Goal: Task Accomplishment & Management: Complete application form

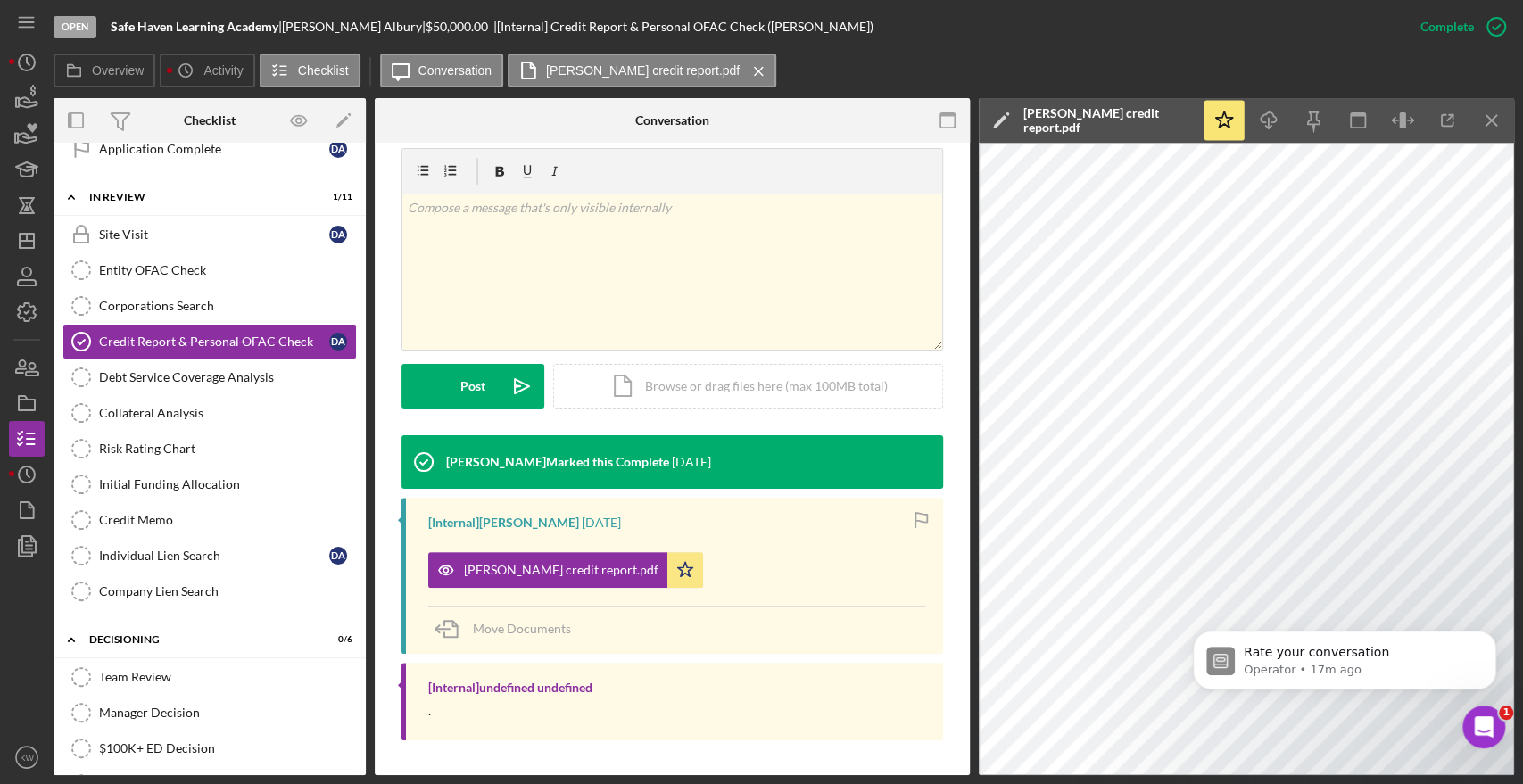
scroll to position [2, 0]
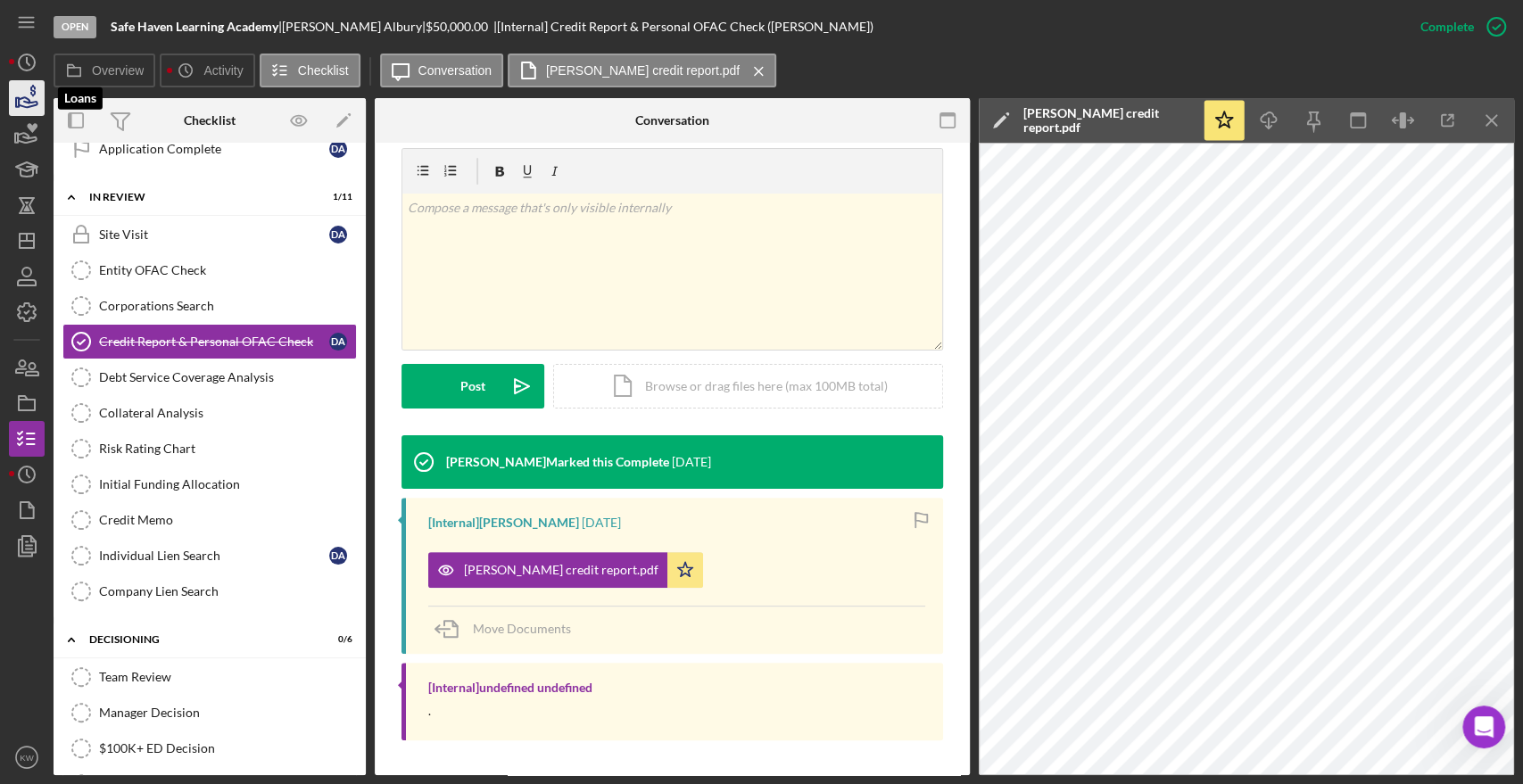
click at [33, 107] on icon "button" at bounding box center [27, 98] width 45 height 45
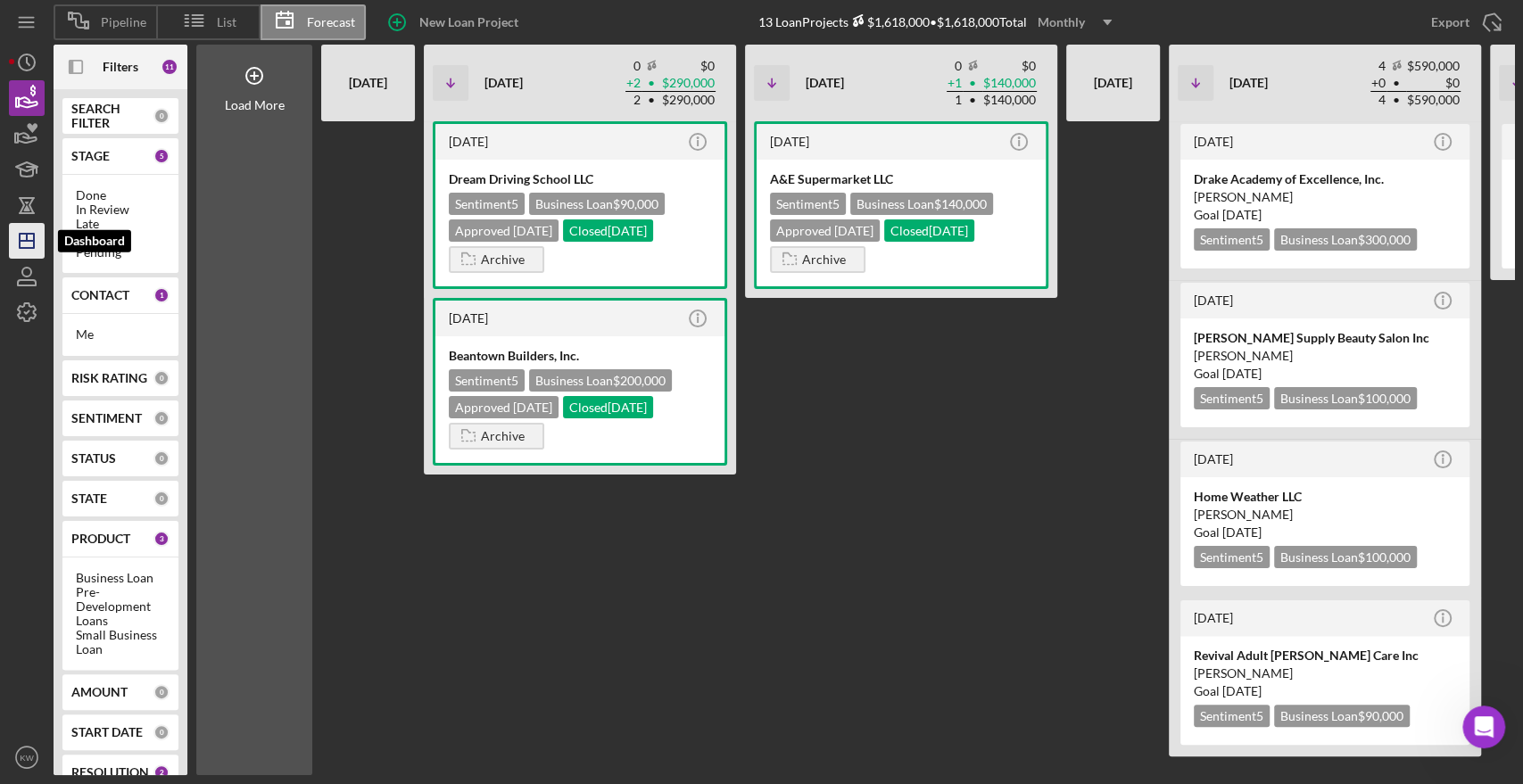
click at [25, 238] on icon "Icon/Dashboard" at bounding box center [27, 241] width 45 height 45
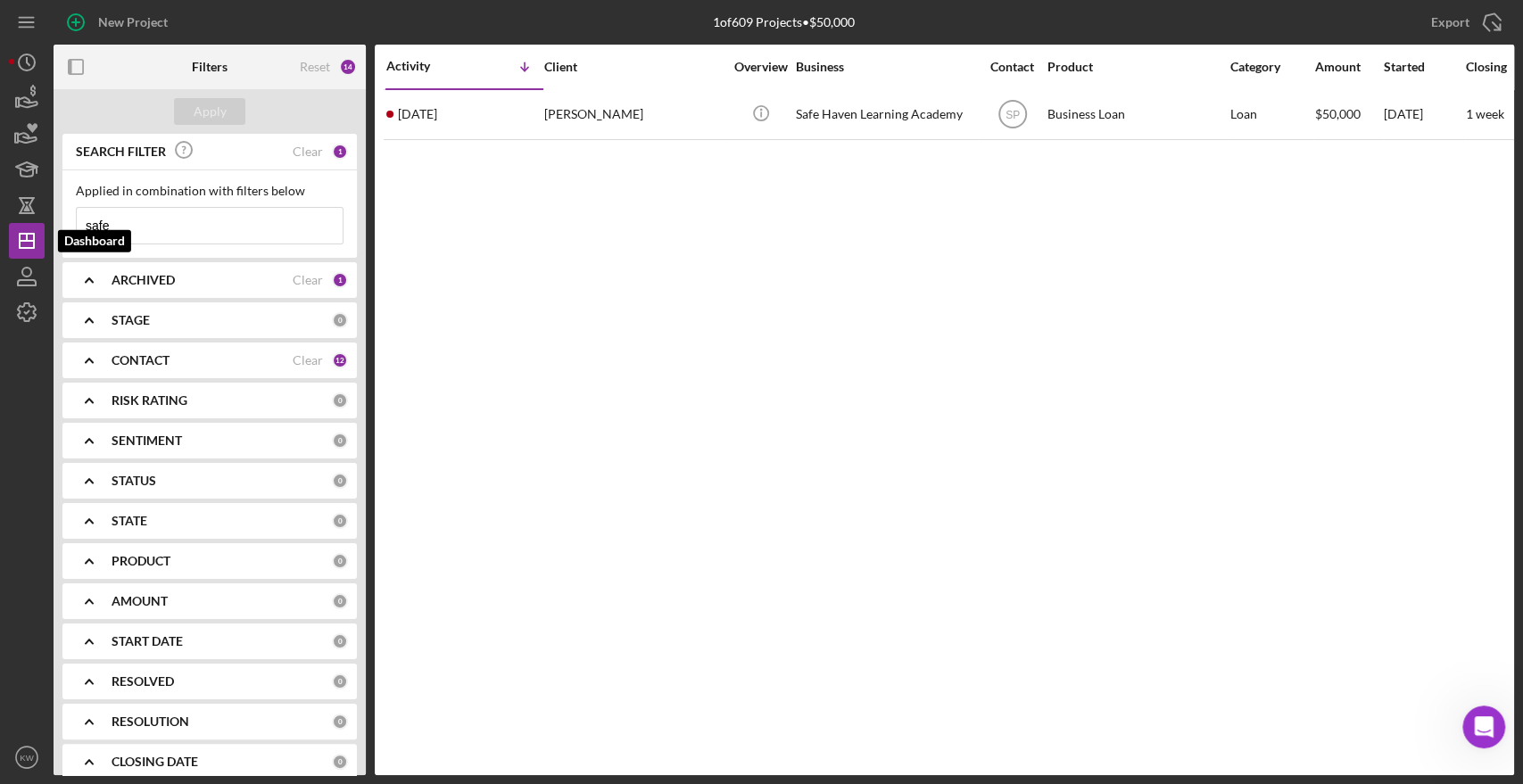
drag, startPoint x: 243, startPoint y: 220, endPoint x: 0, endPoint y: 240, distance: 243.8
click at [0, 240] on div "New Project 1 of 609 Projects • $50,000 safe Export Icon/Export Filters Reset 1…" at bounding box center [761, 392] width 1523 height 784
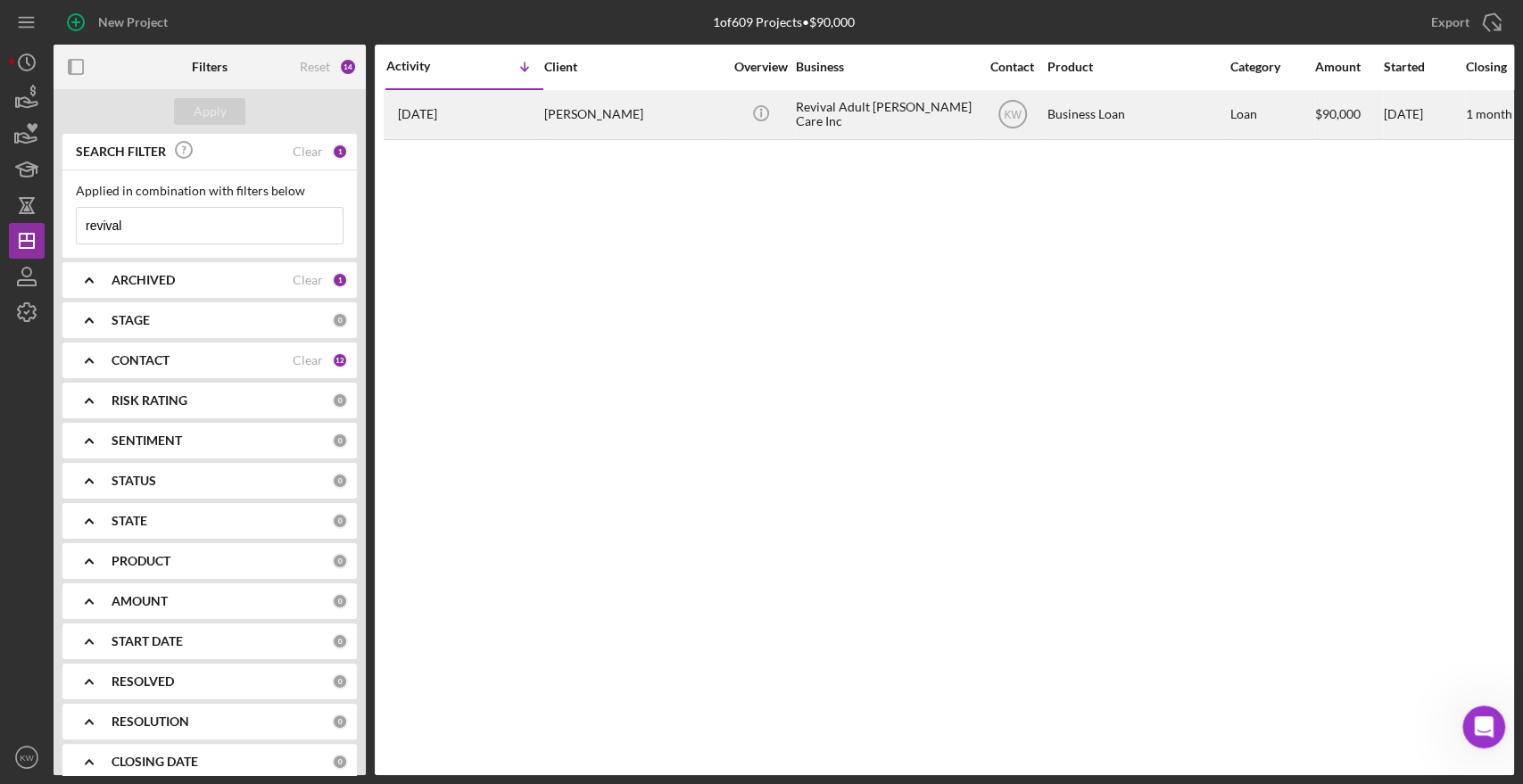
type input "revival"
click at [828, 116] on div "Revival Adult [PERSON_NAME] Care Inc" at bounding box center [885, 114] width 178 height 47
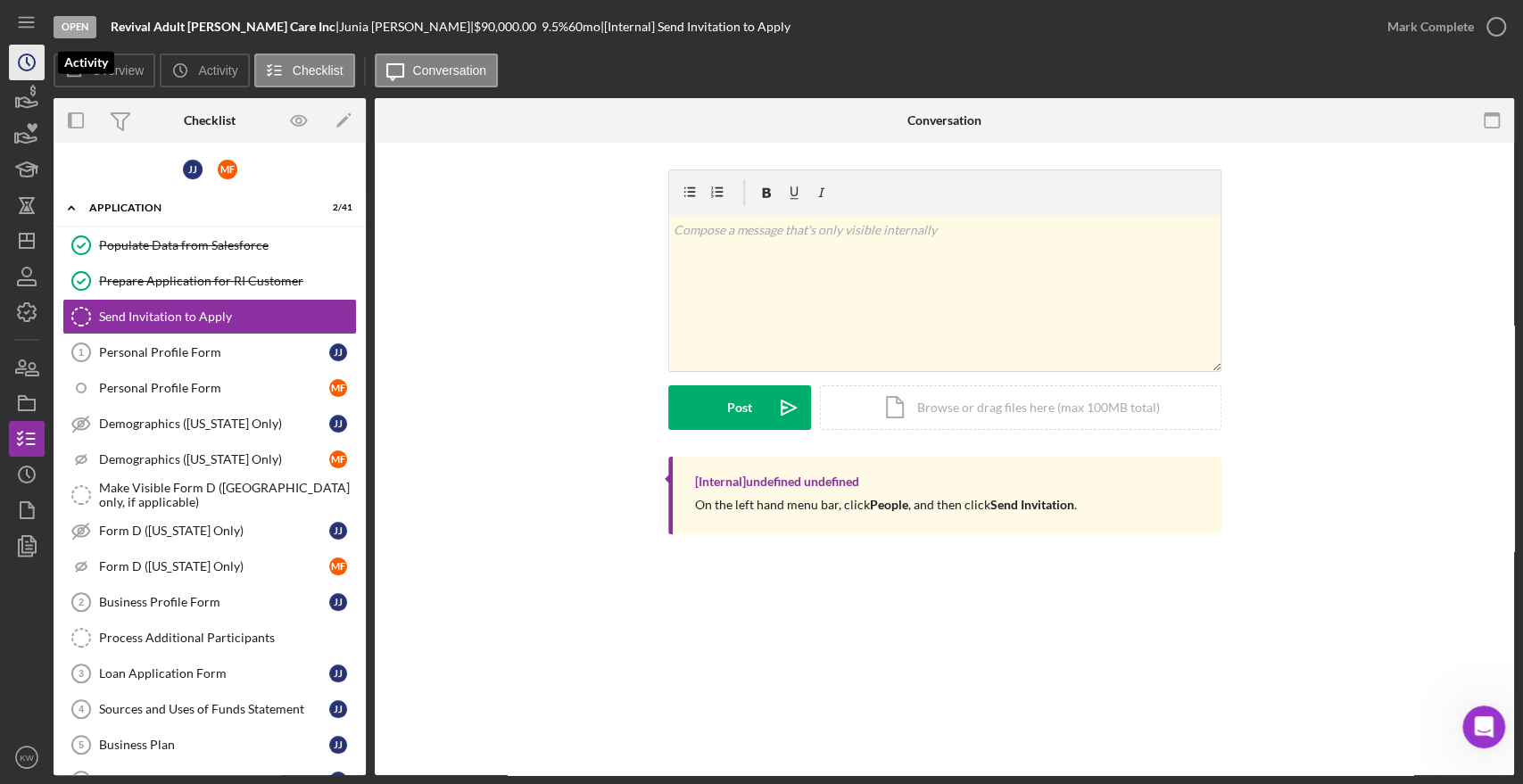
click at [18, 73] on icon "Icon/History" at bounding box center [27, 63] width 45 height 45
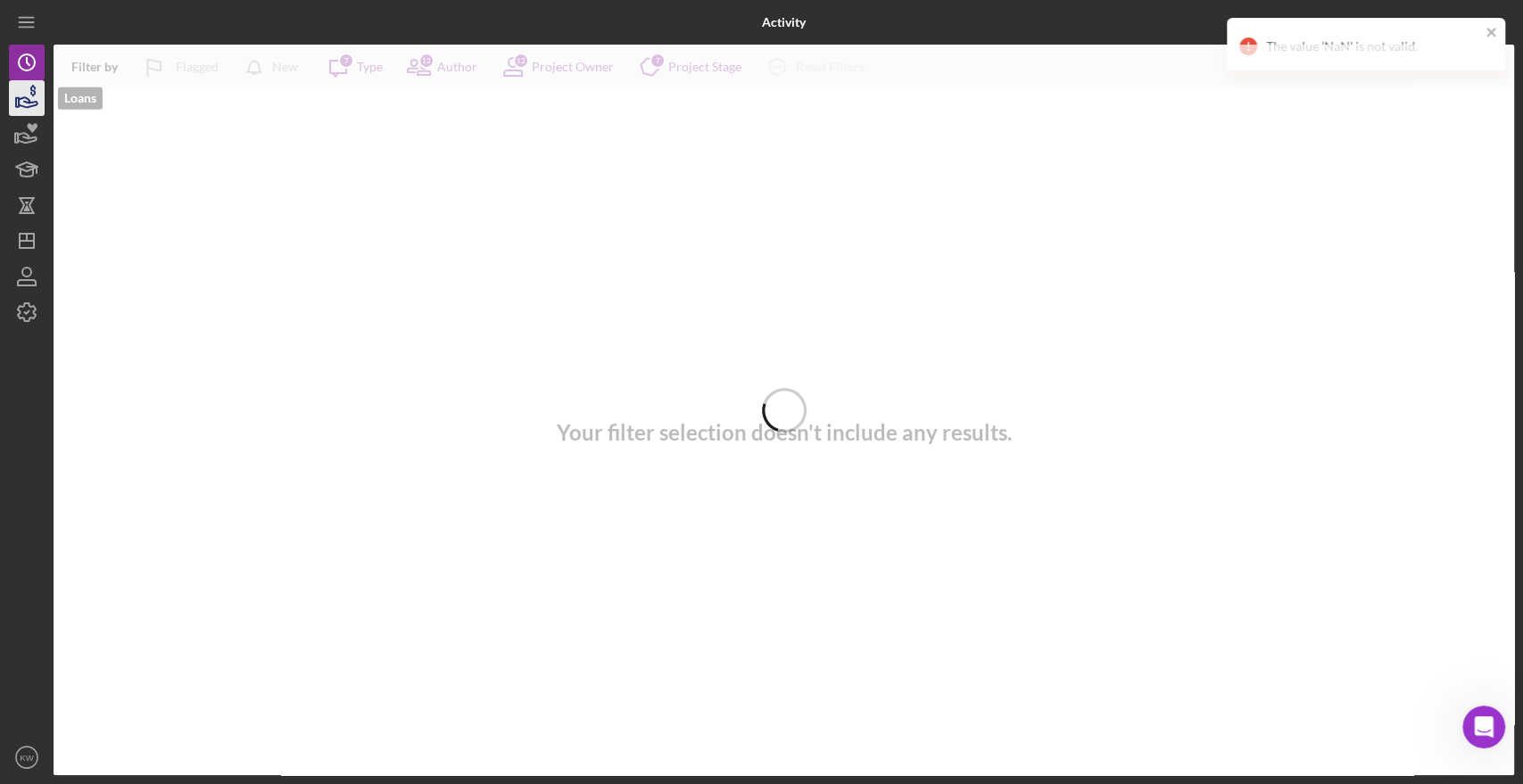
click at [22, 92] on icon "button" at bounding box center [27, 98] width 45 height 45
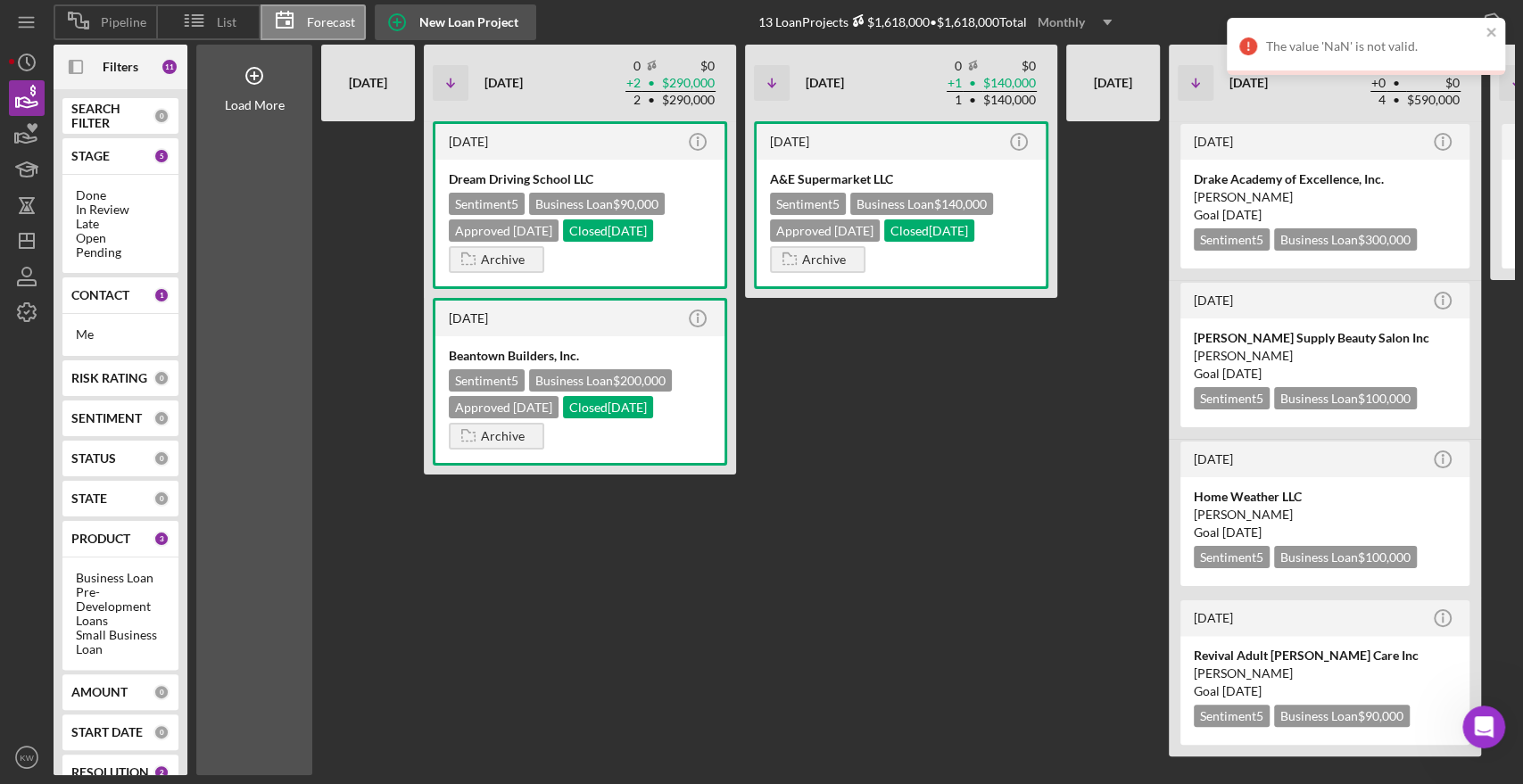
click at [402, 17] on circle "button" at bounding box center [396, 22] width 16 height 16
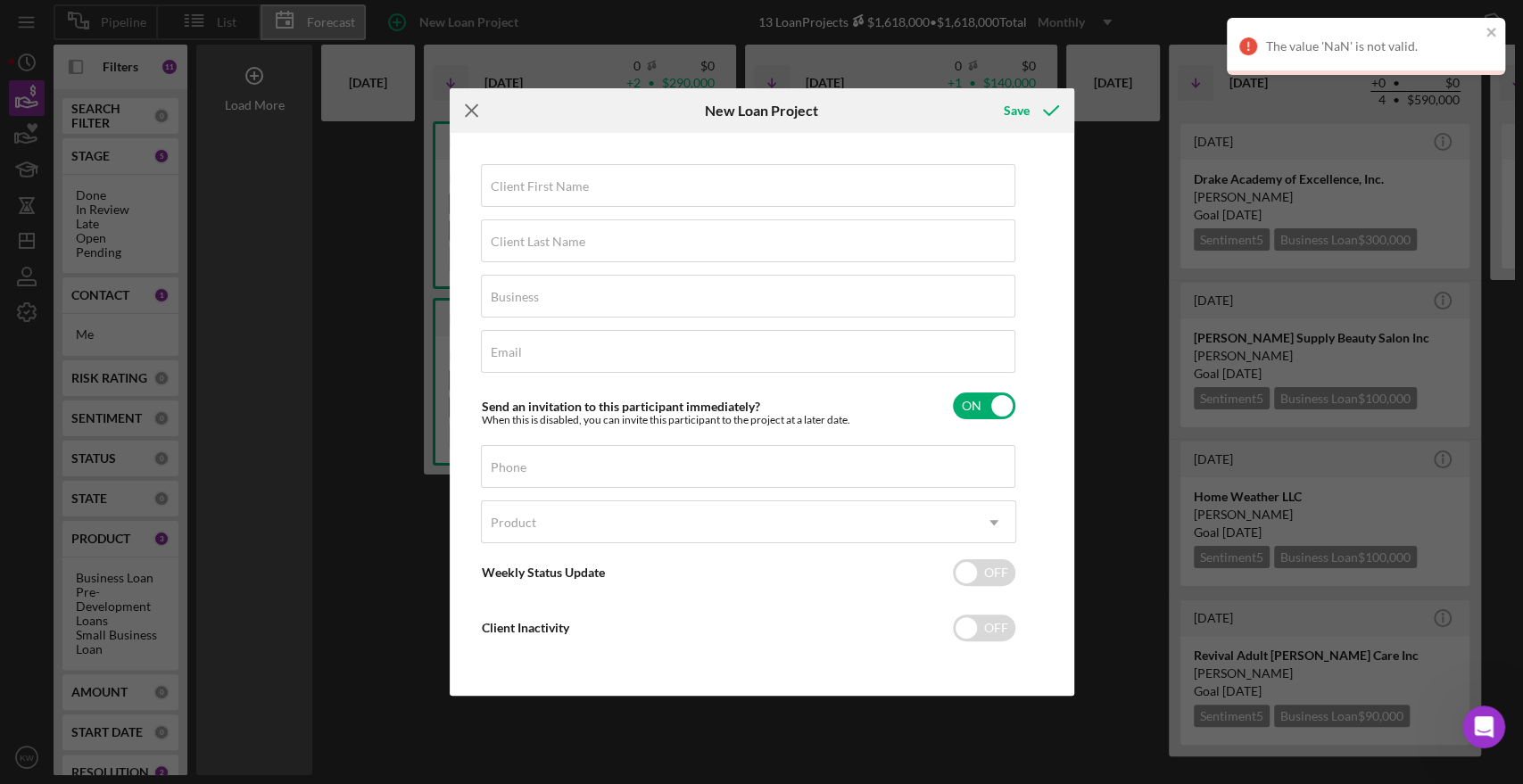
click at [475, 98] on icon "Icon/Menu Close" at bounding box center [472, 111] width 45 height 45
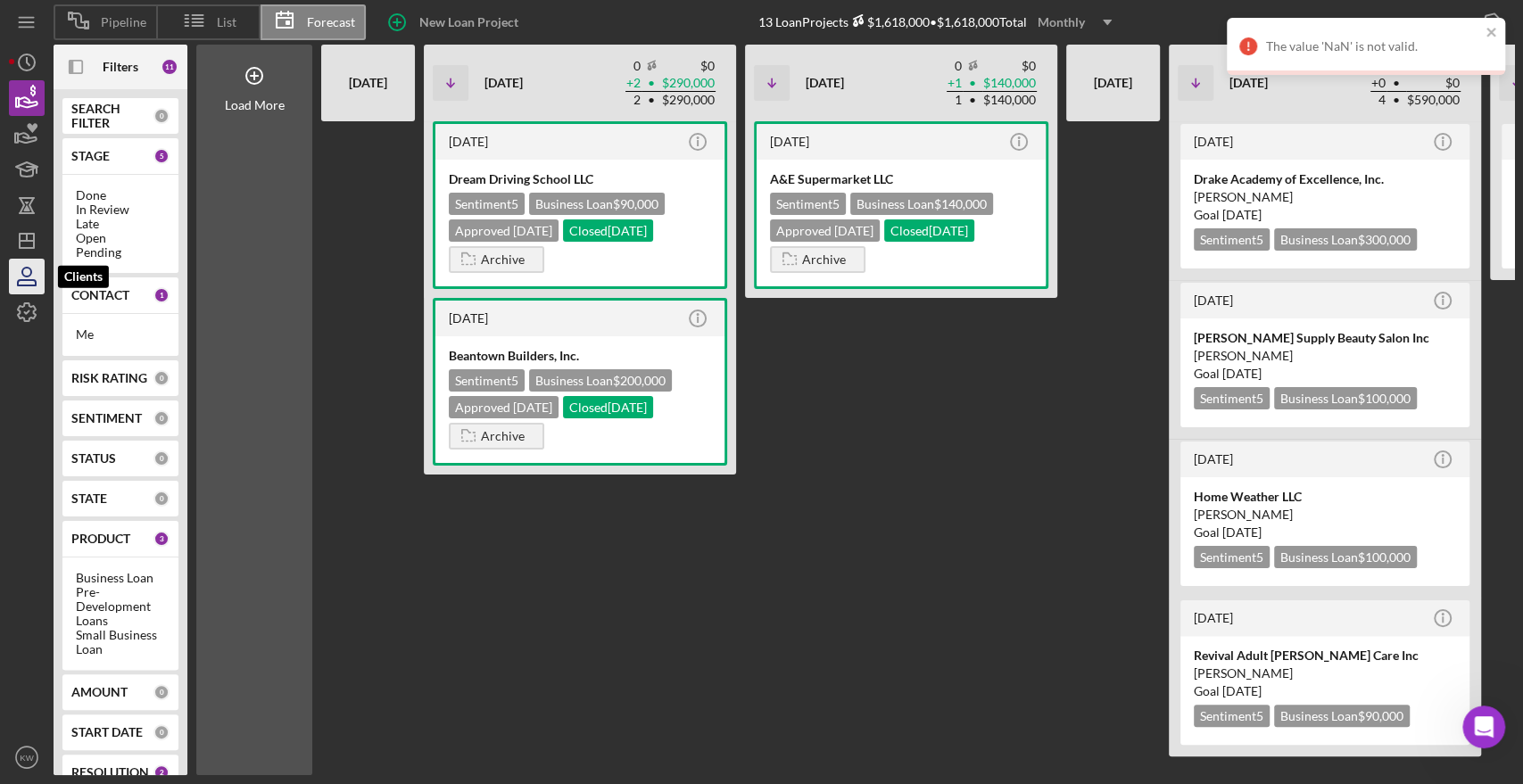
click at [17, 290] on icon "button" at bounding box center [27, 276] width 45 height 45
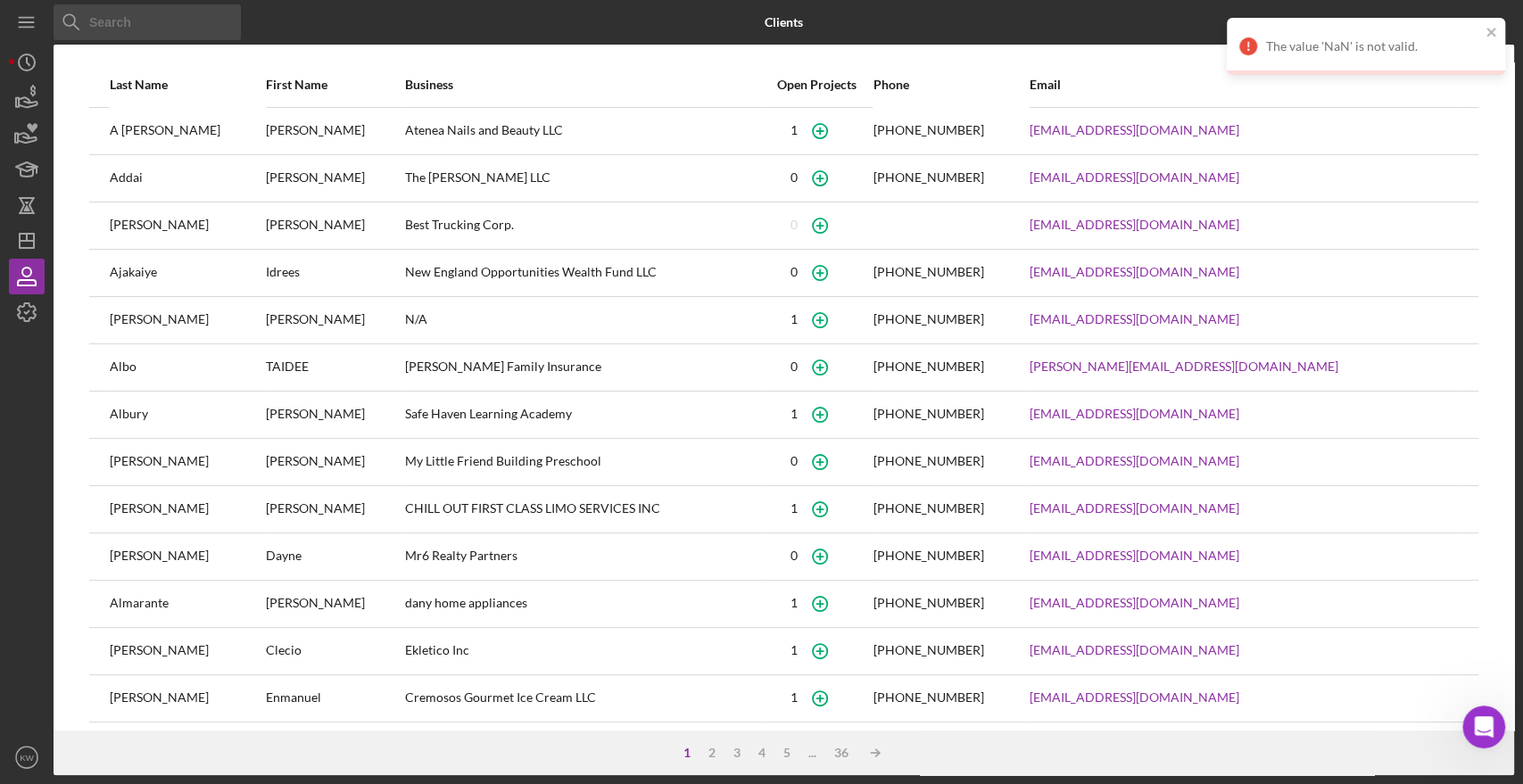
click at [175, 33] on input at bounding box center [147, 22] width 187 height 36
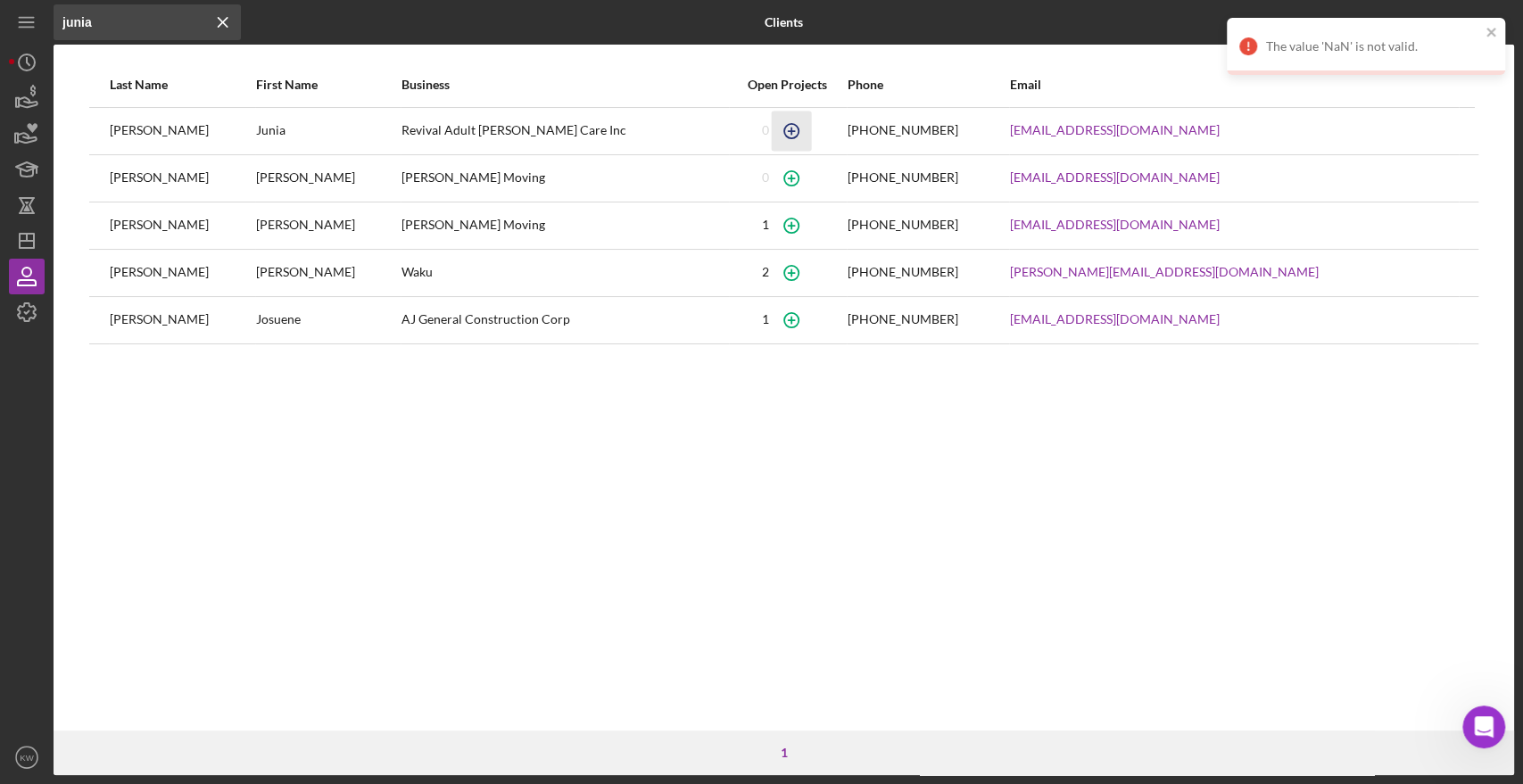
type input "junia"
click at [799, 134] on circle "button" at bounding box center [791, 129] width 14 height 14
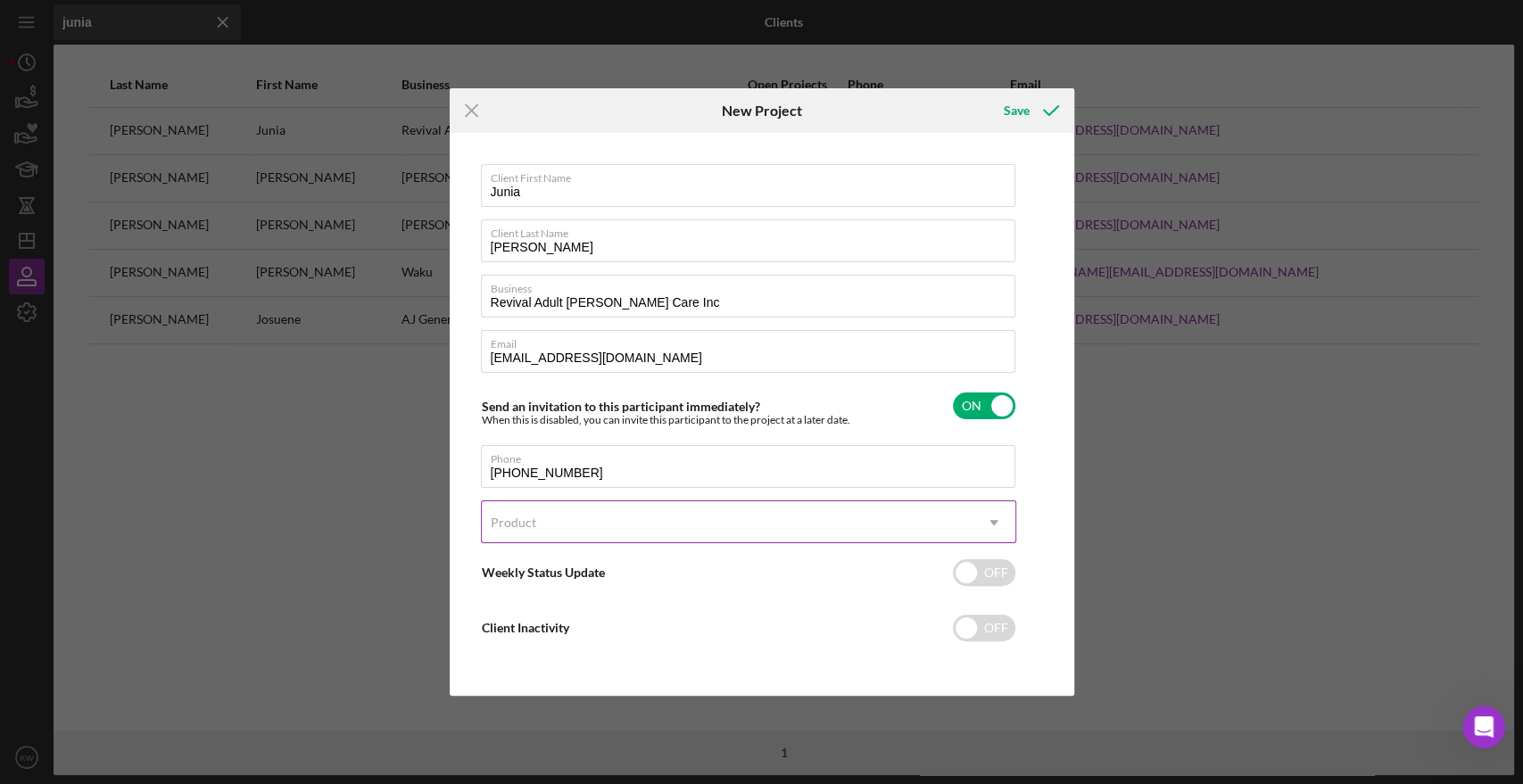
click at [673, 512] on div "Product" at bounding box center [727, 523] width 491 height 41
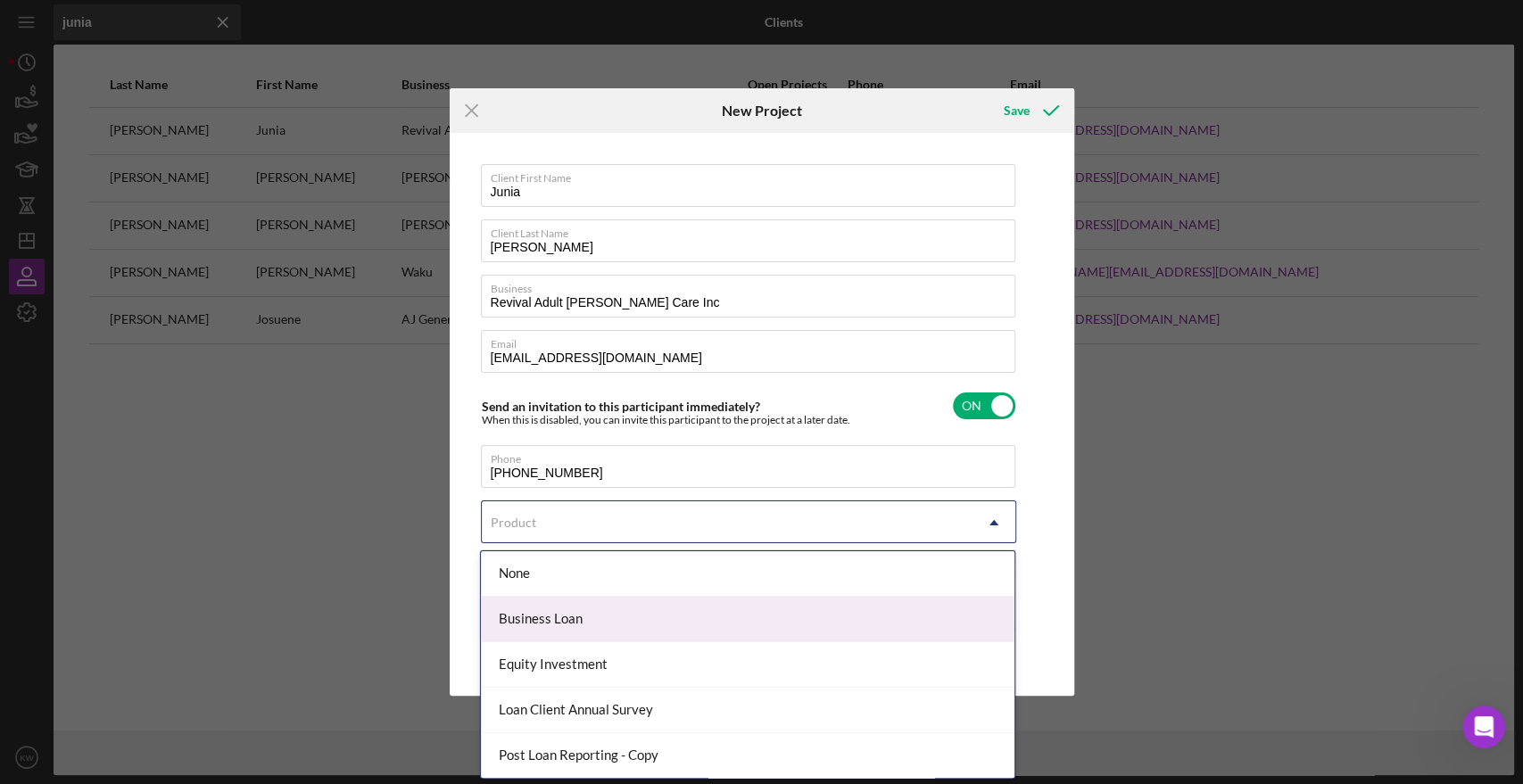
click at [675, 615] on div "Business Loan" at bounding box center [747, 619] width 533 height 46
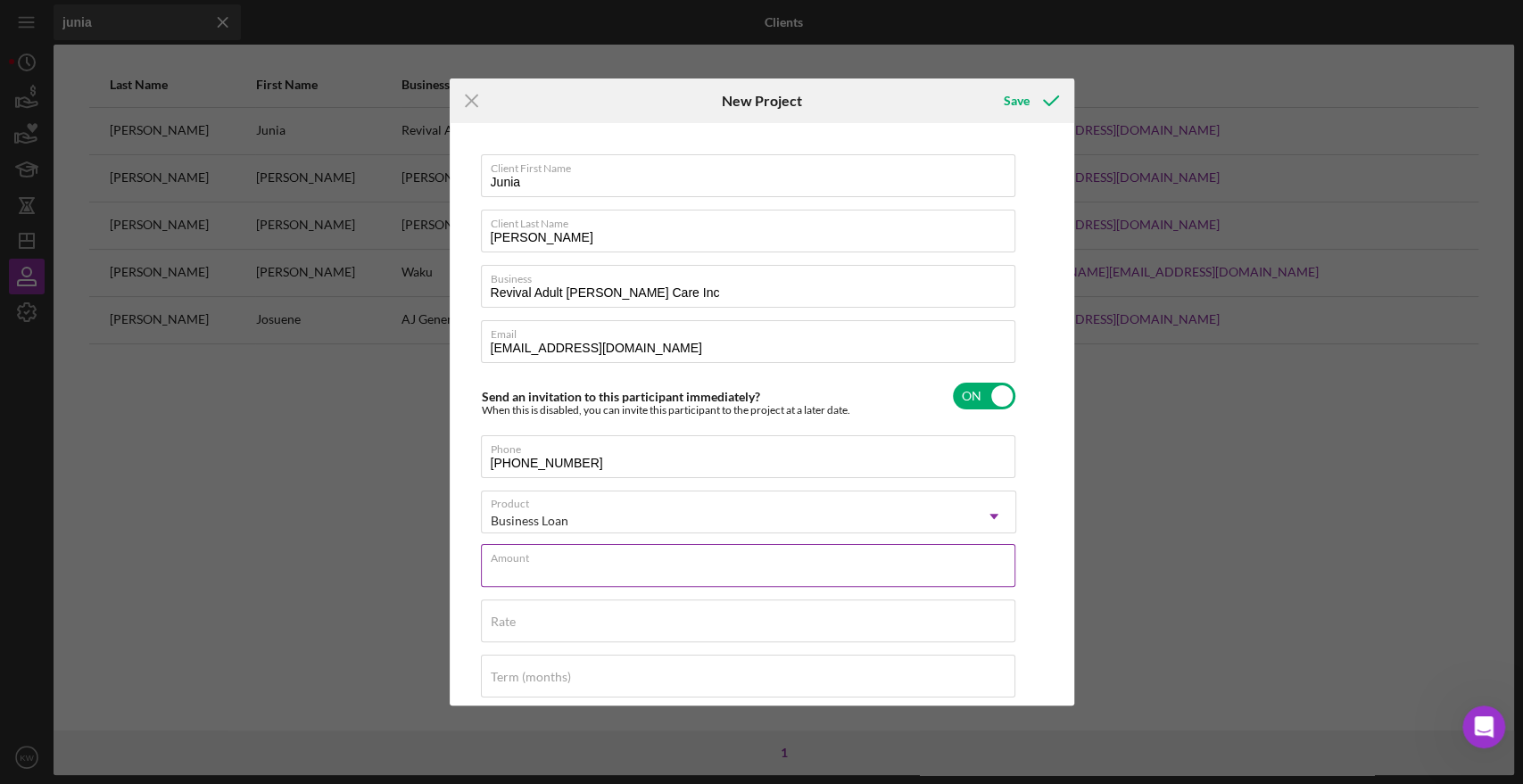
click at [667, 565] on input "Amount" at bounding box center [748, 566] width 534 height 43
type input "$200,000"
click at [547, 615] on div "Rate" at bounding box center [748, 622] width 535 height 45
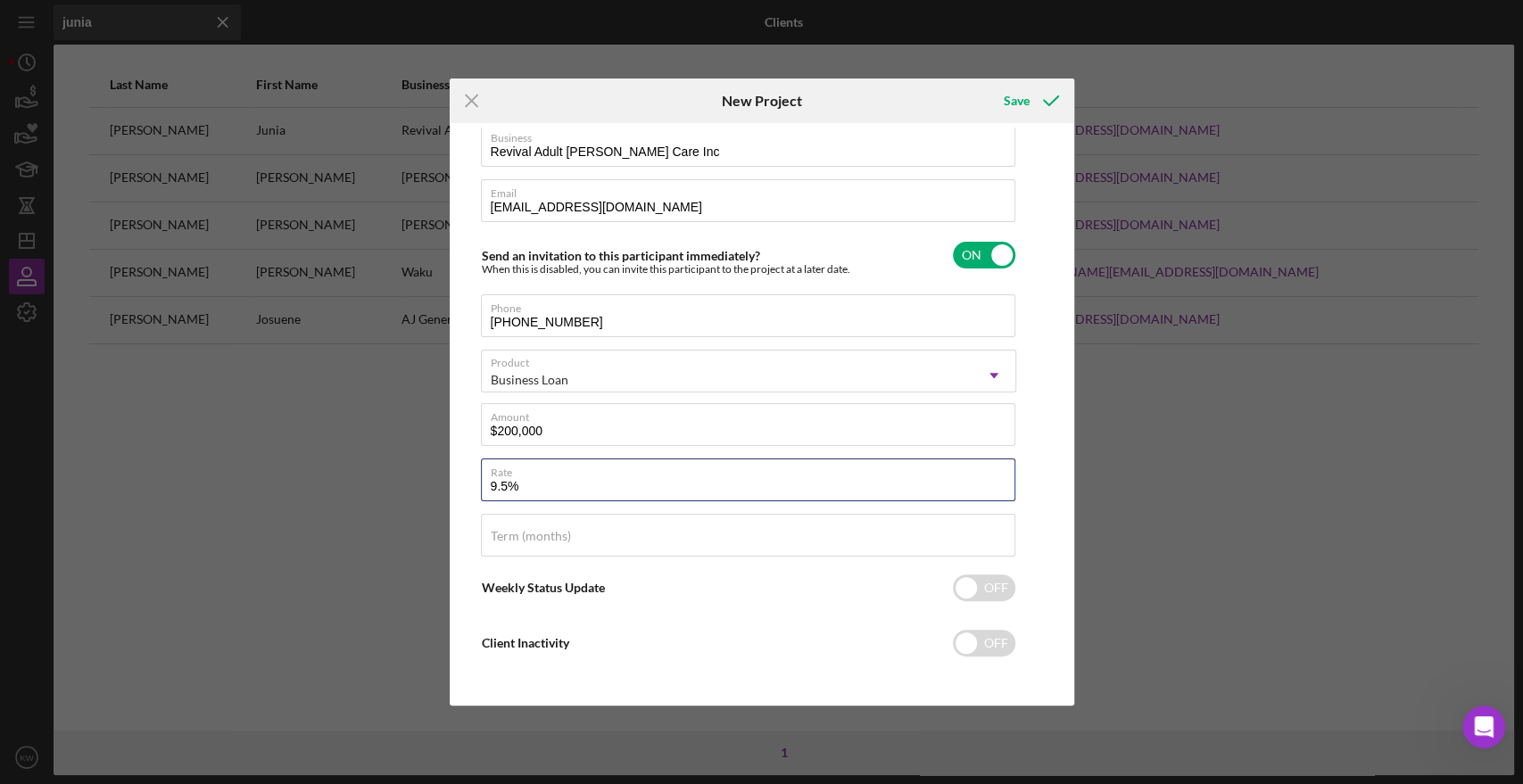
scroll to position [144, 0]
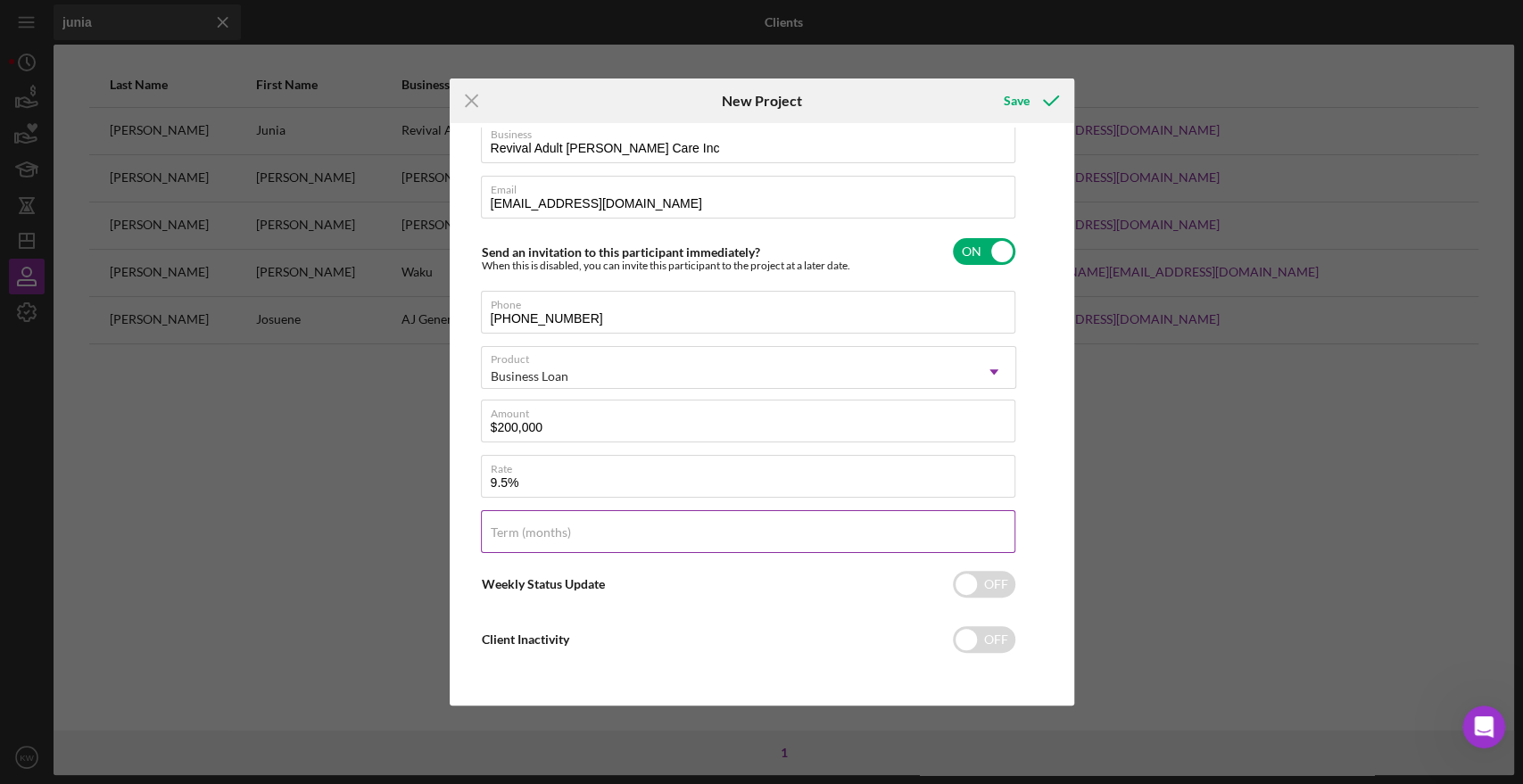
type input "9.500%"
click at [606, 522] on div "Term (months)" at bounding box center [748, 533] width 535 height 45
type input "60"
click at [1037, 418] on div "Client First Name Junia Client Last Name Joseph Business Revival Adult Foster C…" at bounding box center [762, 414] width 616 height 573
click at [1029, 117] on icon "submit" at bounding box center [1052, 101] width 45 height 45
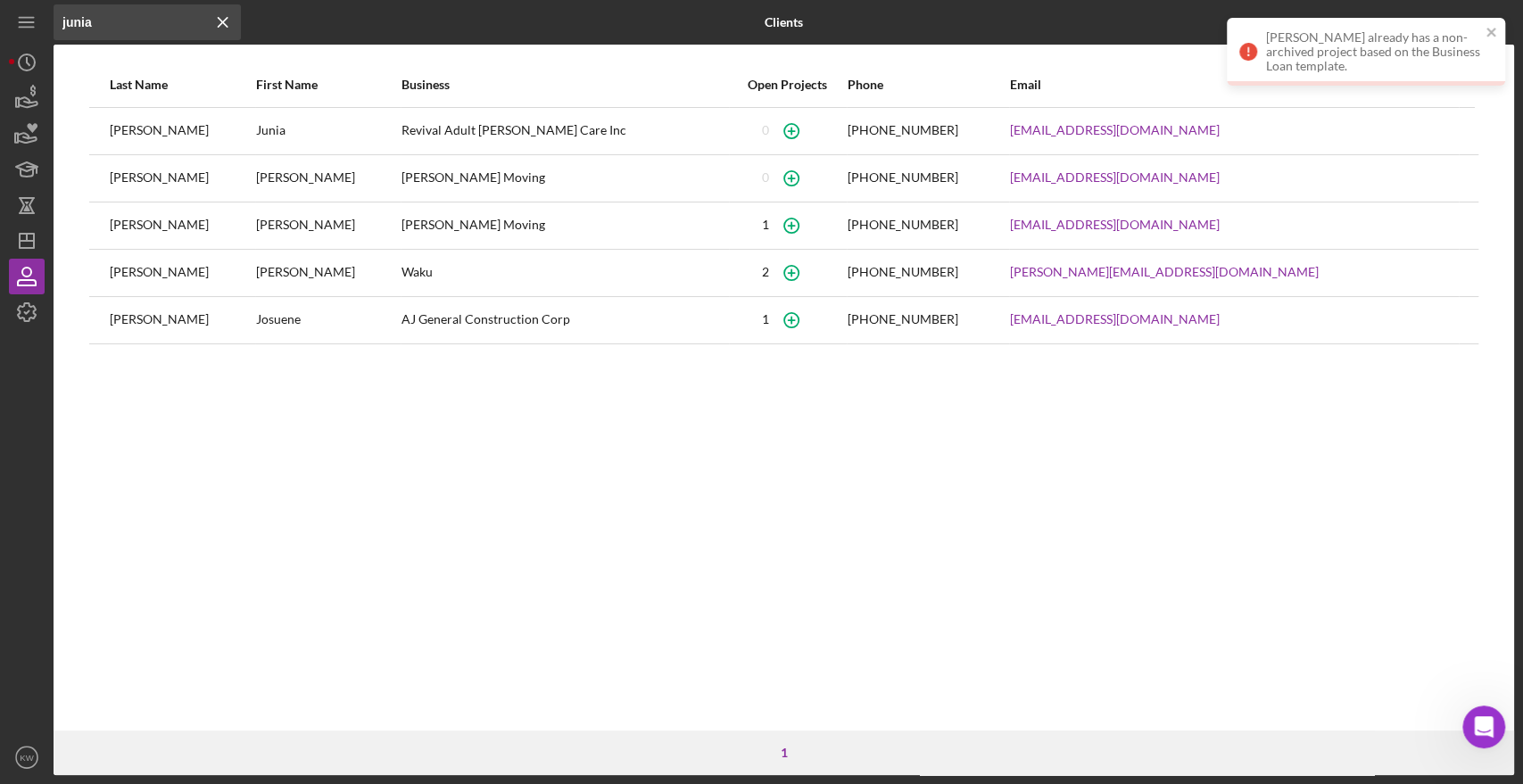
click at [219, 17] on icon "Icon/Menu Close" at bounding box center [223, 22] width 36 height 36
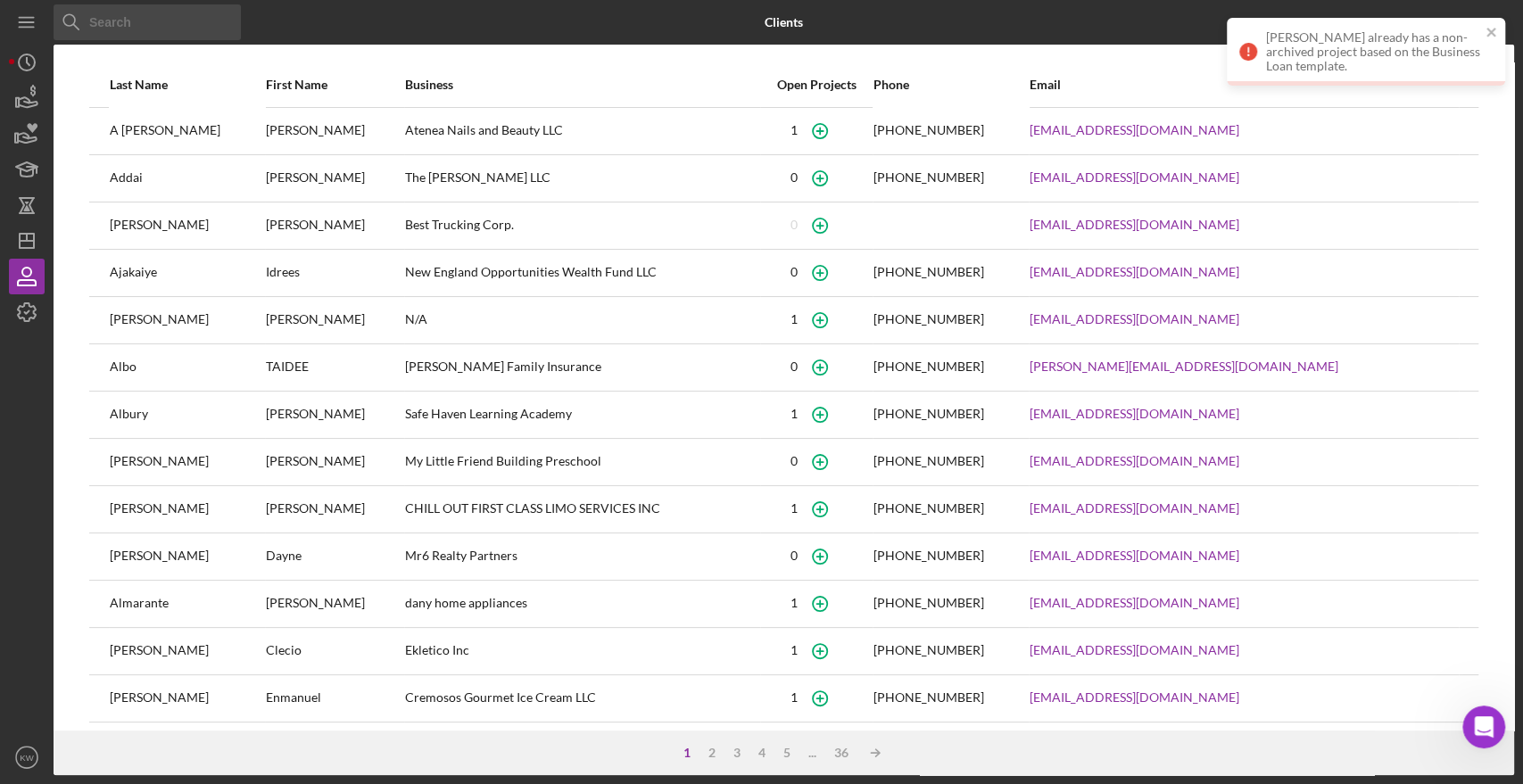
click at [177, 14] on input at bounding box center [147, 22] width 187 height 36
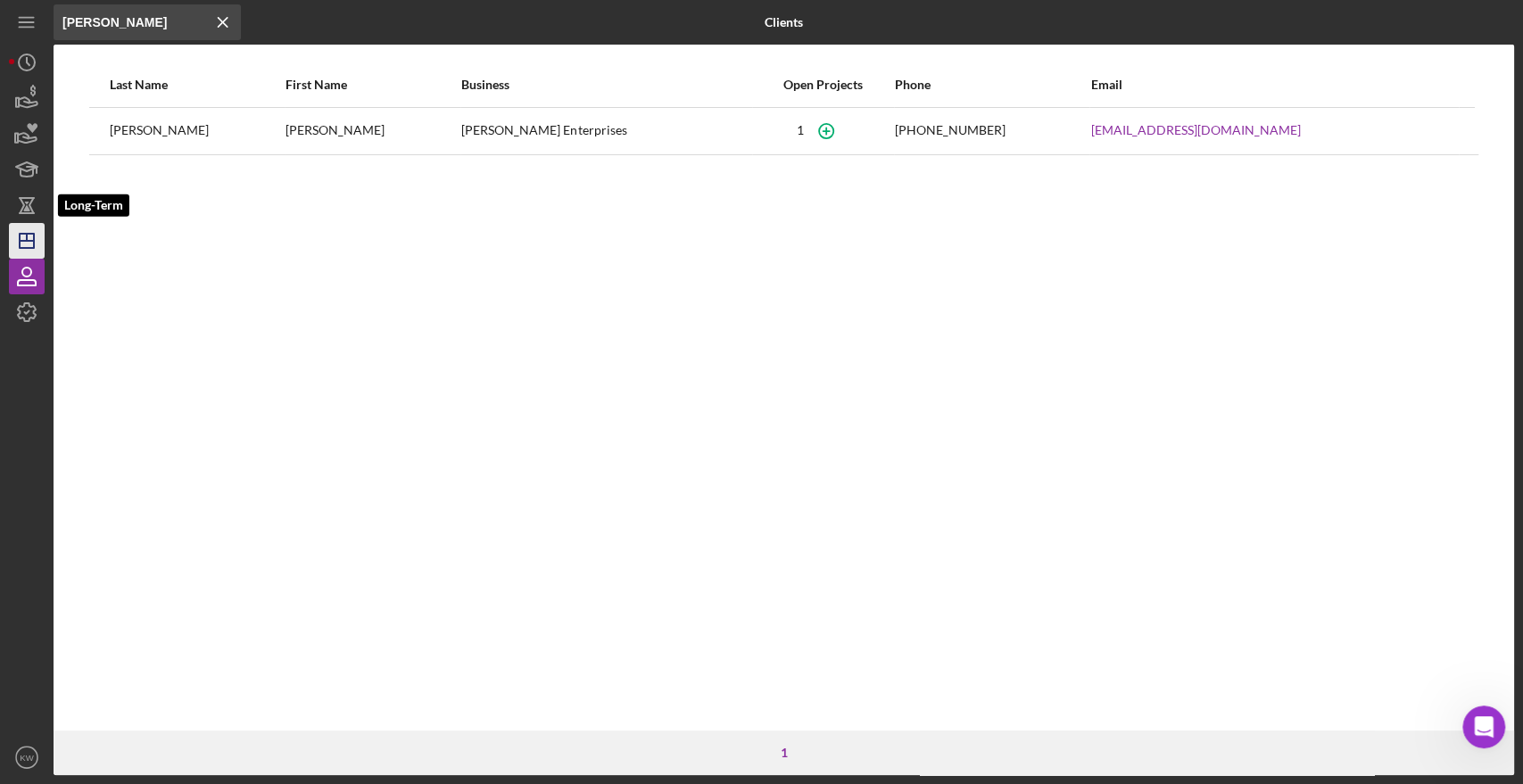
type input "michelle"
click at [33, 251] on icon "Icon/Dashboard" at bounding box center [27, 241] width 45 height 45
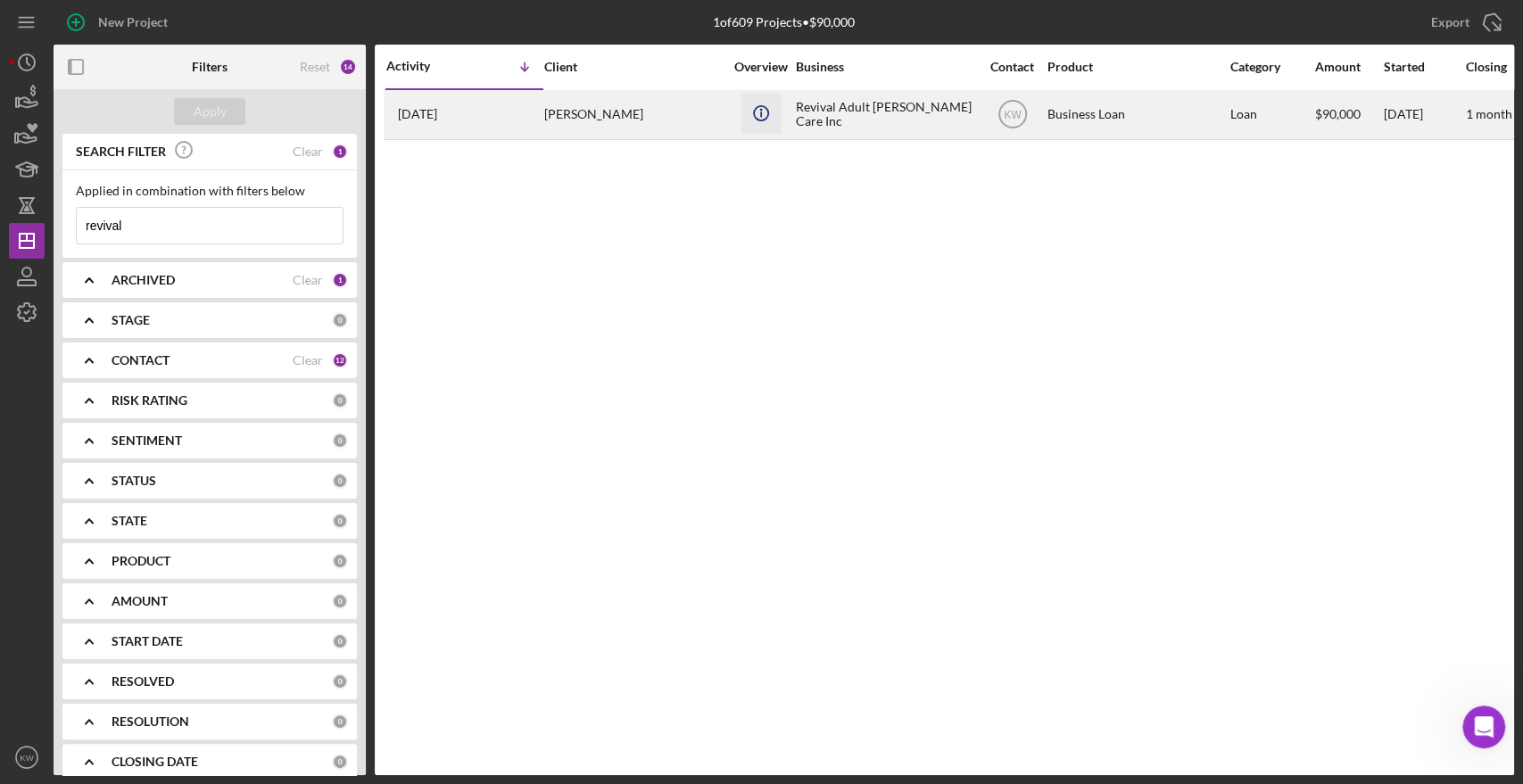
click at [742, 127] on icon "Icon/Info" at bounding box center [760, 112] width 40 height 40
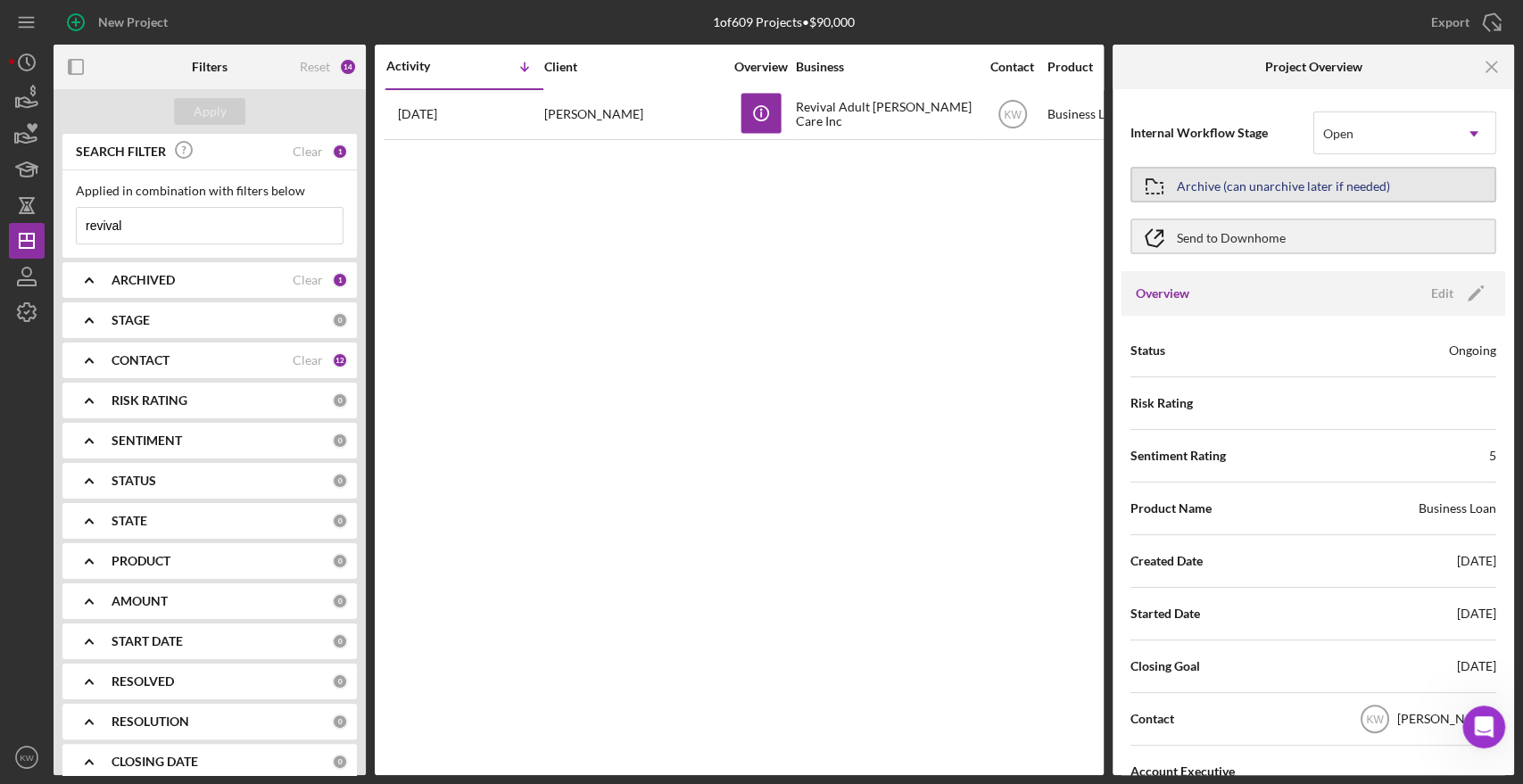
click at [1249, 185] on div "Archive (can unarchive later if needed)" at bounding box center [1284, 185] width 214 height 32
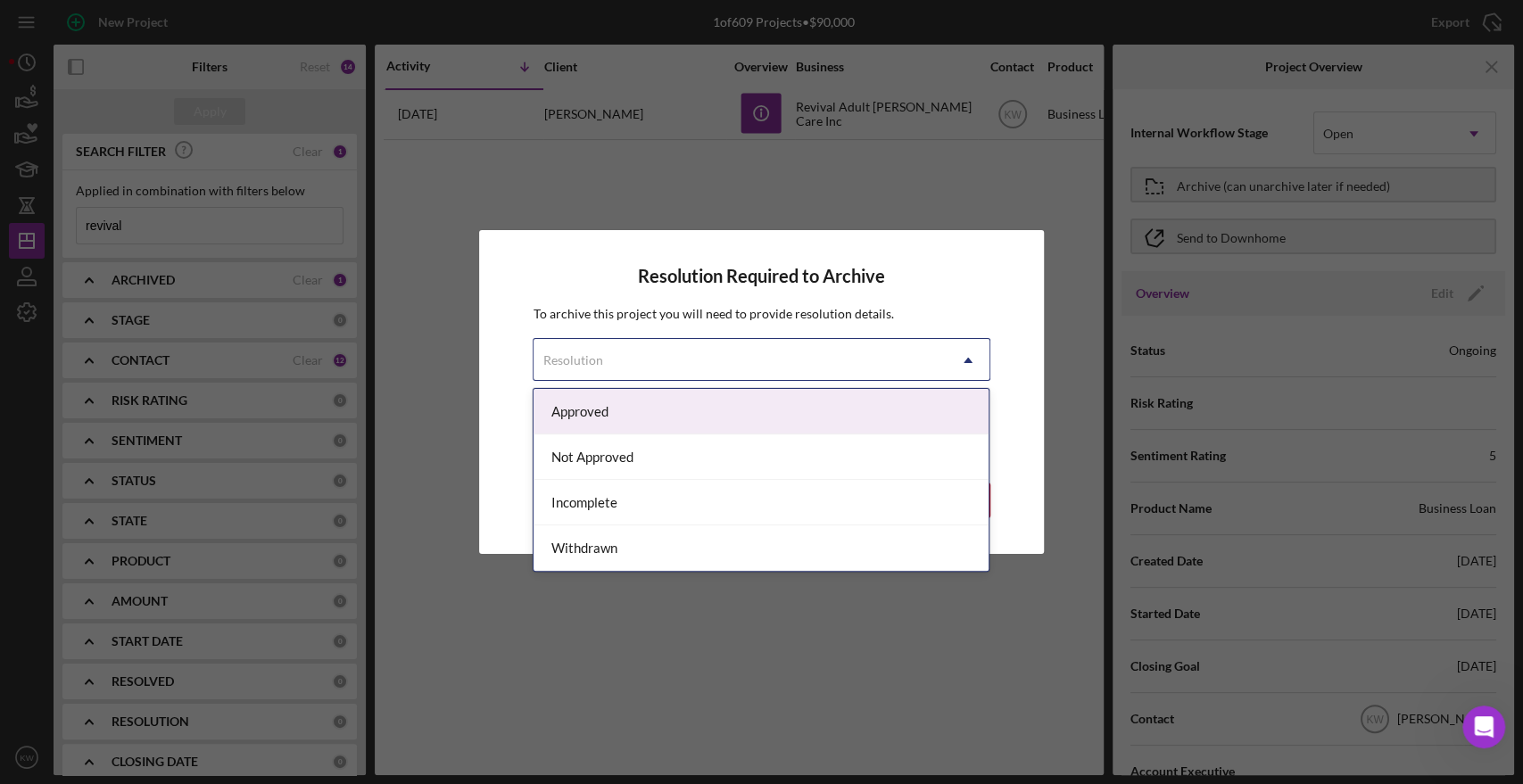
click at [955, 355] on icon "Icon/Dropdown Arrow" at bounding box center [968, 361] width 43 height 43
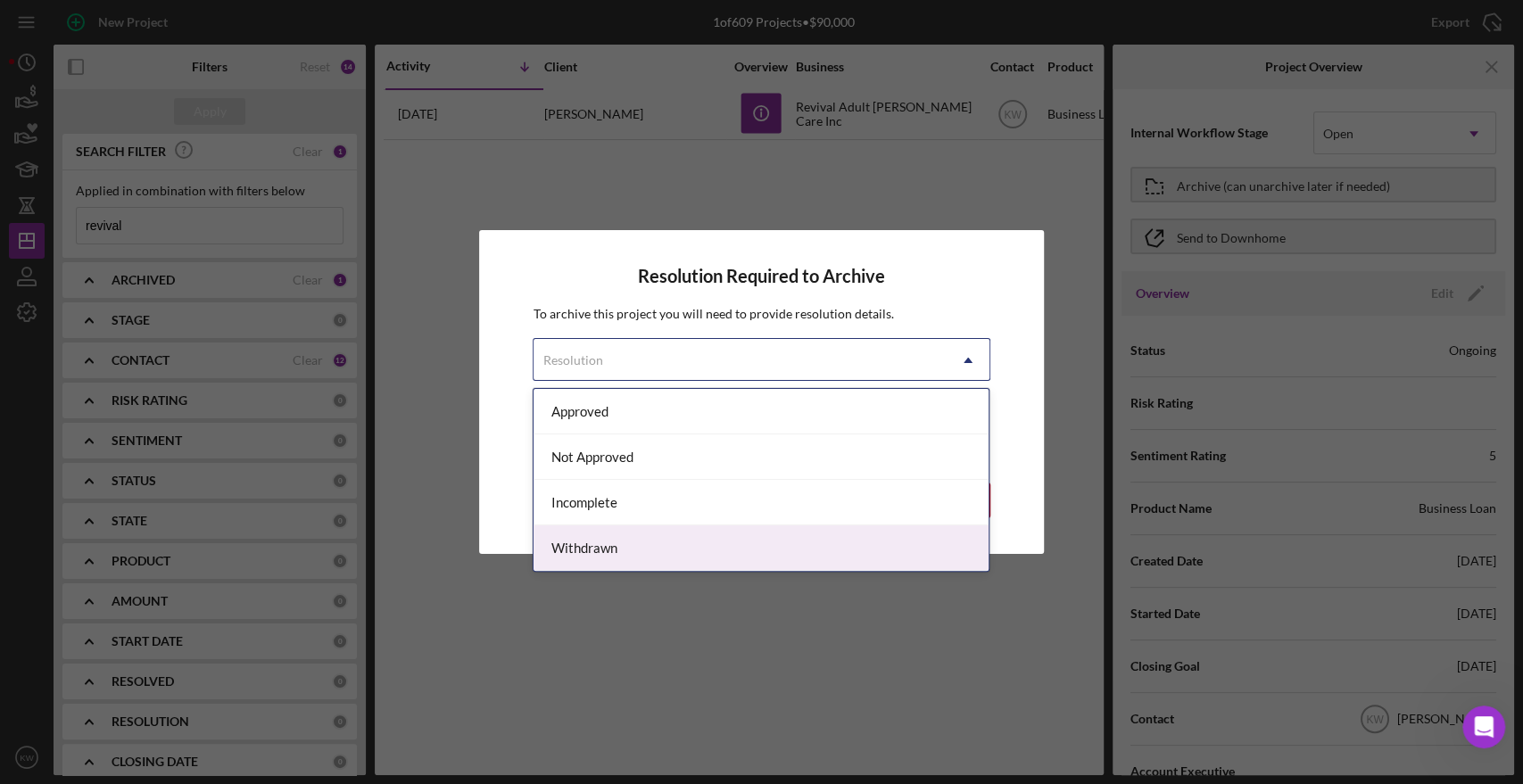
click at [742, 535] on div "Withdrawn" at bounding box center [761, 548] width 455 height 46
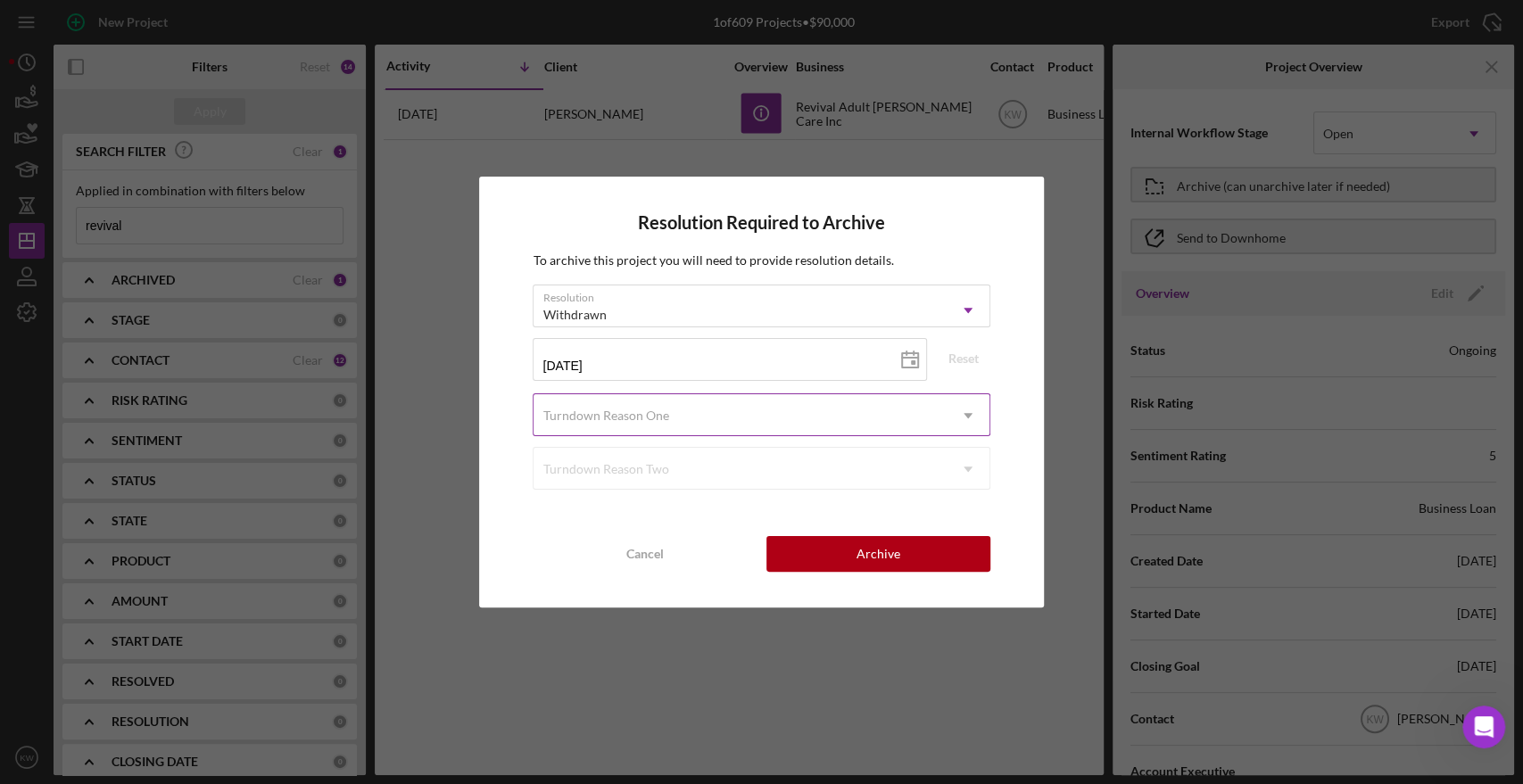
click at [705, 414] on div "Turndown Reason One" at bounding box center [739, 416] width 412 height 41
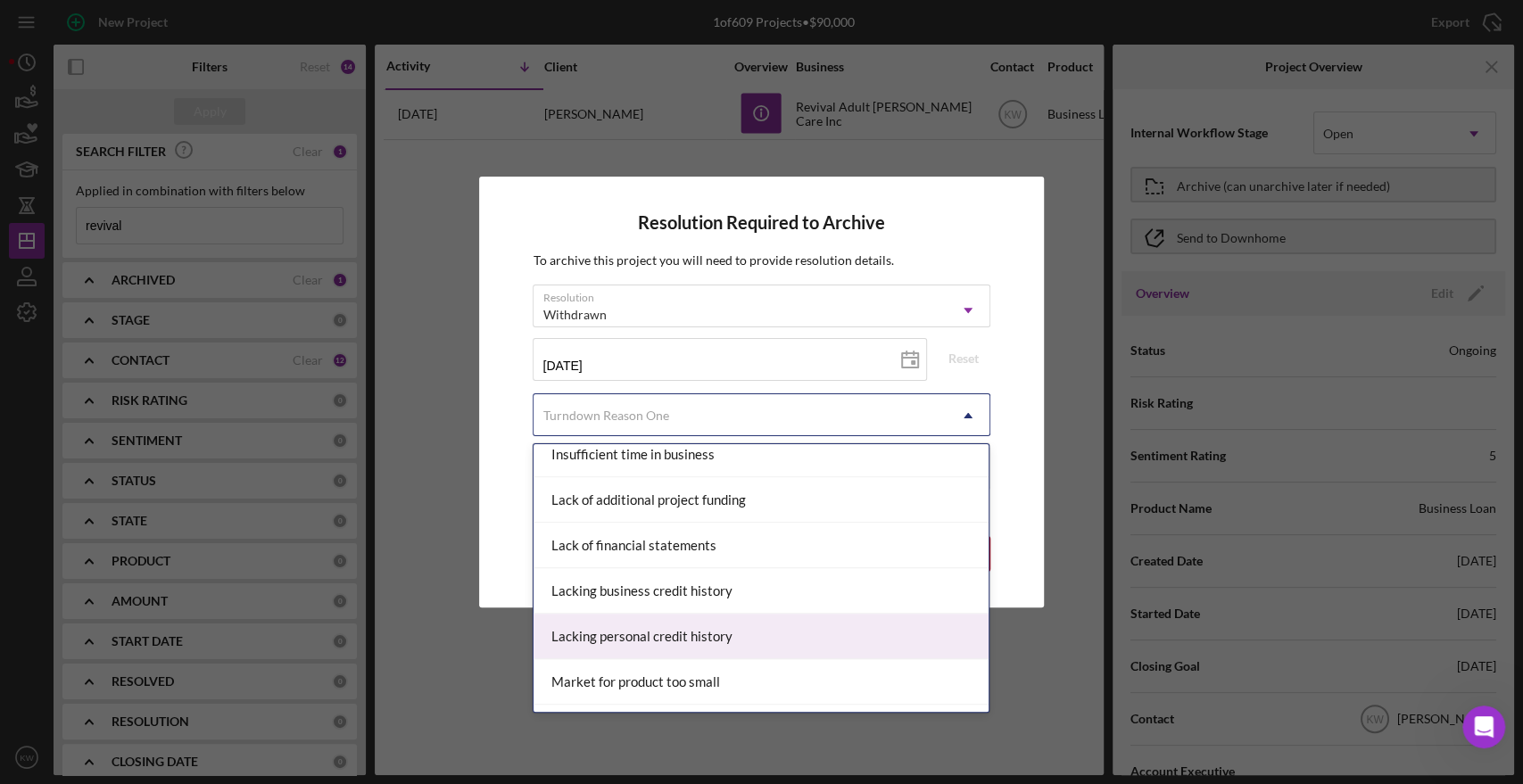
scroll to position [892, 0]
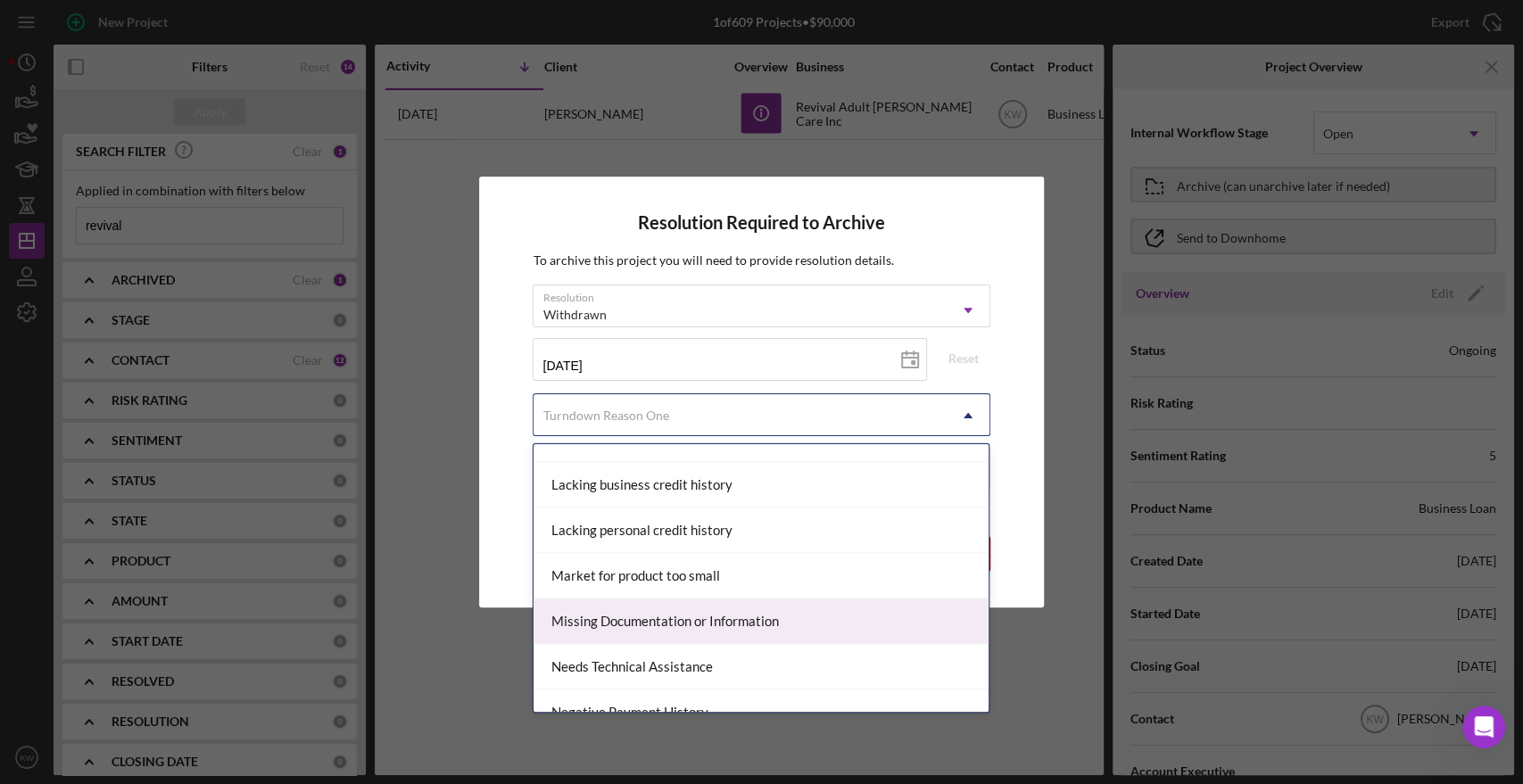
click at [707, 612] on div "Missing Documentation or Information" at bounding box center [761, 621] width 455 height 46
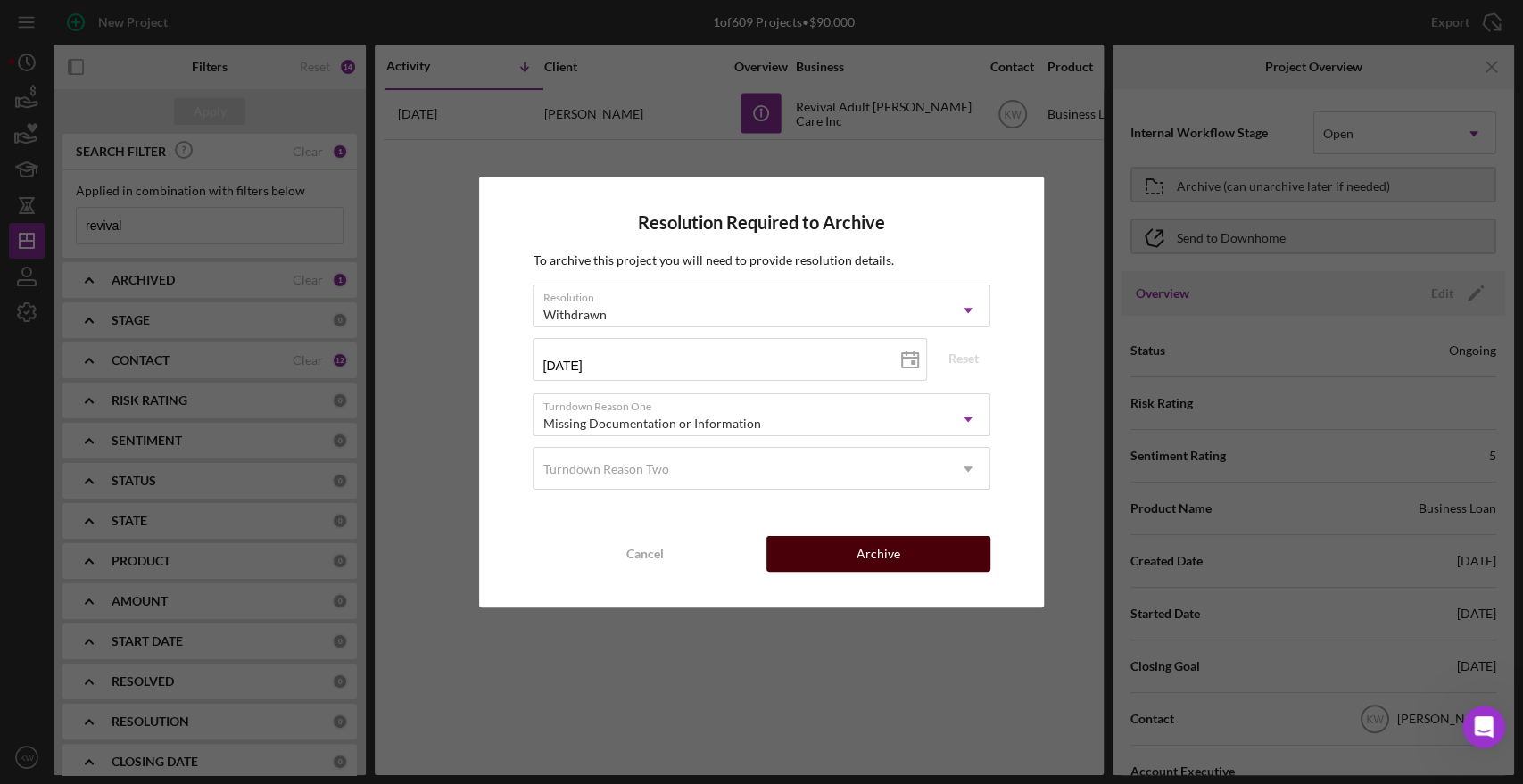
click at [849, 555] on button "Archive" at bounding box center [878, 554] width 224 height 36
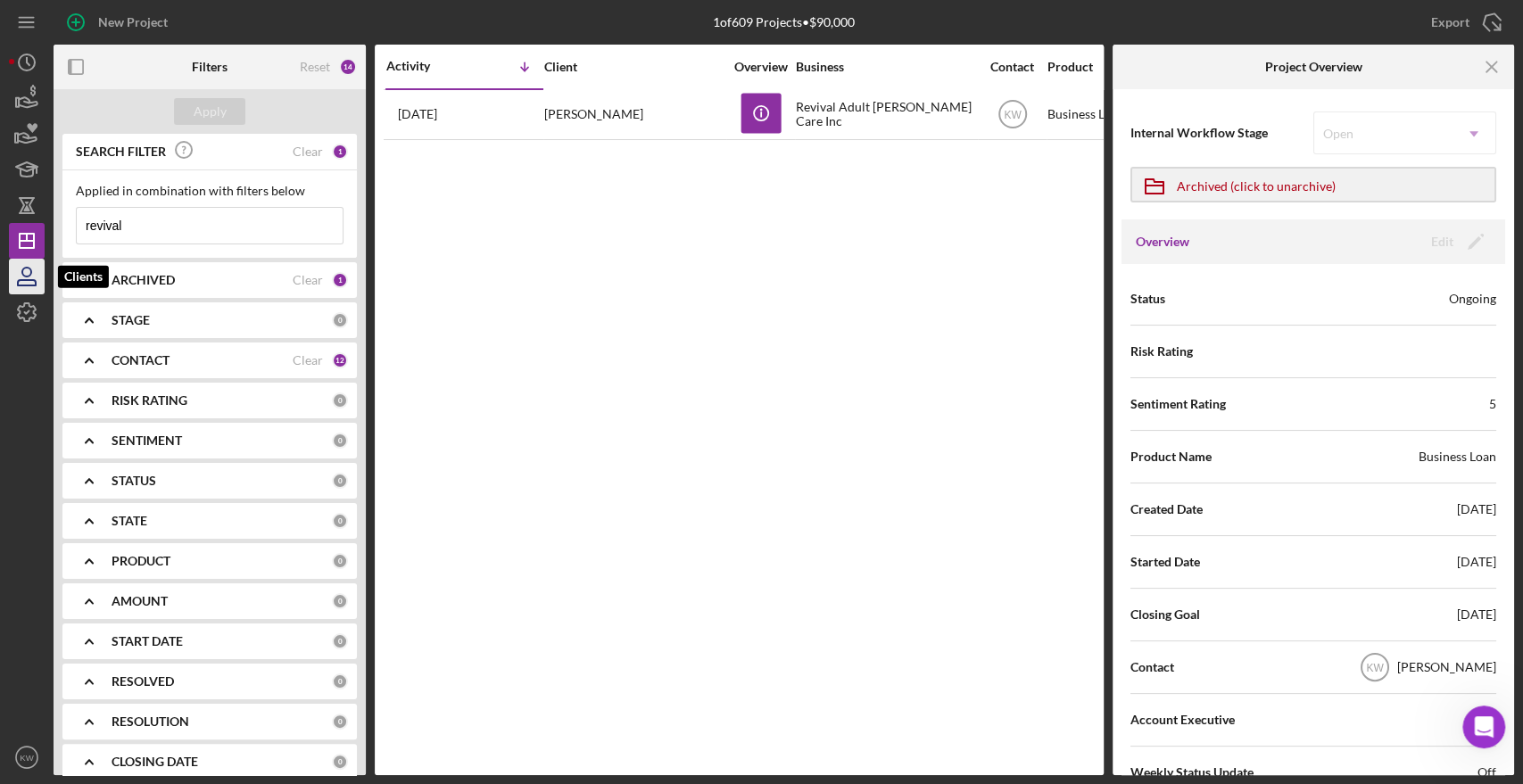
click at [28, 277] on icon "button" at bounding box center [27, 276] width 45 height 45
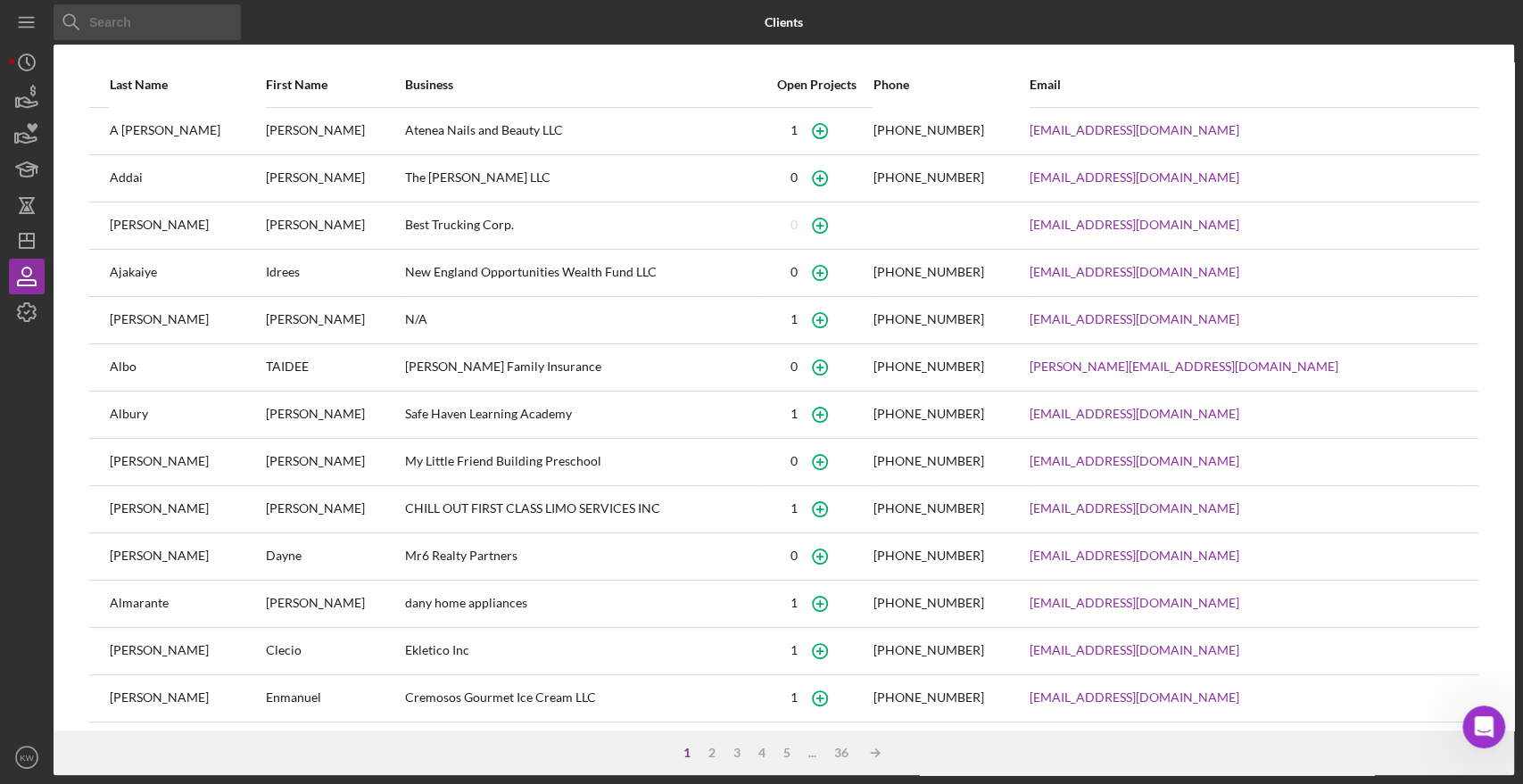
click at [158, 7] on input at bounding box center [147, 22] width 187 height 36
type input "junia"
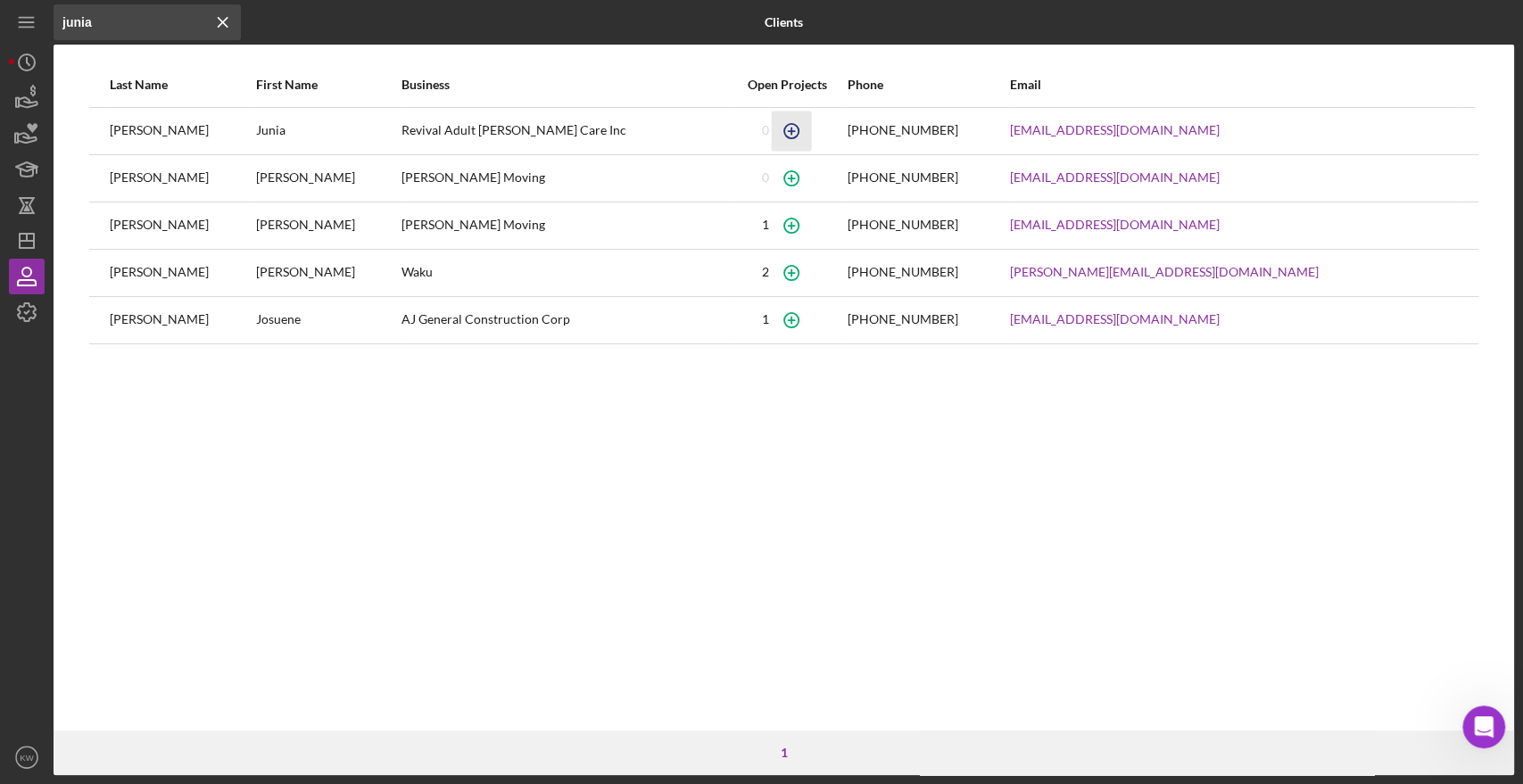
click at [812, 128] on icon "button" at bounding box center [791, 130] width 40 height 40
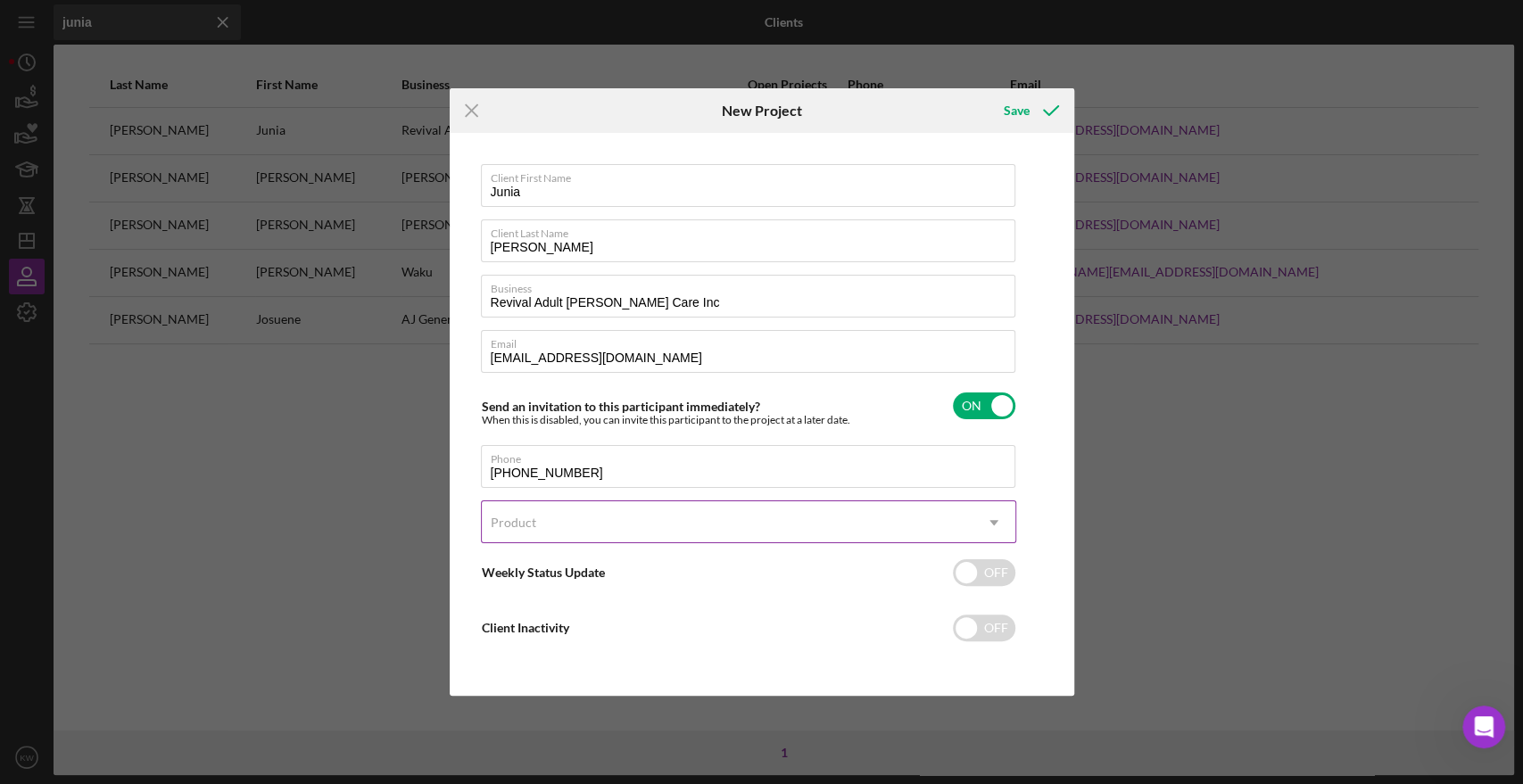
click at [621, 514] on div "Product" at bounding box center [727, 523] width 491 height 41
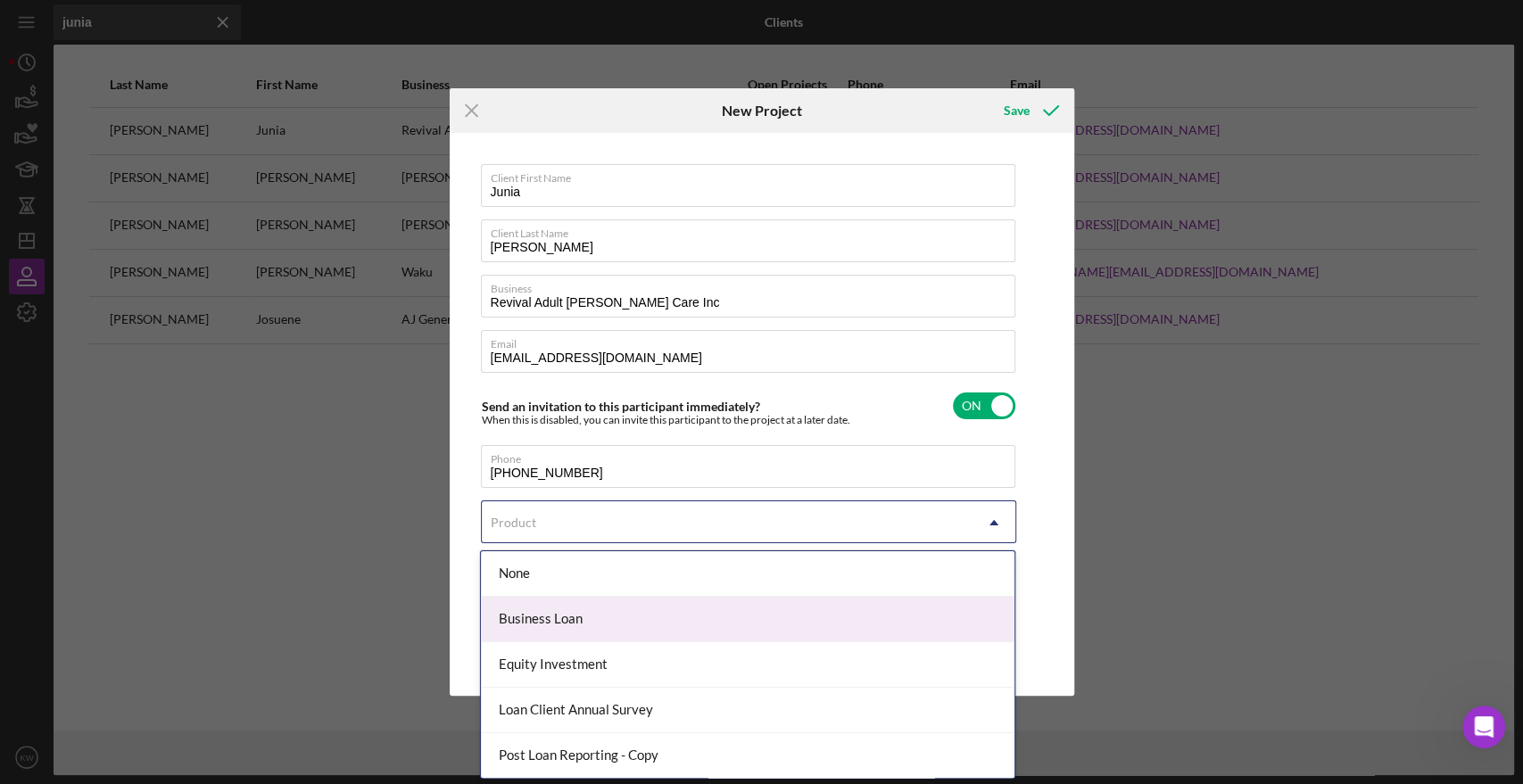
click at [628, 607] on div "Business Loan" at bounding box center [747, 619] width 533 height 46
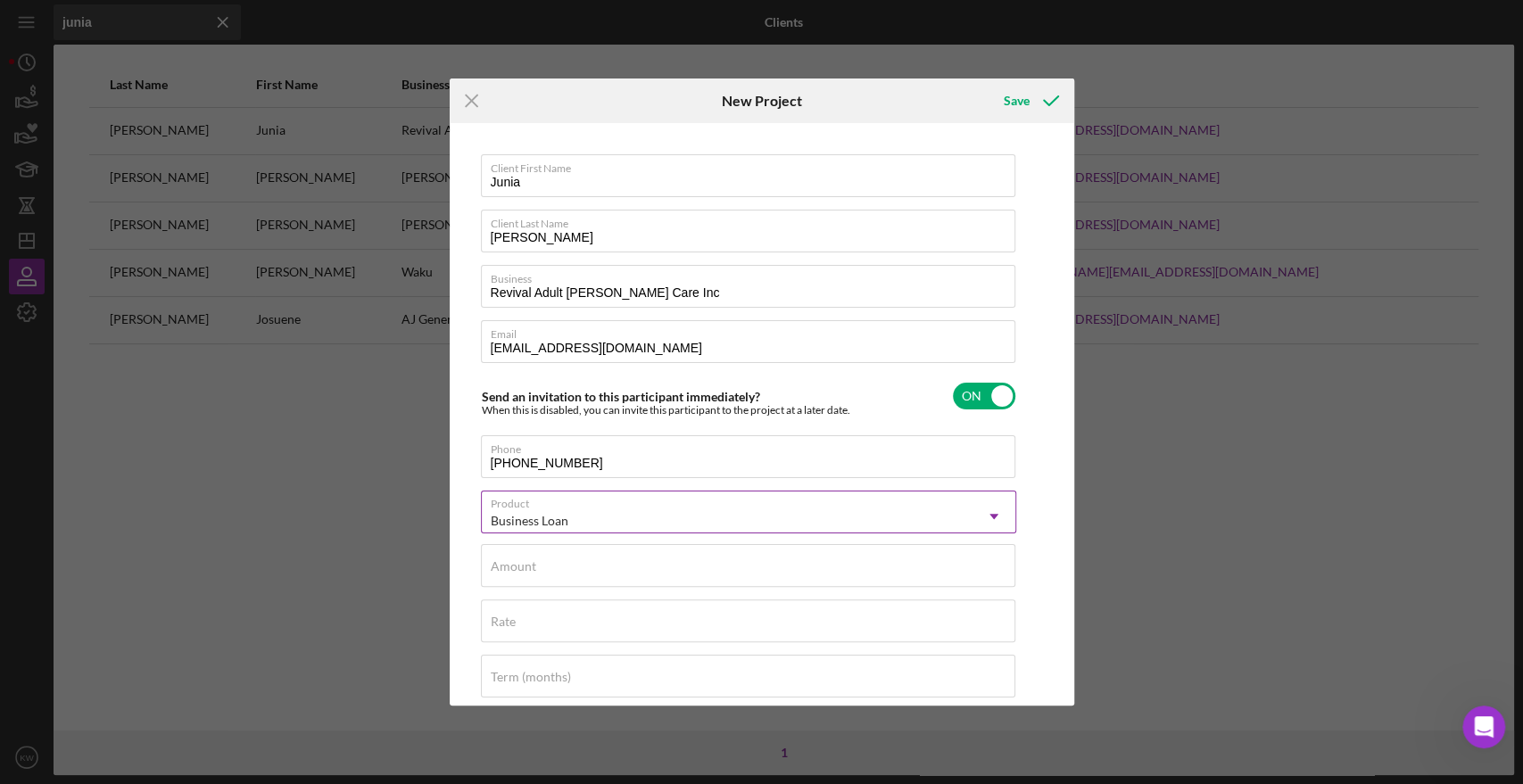
click at [643, 501] on div "Business Loan" at bounding box center [727, 521] width 491 height 41
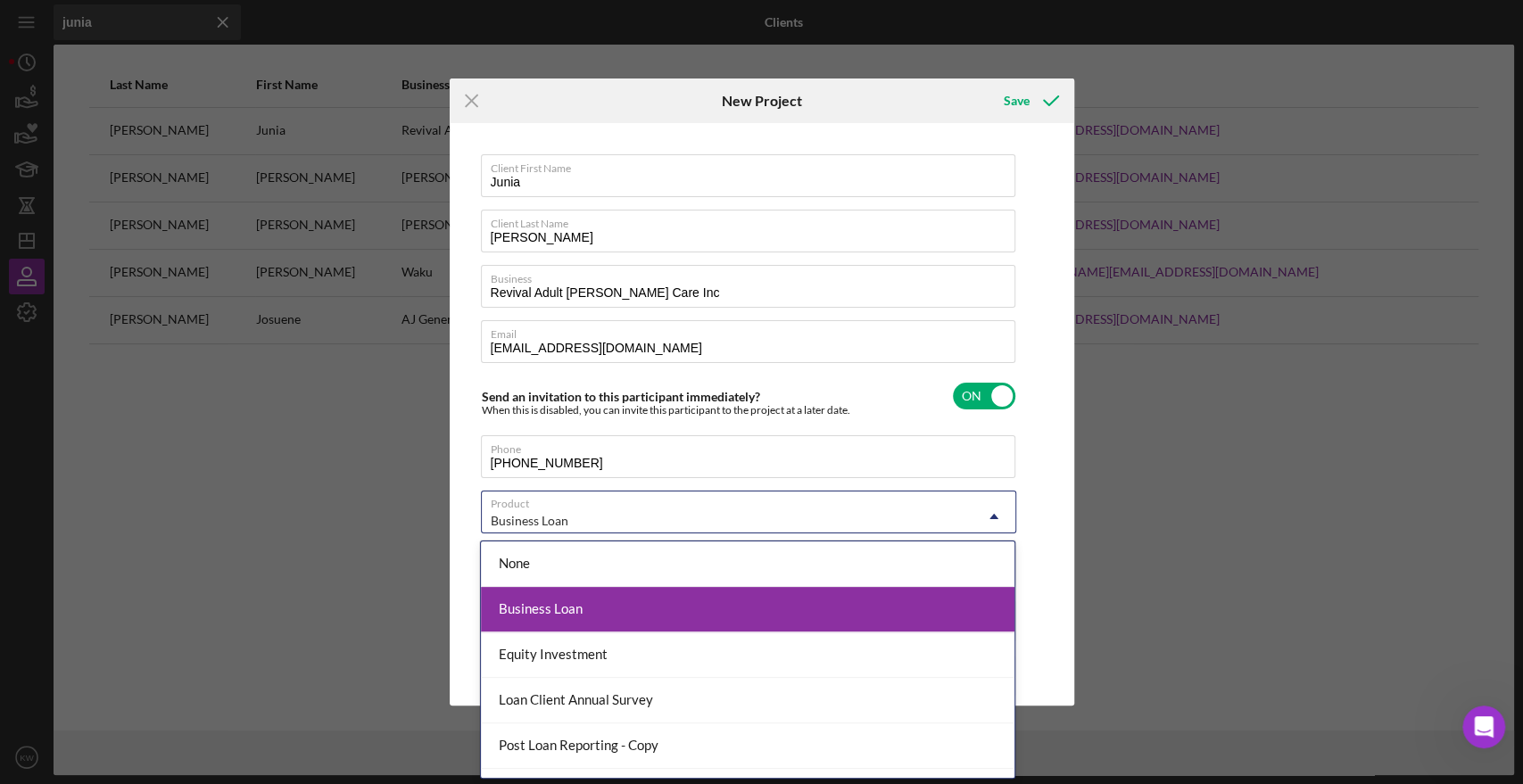
click at [589, 598] on div "Business Loan" at bounding box center [747, 610] width 533 height 46
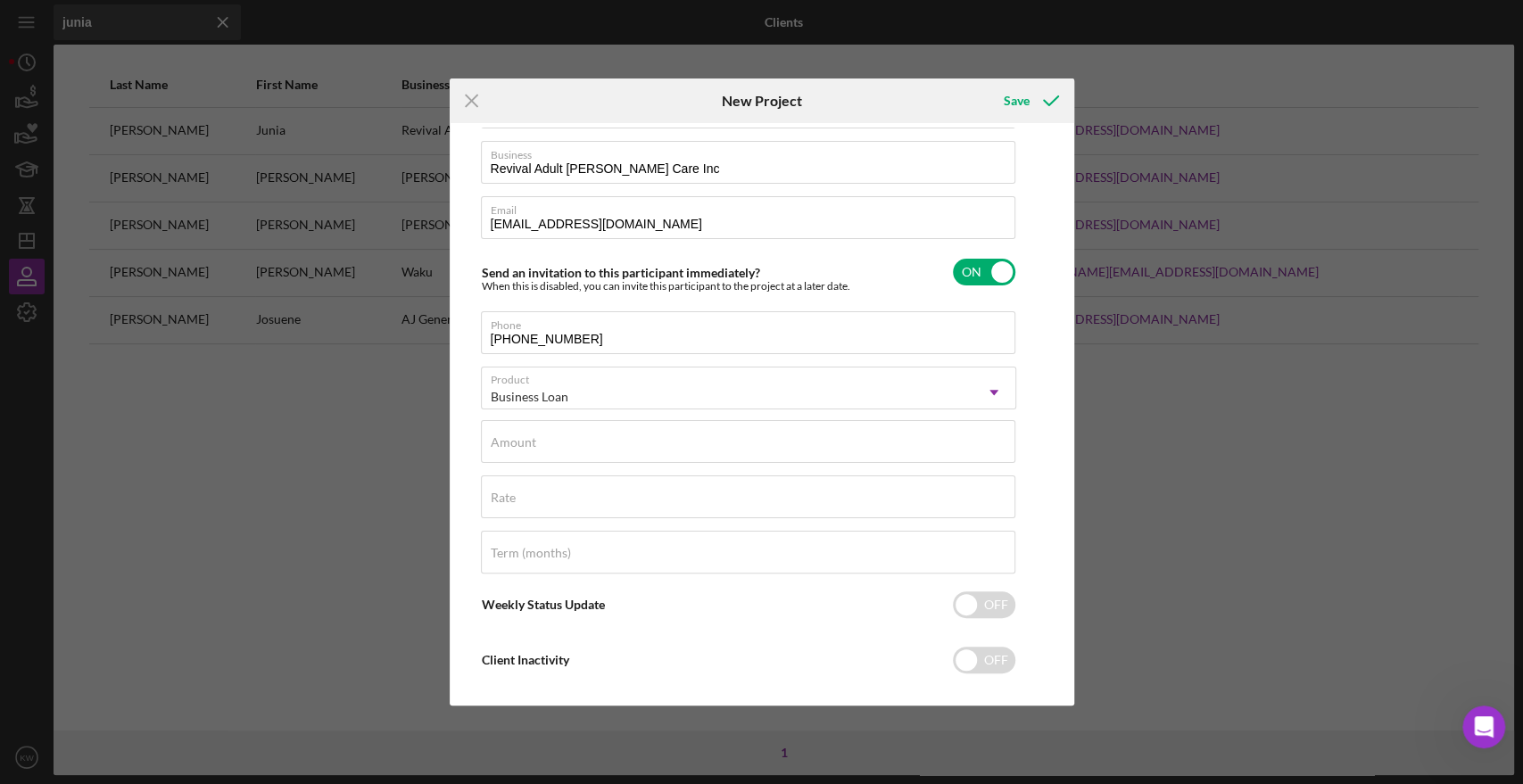
scroll to position [144, 0]
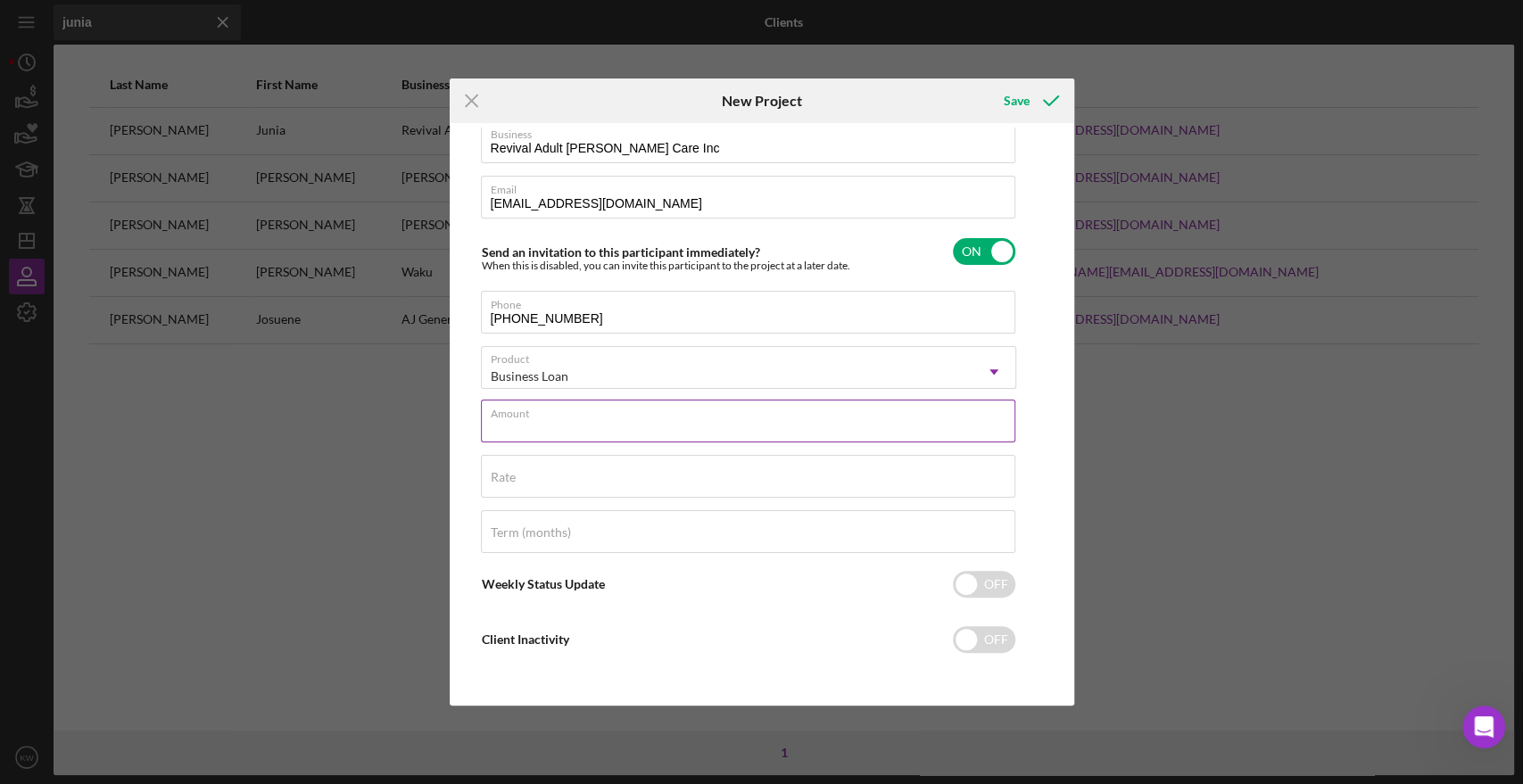
click at [679, 420] on input "Amount" at bounding box center [748, 422] width 534 height 43
type input "$200,000"
click at [540, 465] on div "Rate" at bounding box center [748, 478] width 535 height 45
type input "9.500%"
click at [545, 530] on label "Term (months)" at bounding box center [531, 532] width 81 height 14
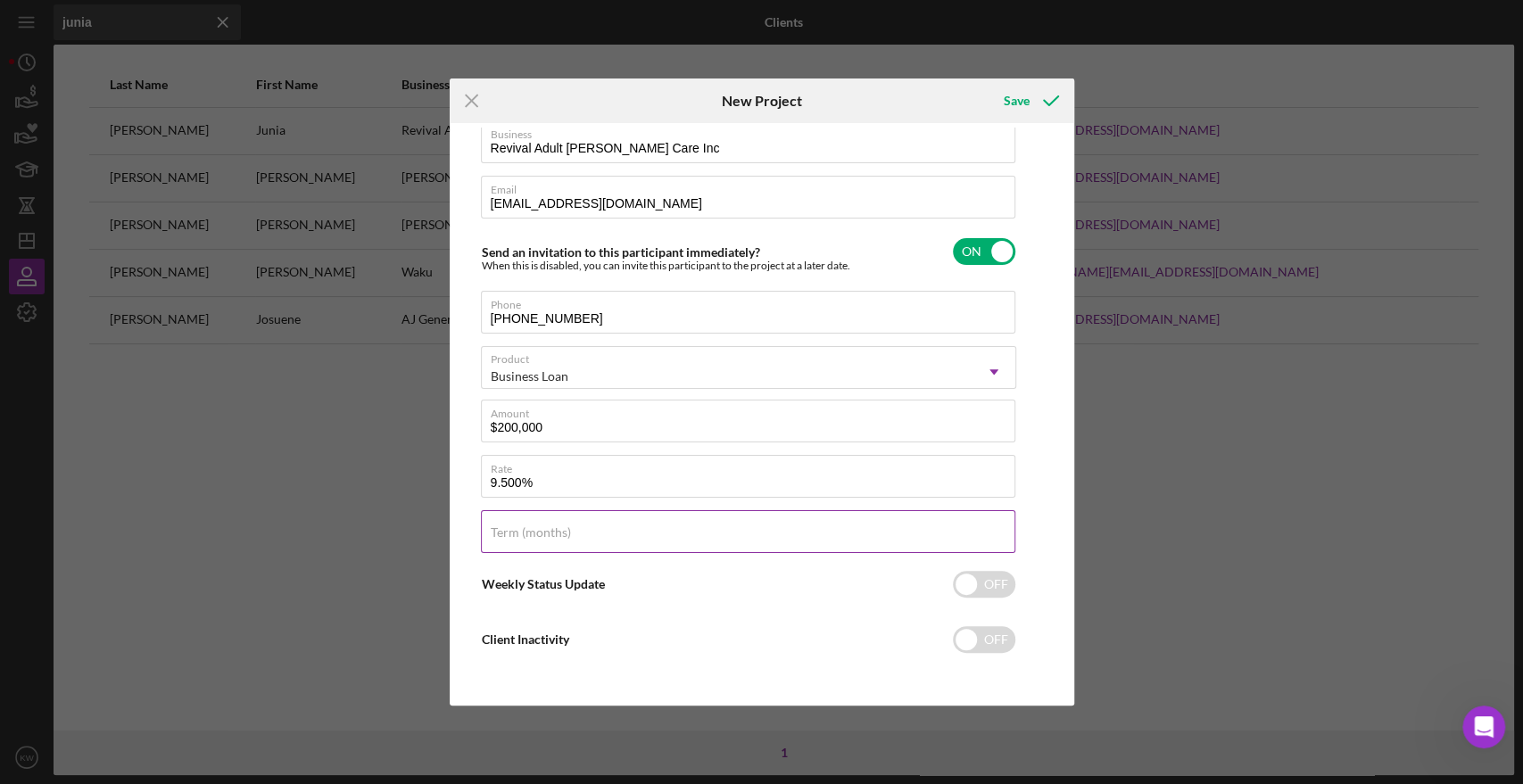
click at [545, 530] on input "Term (months)" at bounding box center [748, 532] width 534 height 43
type input "60"
click at [518, 603] on div "Client First Name Junia Client Last Name Joseph Business Revival Adult Foster C…" at bounding box center [748, 342] width 535 height 666
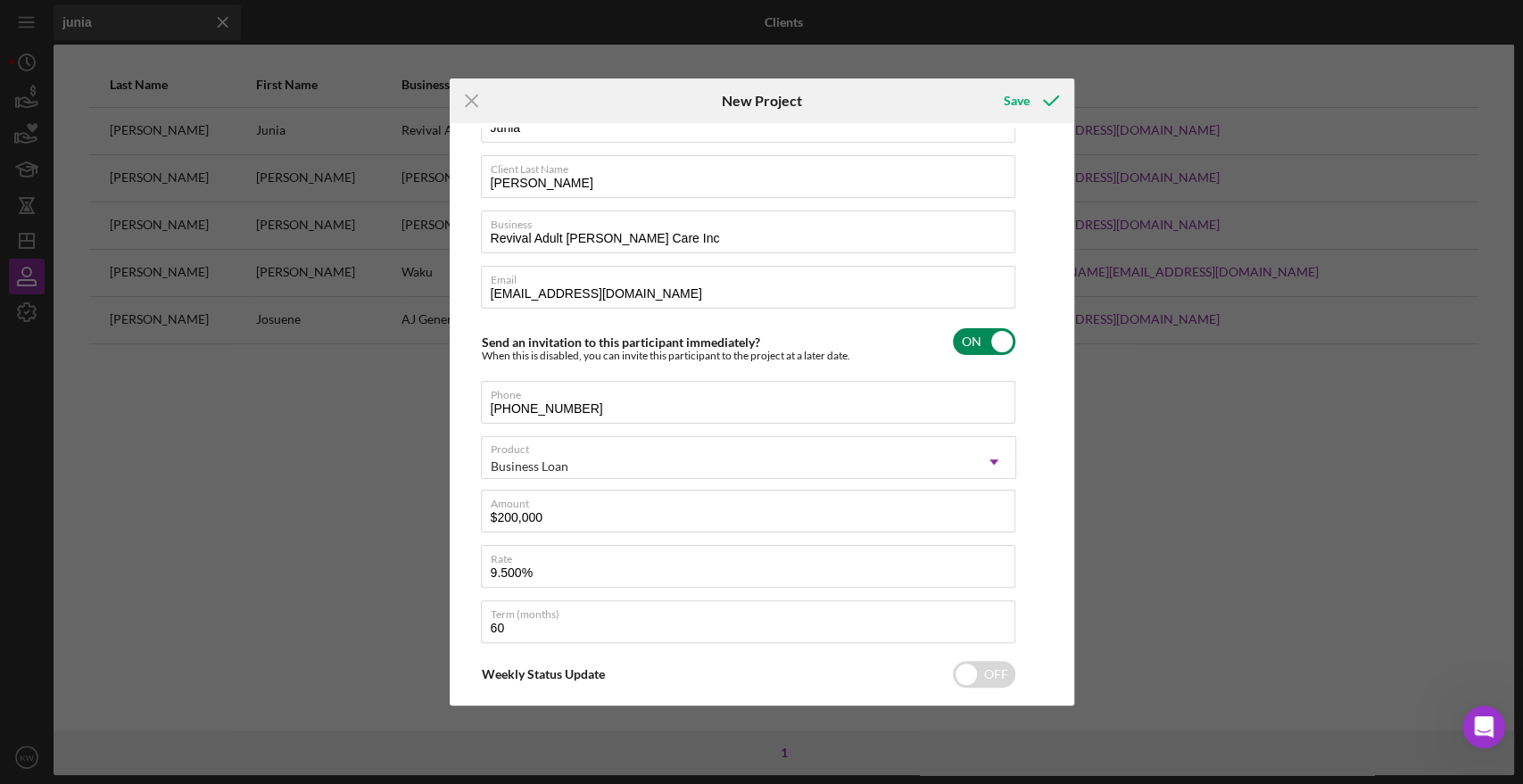
scroll to position [0, 0]
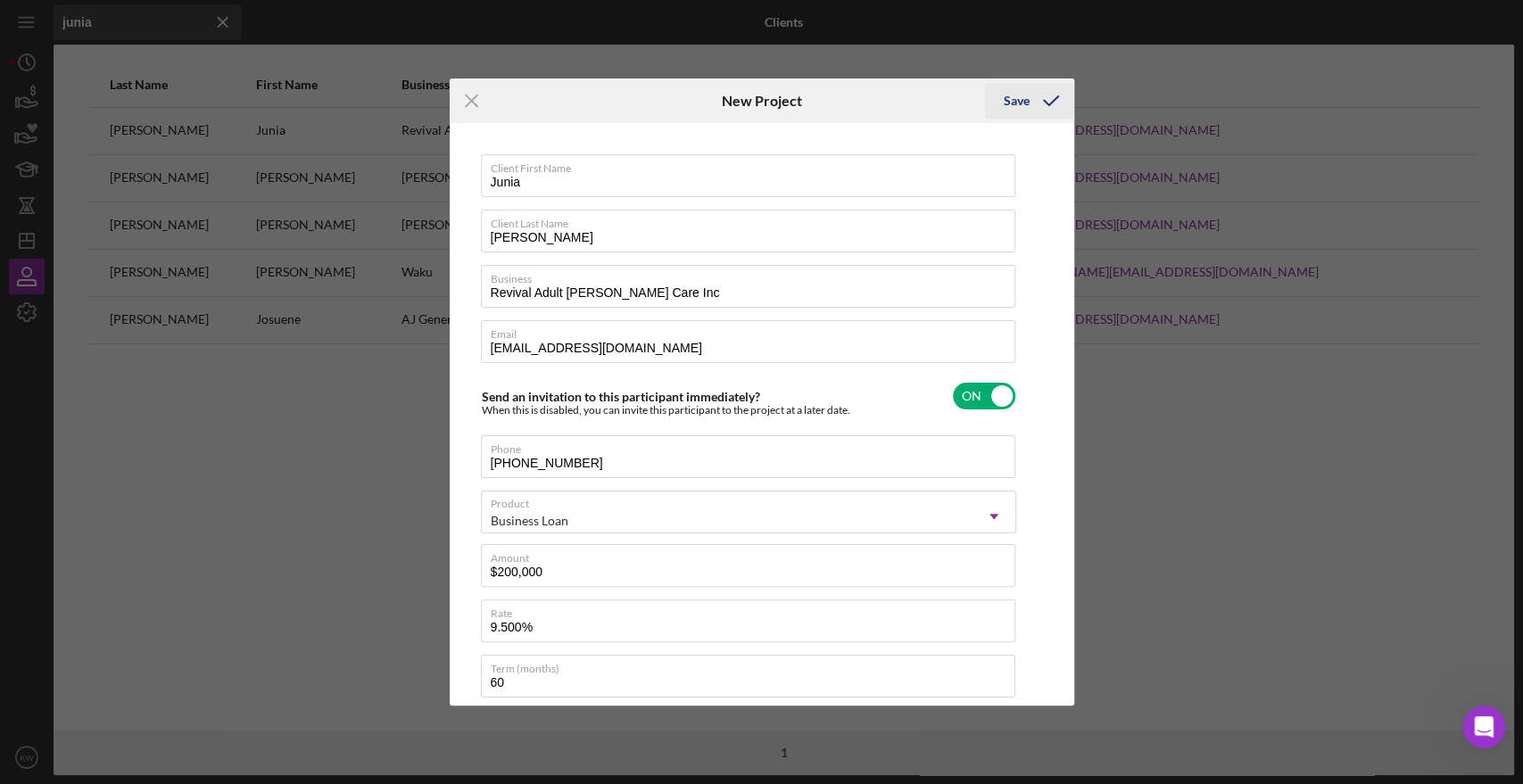
click at [1037, 96] on icon "submit" at bounding box center [1052, 101] width 45 height 45
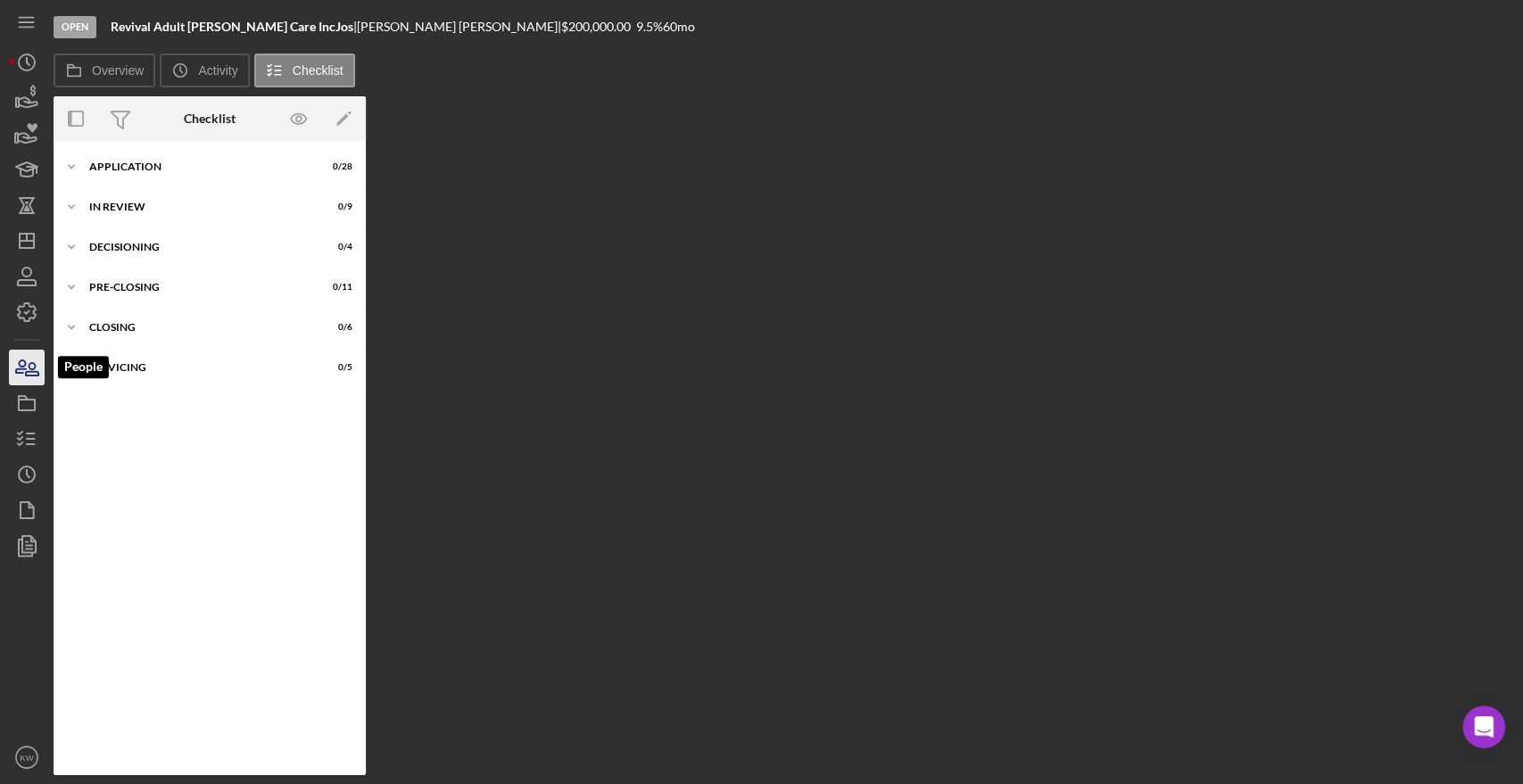
click at [28, 365] on icon "button" at bounding box center [32, 369] width 12 height 12
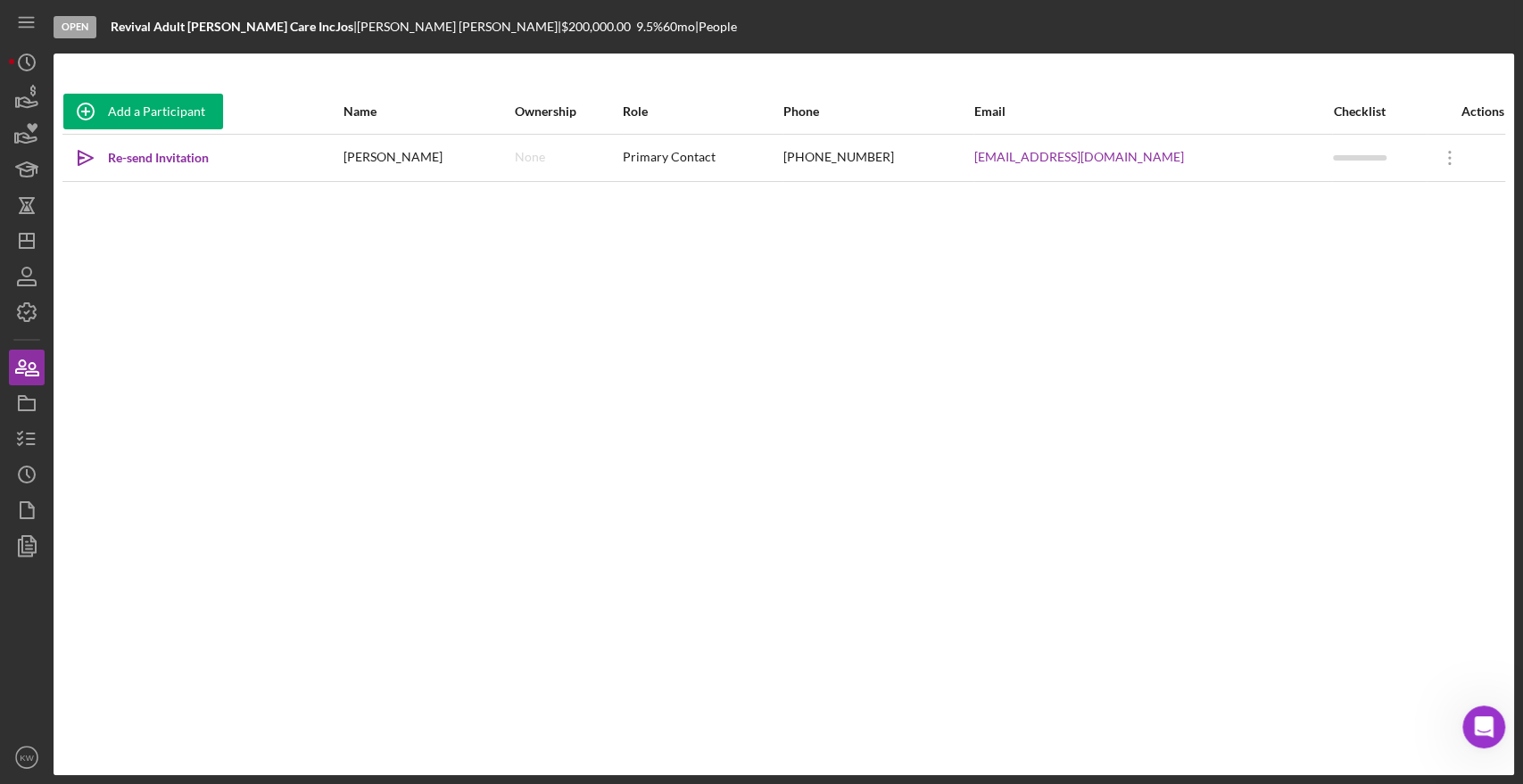
drag, startPoint x: 500, startPoint y: 158, endPoint x: 351, endPoint y: 158, distance: 149.0
click at [351, 158] on tr "Icon/icon-invite-send Re-send Invitation Michelle Florestal None Primary Contac…" at bounding box center [784, 157] width 1443 height 47
click at [1448, 157] on icon at bounding box center [1449, 157] width 3 height 14
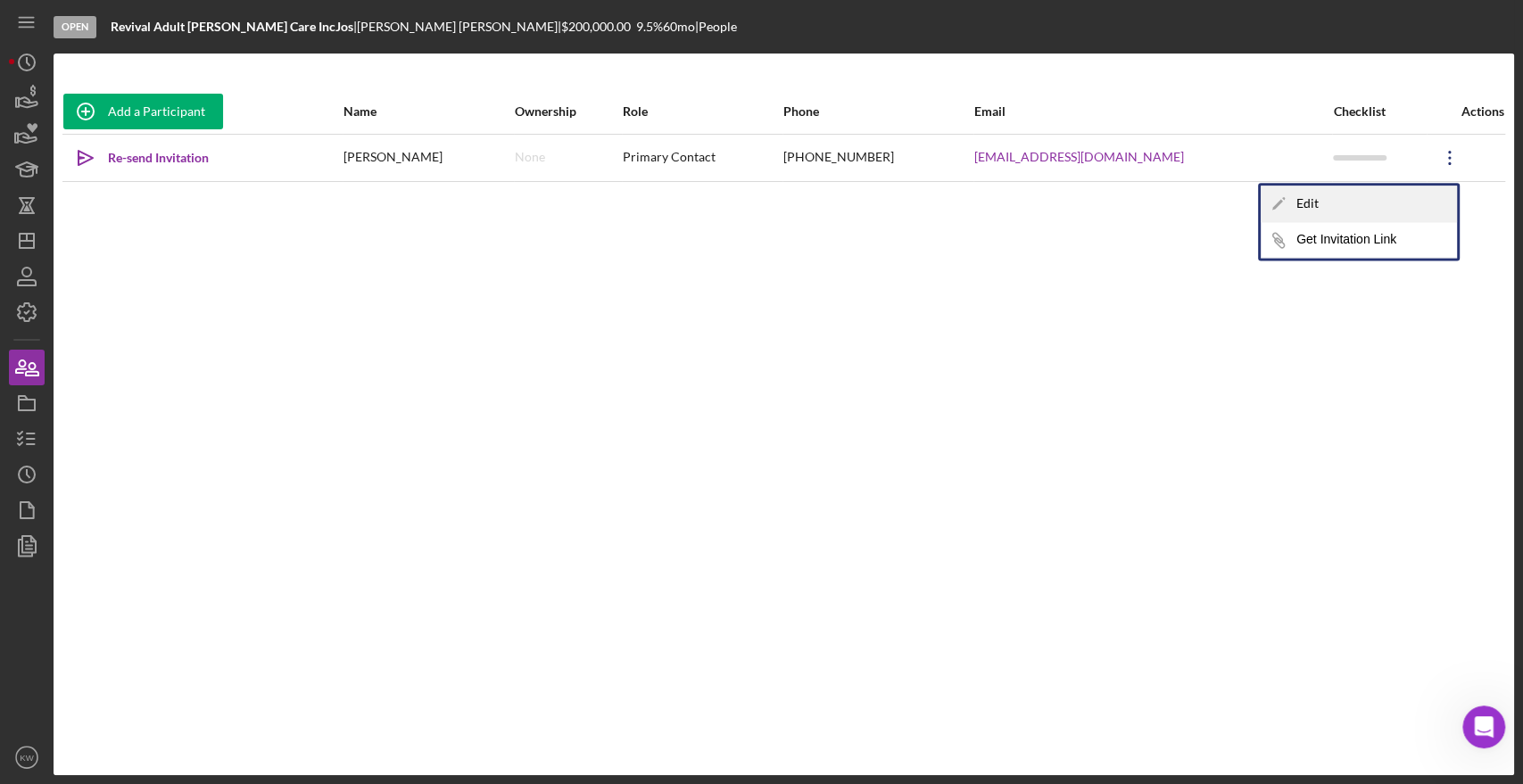
click at [1308, 196] on div "Icon/Edit Edit" at bounding box center [1358, 203] width 196 height 37
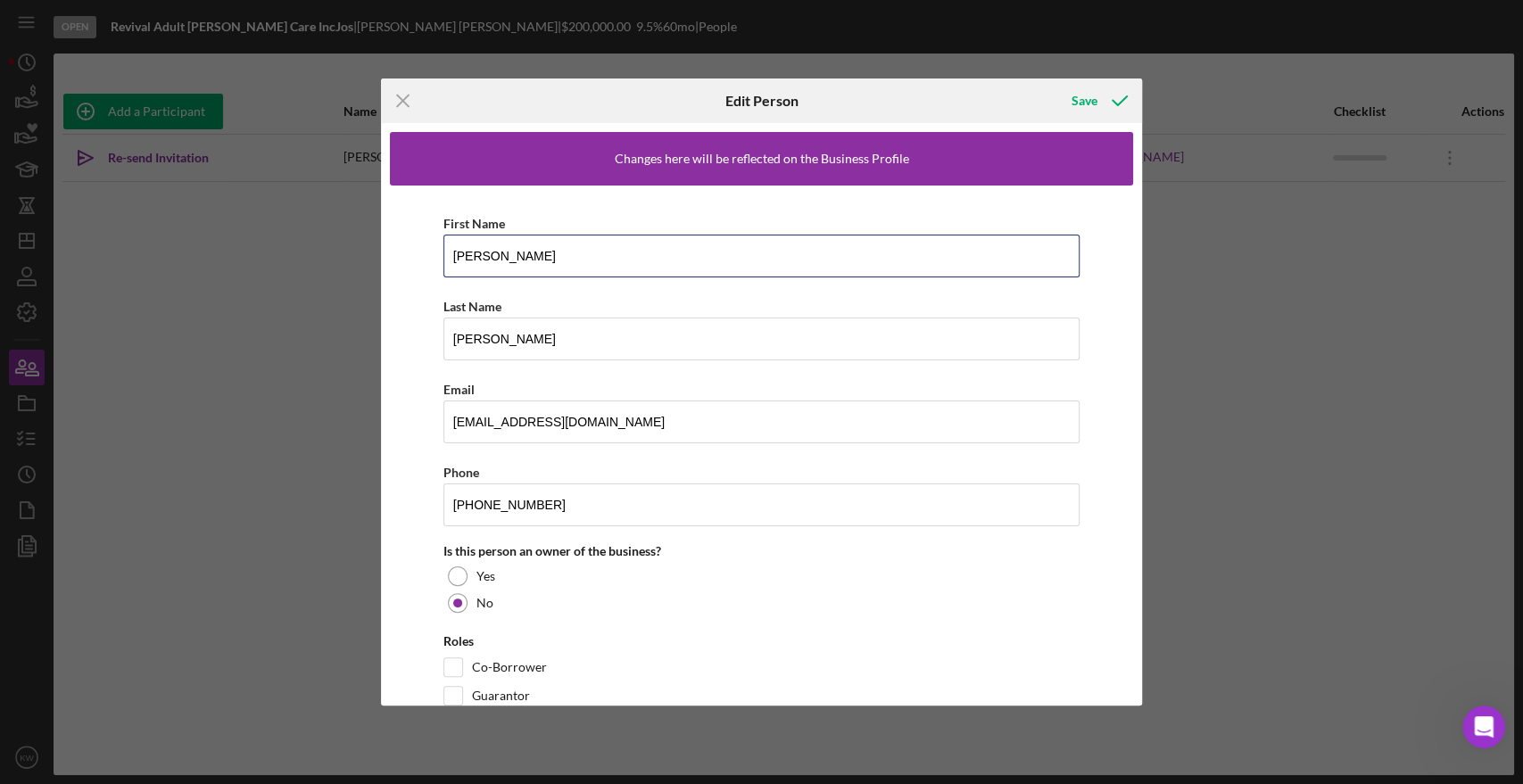
drag, startPoint x: 525, startPoint y: 257, endPoint x: 300, endPoint y: 271, distance: 225.4
click at [300, 278] on div "Icon/Menu Close Edit Person Save Changes here will be reflected on the Business…" at bounding box center [761, 392] width 1523 height 784
type input "Junia"
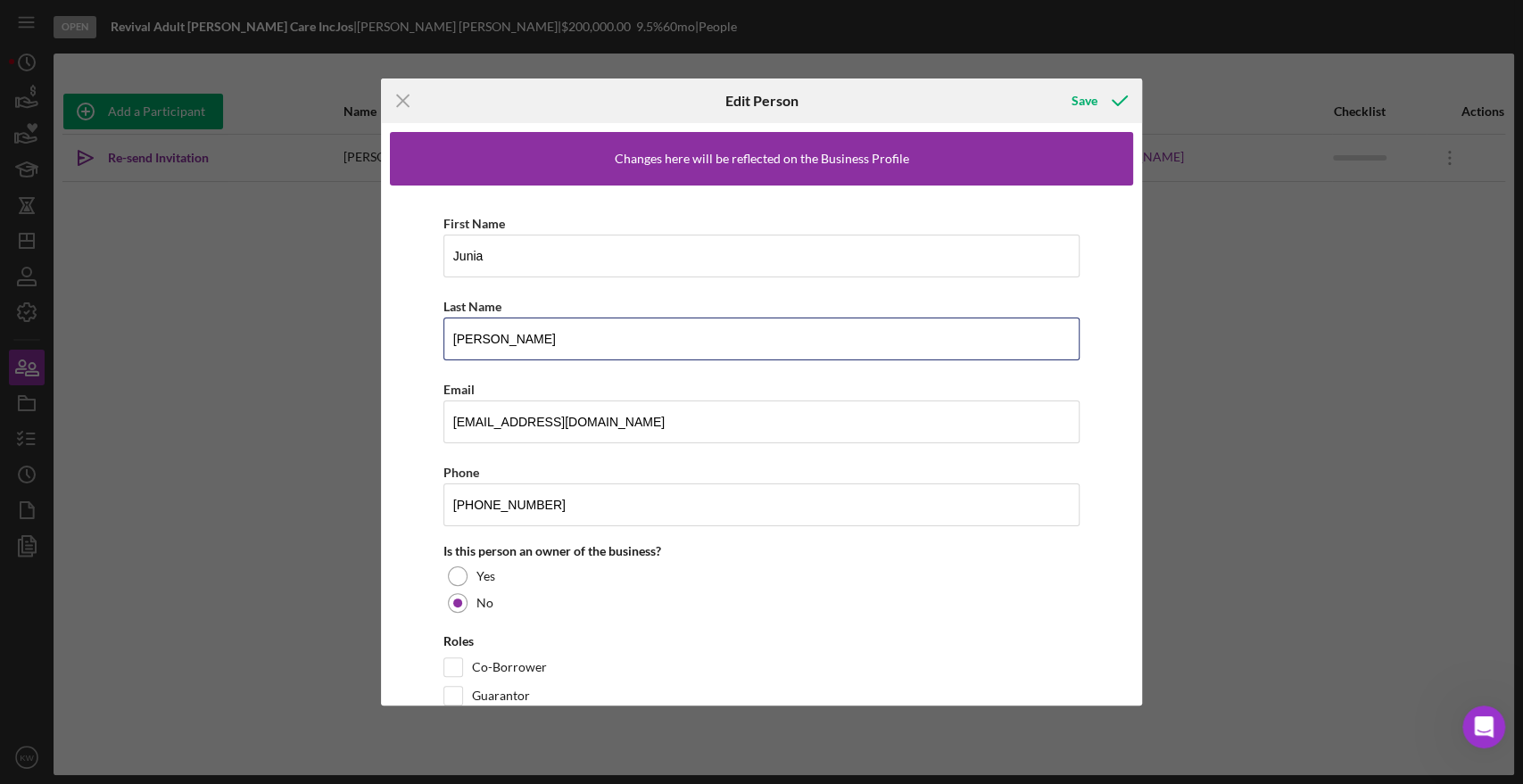
type input "[PERSON_NAME]"
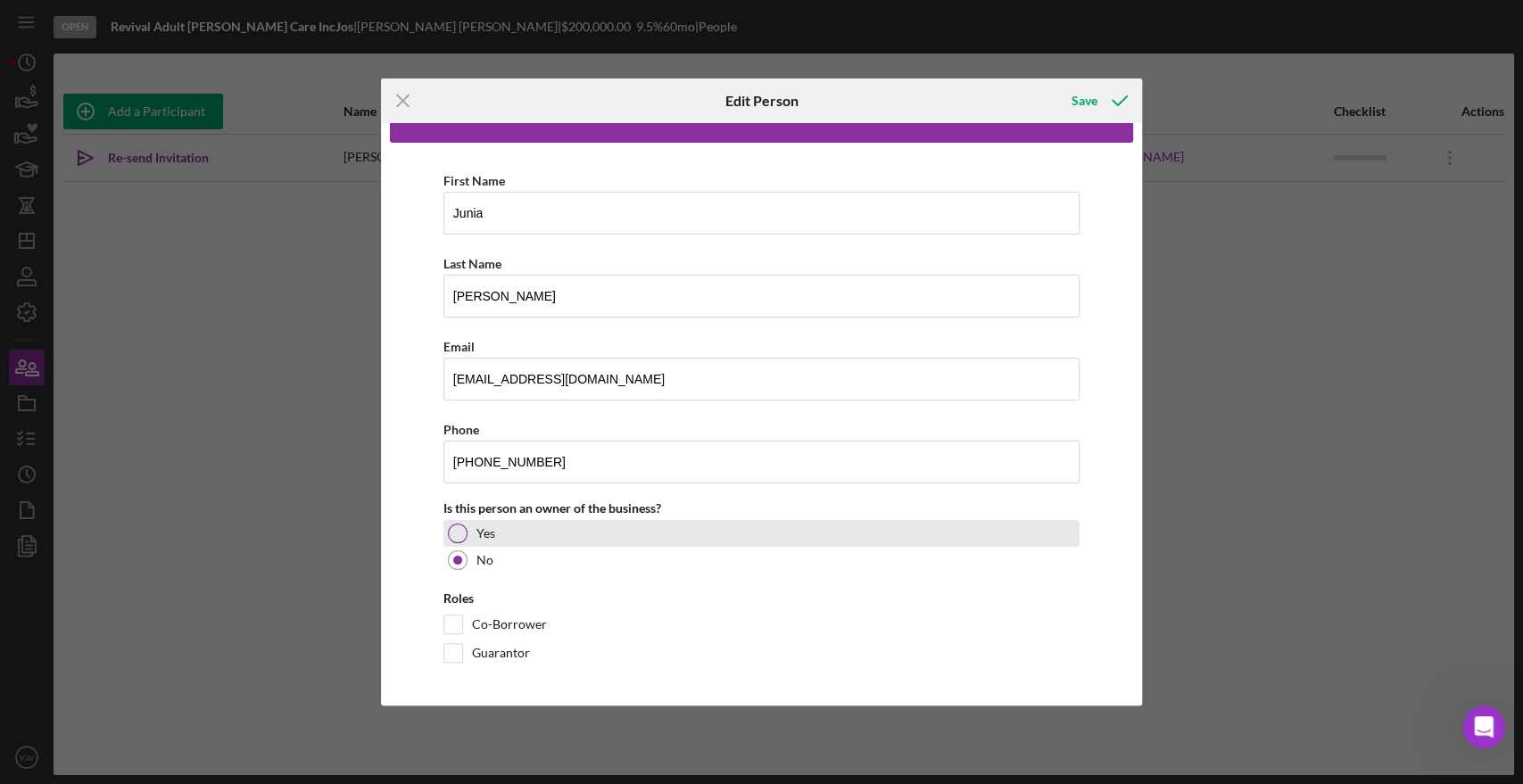
click at [464, 533] on div at bounding box center [457, 533] width 20 height 20
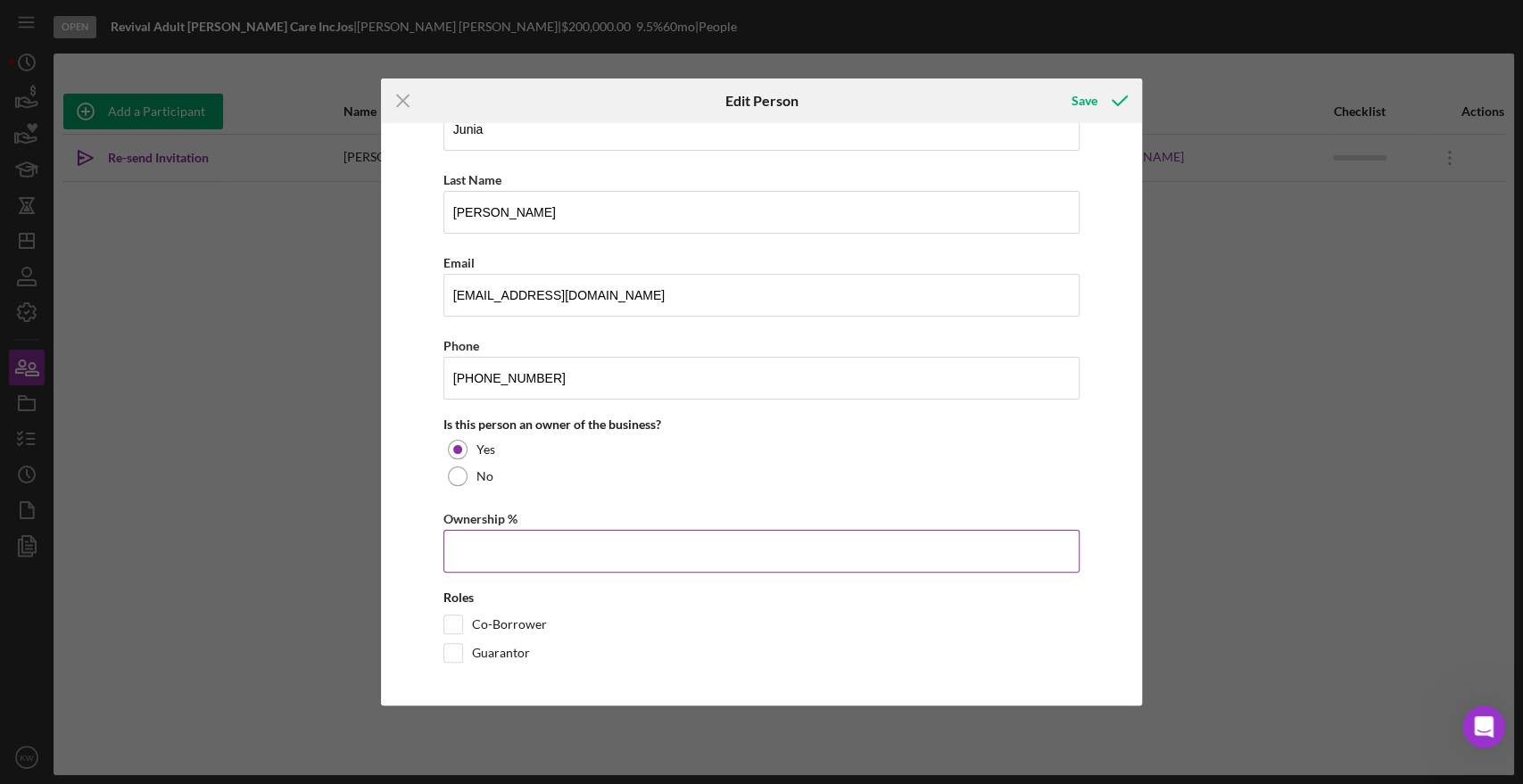
click at [590, 545] on input "Ownership %" at bounding box center [762, 552] width 637 height 43
type input "50.00%"
click at [502, 655] on label "Guarantor" at bounding box center [501, 652] width 58 height 18
click at [462, 655] on input "Guarantor" at bounding box center [453, 652] width 18 height 18
checkbox input "true"
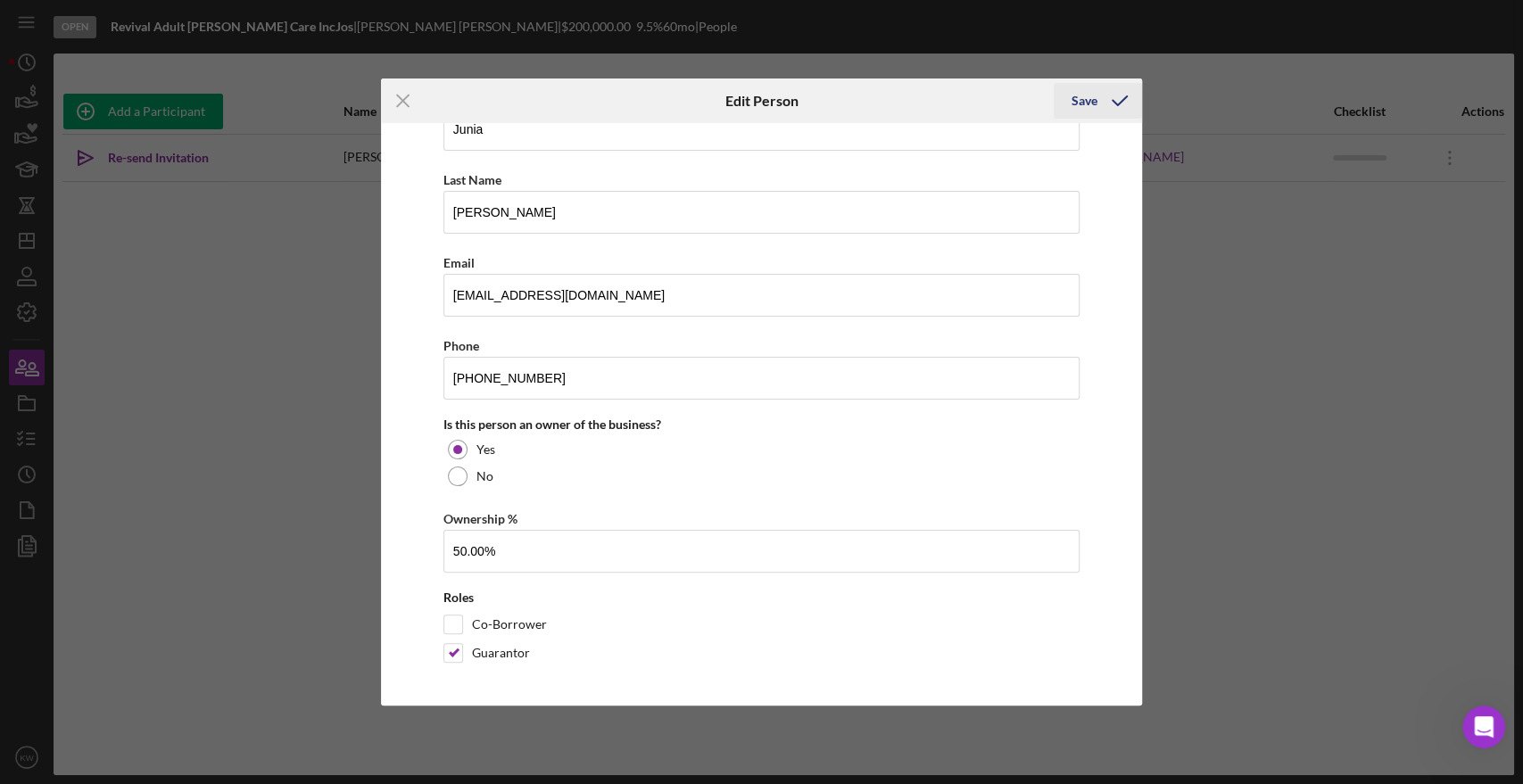
click at [1099, 98] on icon "button" at bounding box center [1120, 101] width 45 height 45
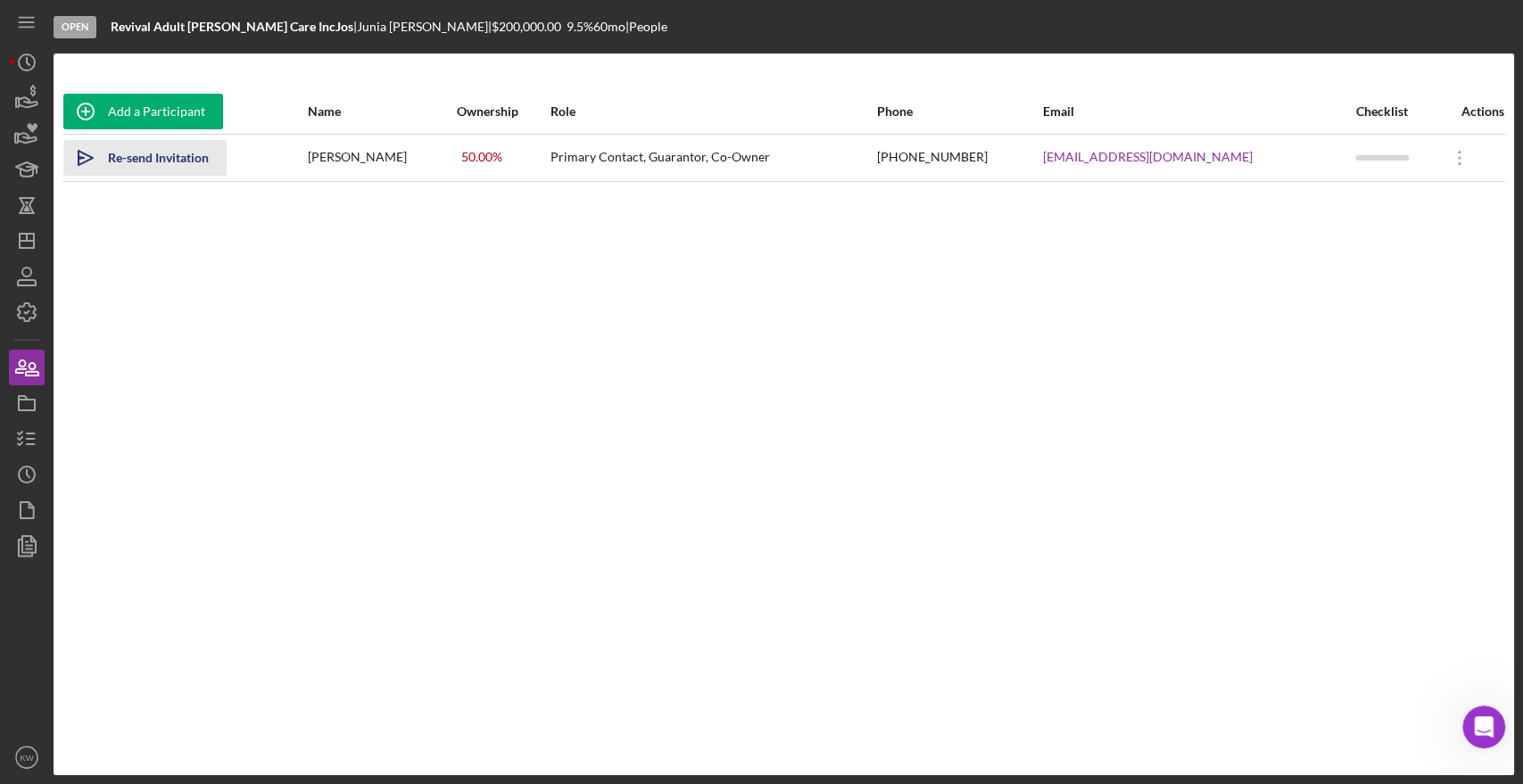
click at [161, 174] on div "Re-send Invitation" at bounding box center [158, 157] width 101 height 36
click at [27, 496] on icon "button" at bounding box center [27, 510] width 45 height 45
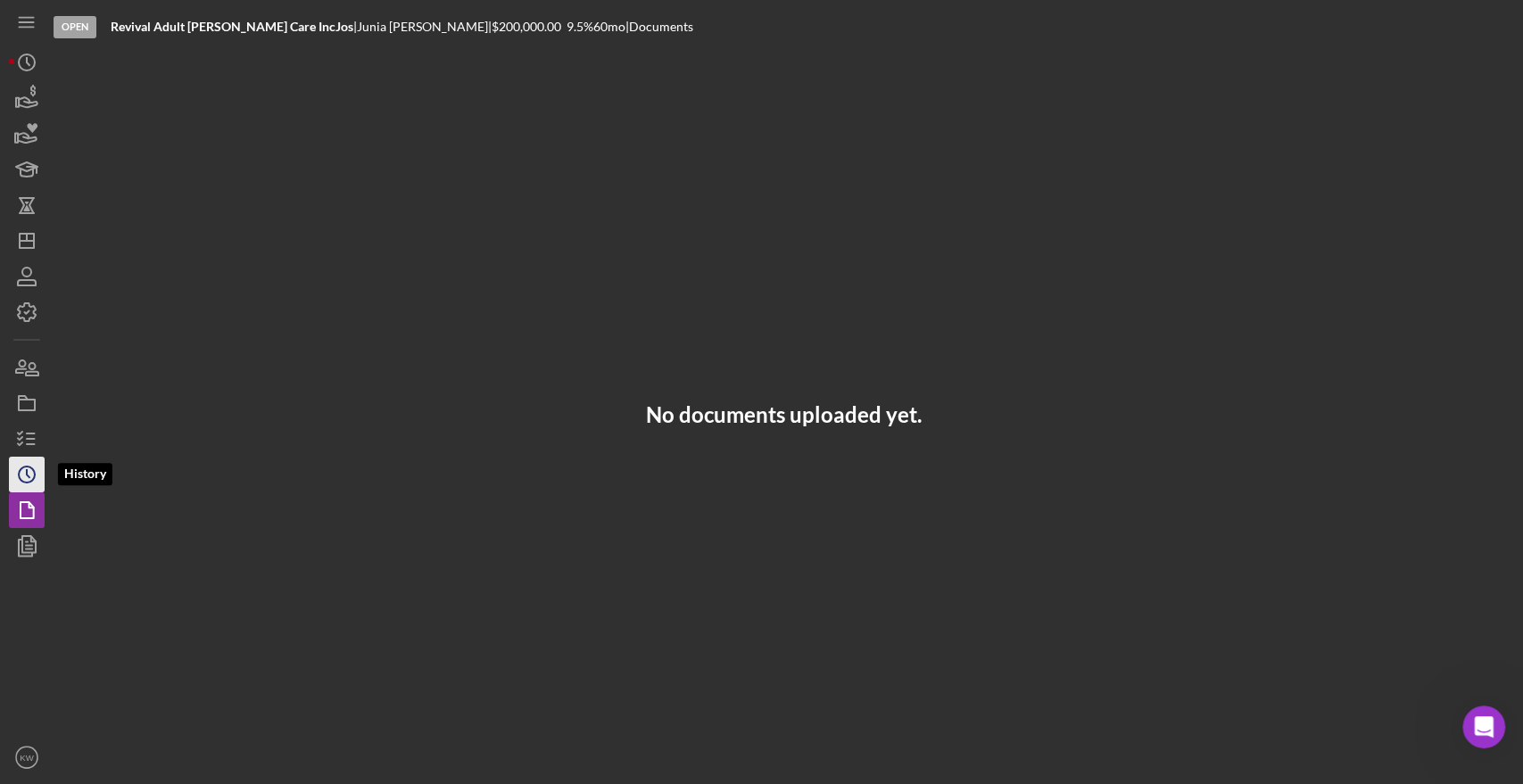
click at [35, 469] on icon "Icon/History" at bounding box center [27, 475] width 45 height 45
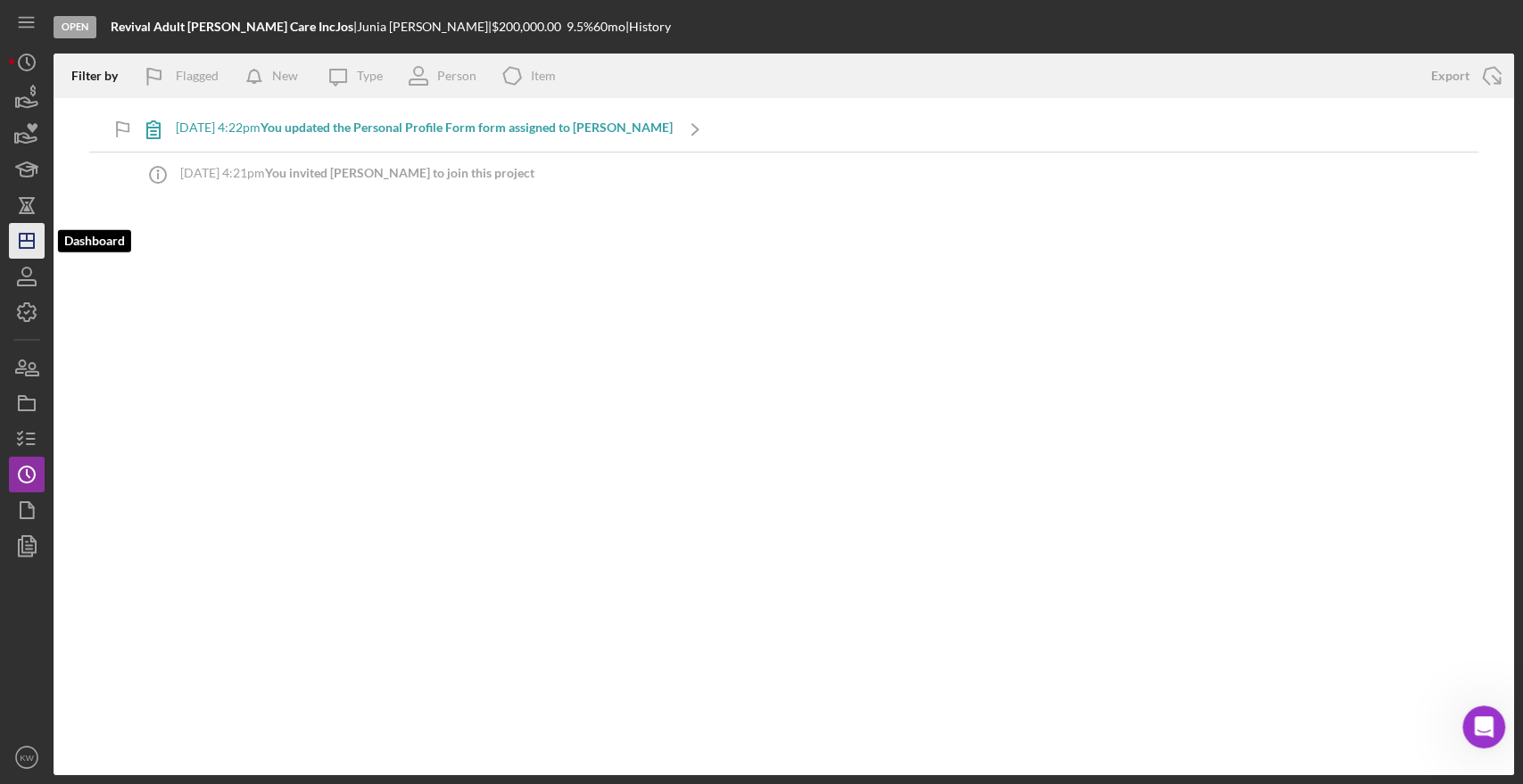
click at [24, 257] on icon "Icon/Dashboard" at bounding box center [27, 241] width 45 height 45
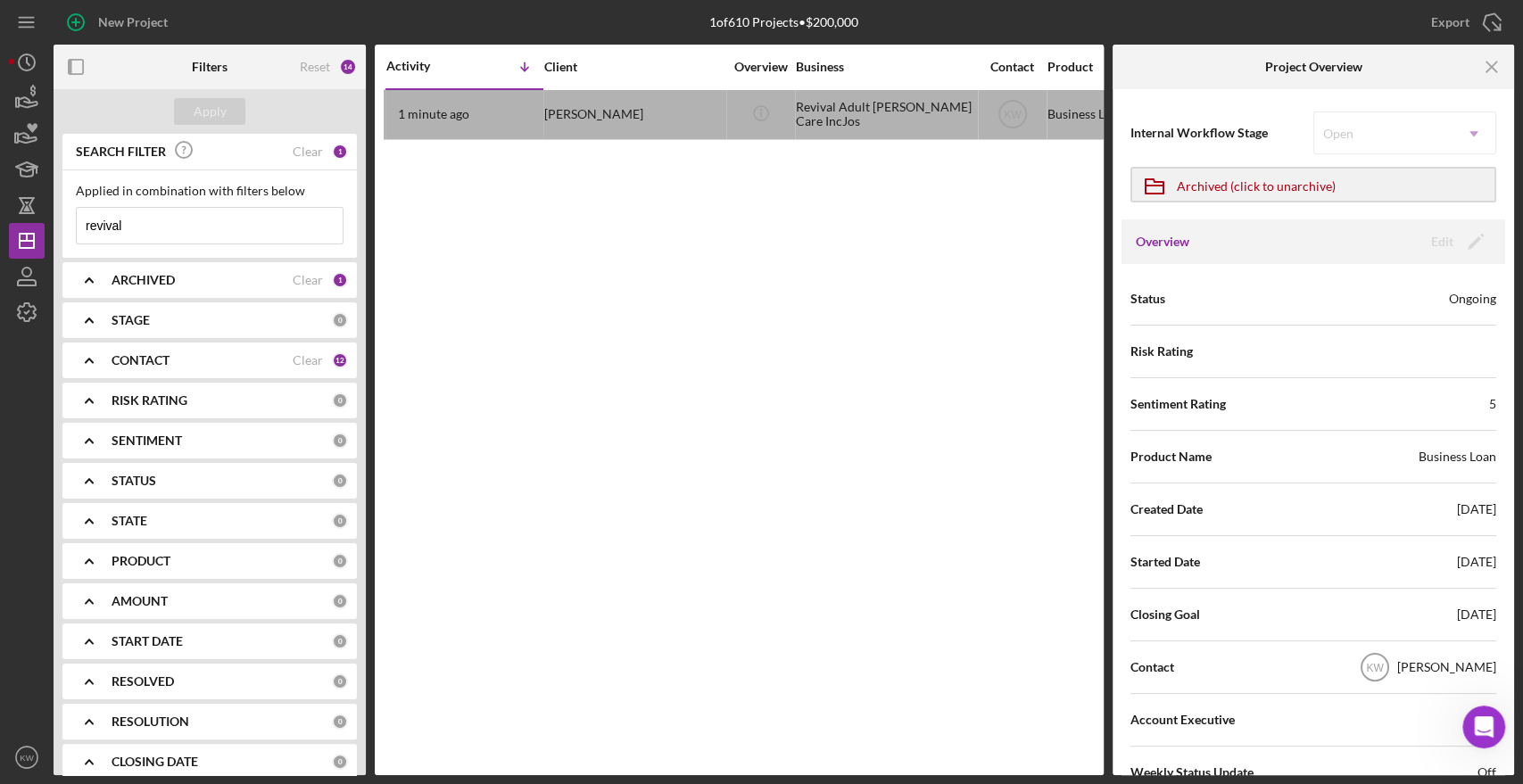
click at [177, 281] on div "ARCHIVED" at bounding box center [202, 279] width 181 height 14
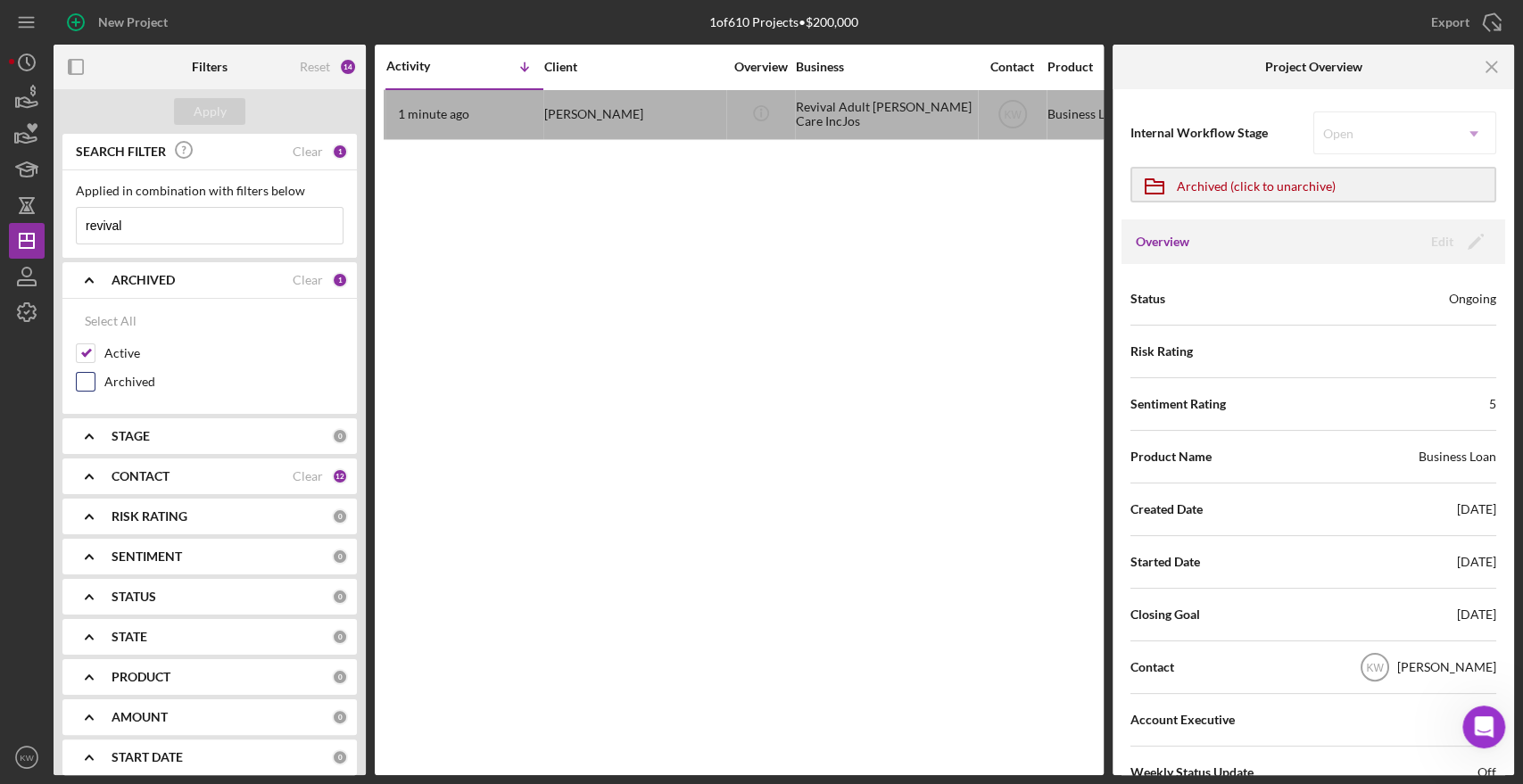
click at [112, 382] on label "Archived" at bounding box center [223, 381] width 239 height 18
click at [95, 382] on input "Archived" at bounding box center [85, 381] width 18 height 18
checkbox input "true"
click at [229, 119] on button "Apply" at bounding box center [210, 111] width 71 height 27
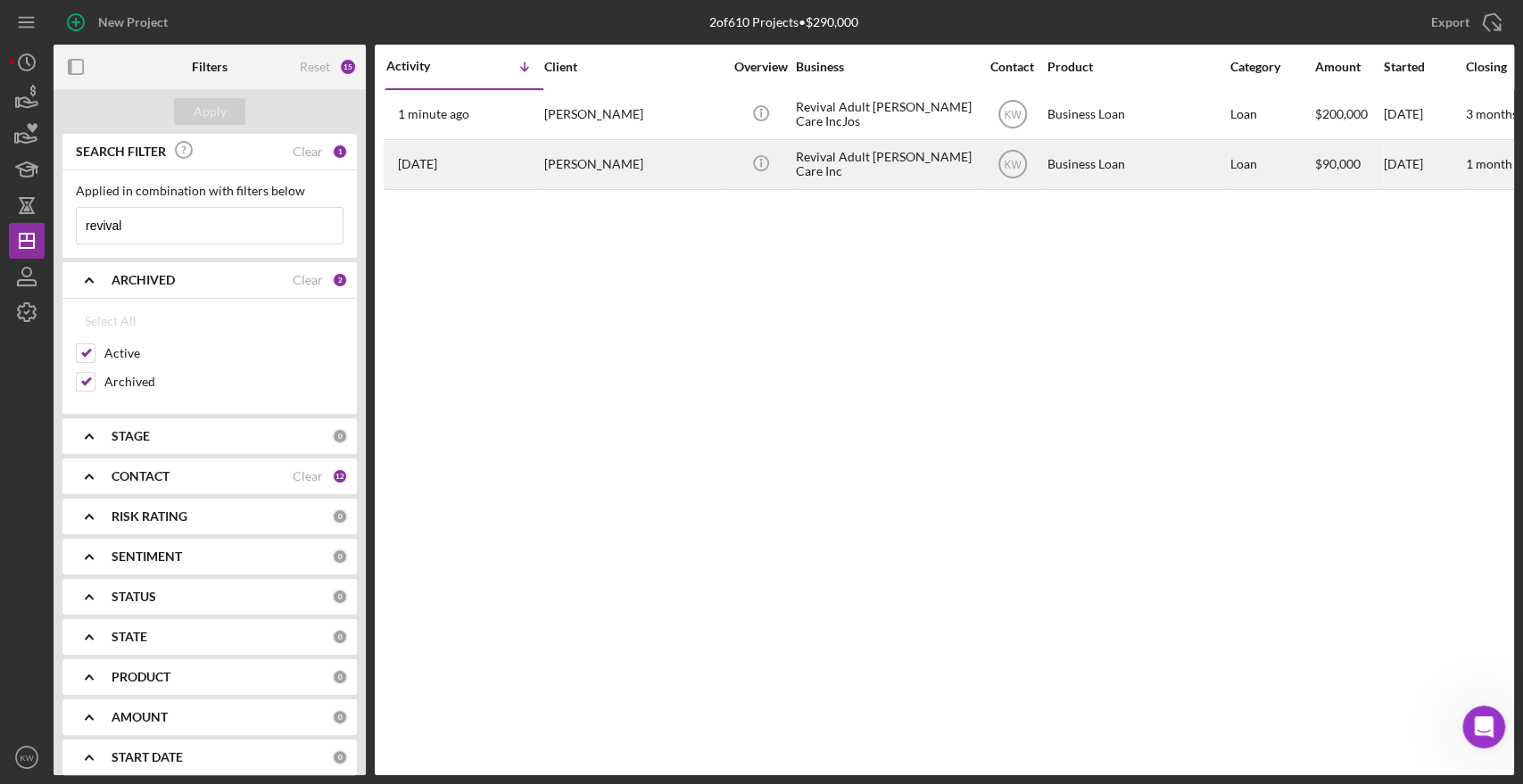
click at [906, 169] on div "Revival Adult [PERSON_NAME] Care Inc" at bounding box center [885, 164] width 178 height 47
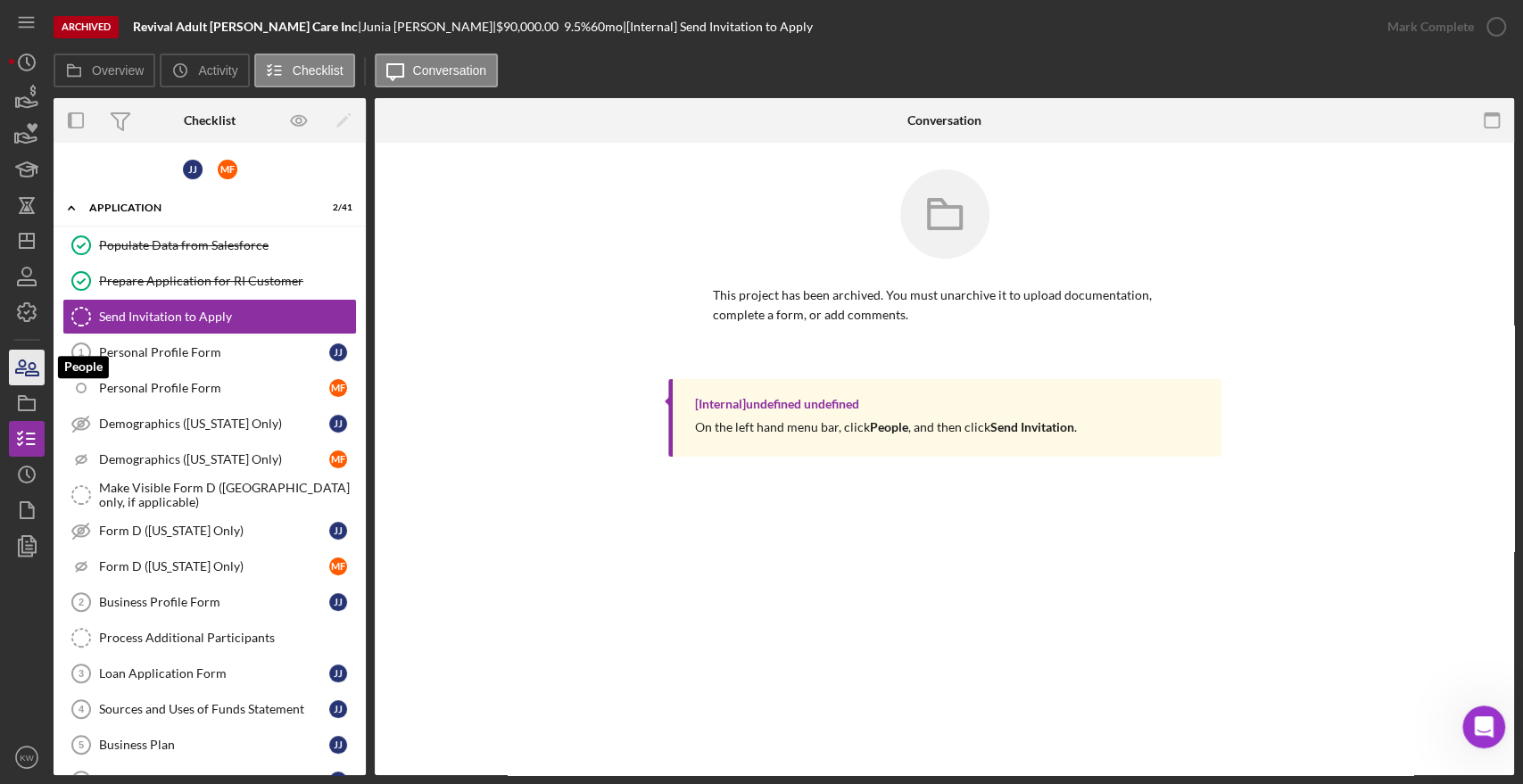
click at [26, 374] on icon "button" at bounding box center [32, 369] width 12 height 12
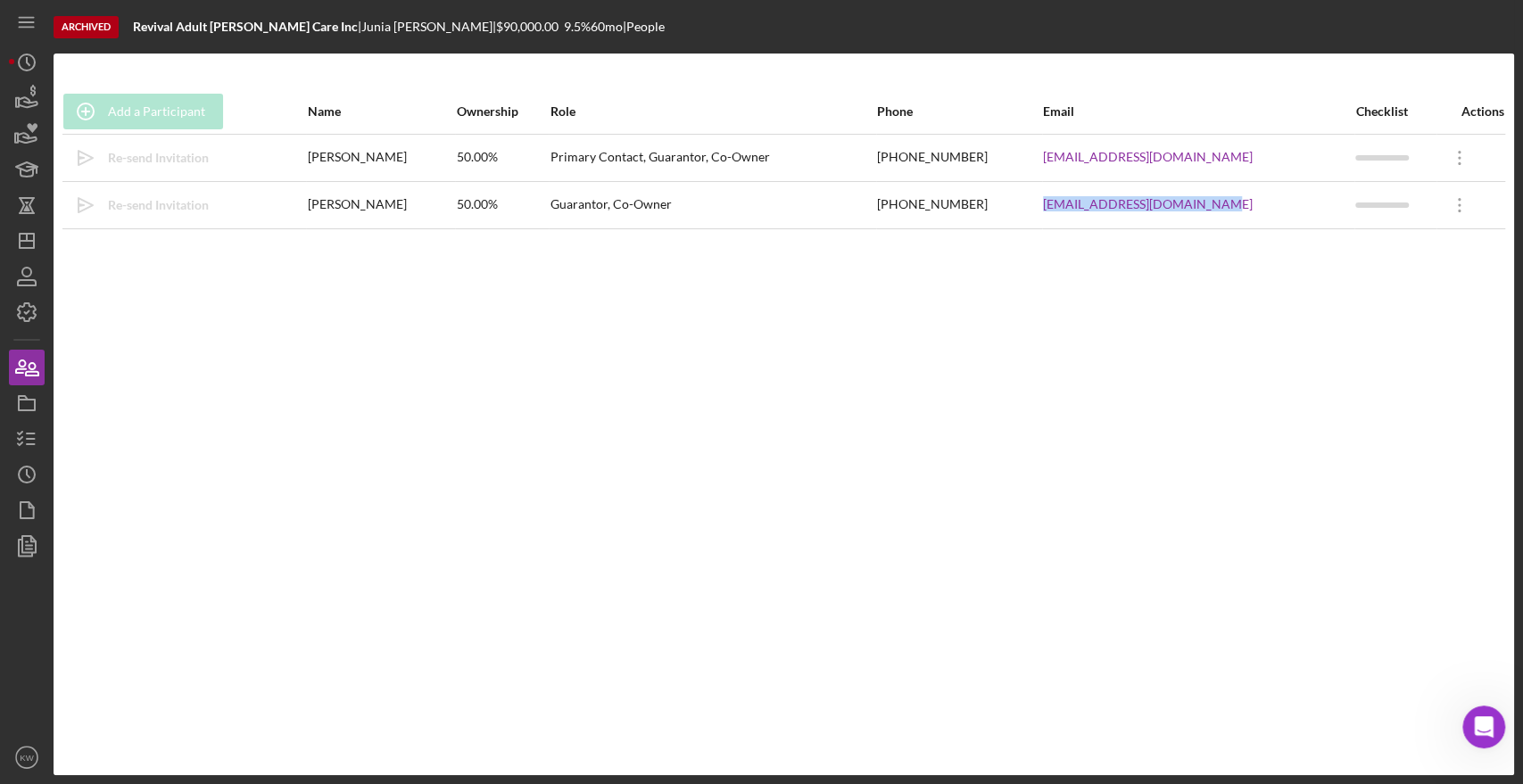
drag, startPoint x: 1257, startPoint y: 205, endPoint x: 1085, endPoint y: 214, distance: 172.2
click at [1085, 214] on tr "Icon/icon-invite-send Re-send Invitation [PERSON_NAME] 50.00% Guarantor, Co-Own…" at bounding box center [784, 204] width 1443 height 47
copy tr "[EMAIL_ADDRESS][DOMAIN_NAME]"
click at [28, 238] on icon "Icon/Dashboard" at bounding box center [27, 241] width 45 height 45
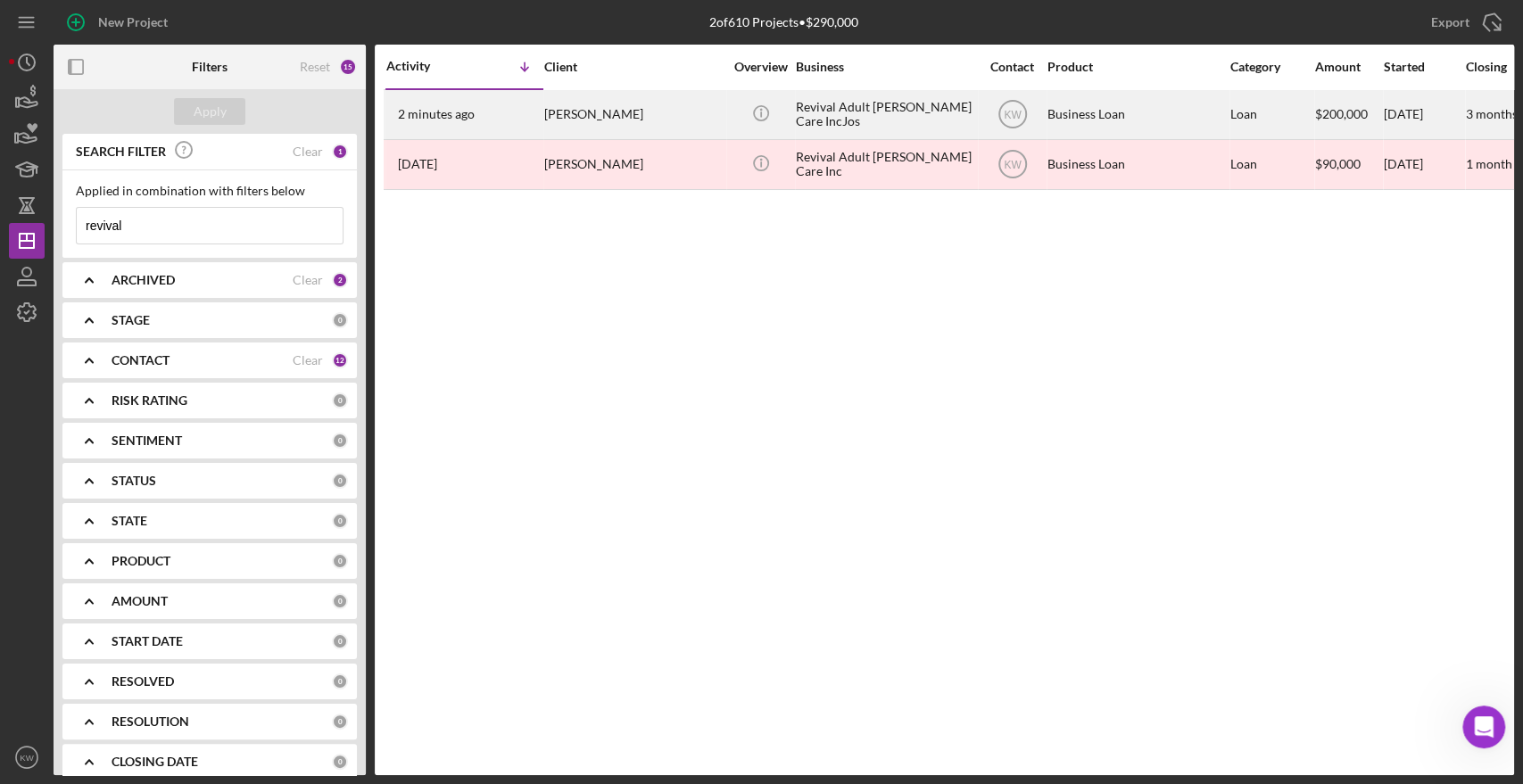
click at [601, 113] on div "[PERSON_NAME]" at bounding box center [634, 114] width 178 height 47
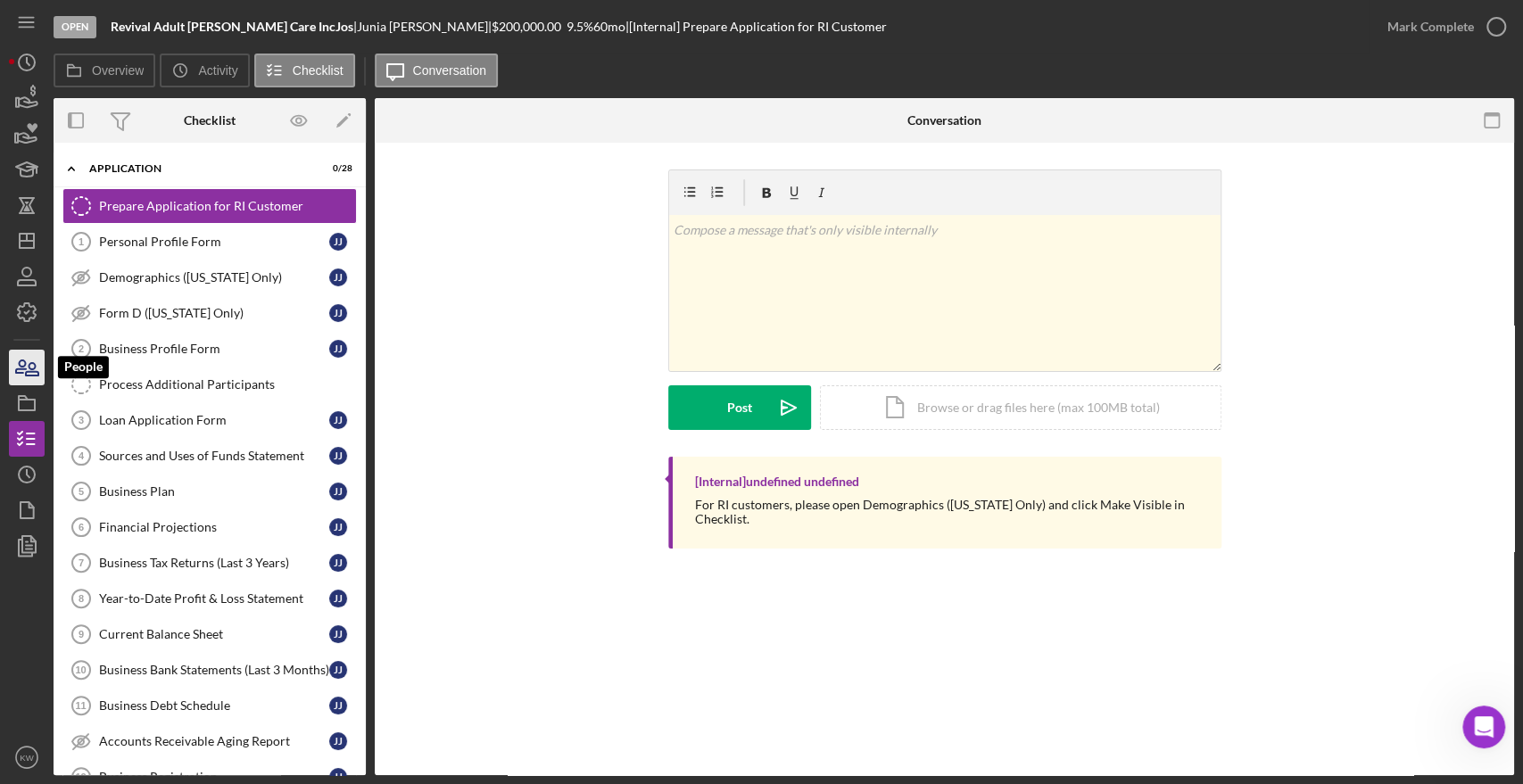
click at [20, 365] on icon "button" at bounding box center [21, 366] width 9 height 12
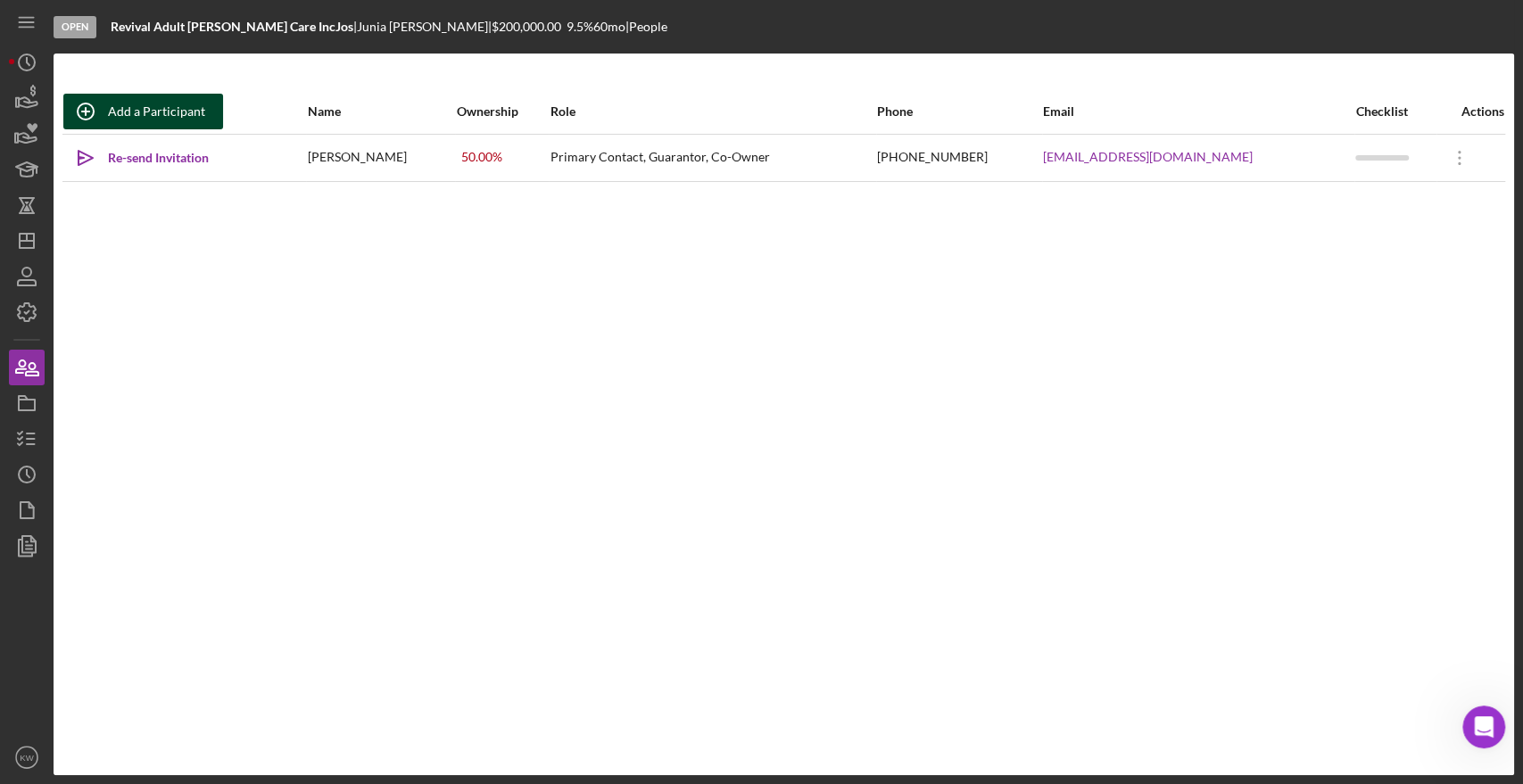
click at [183, 114] on div "Add a Participant" at bounding box center [157, 111] width 97 height 36
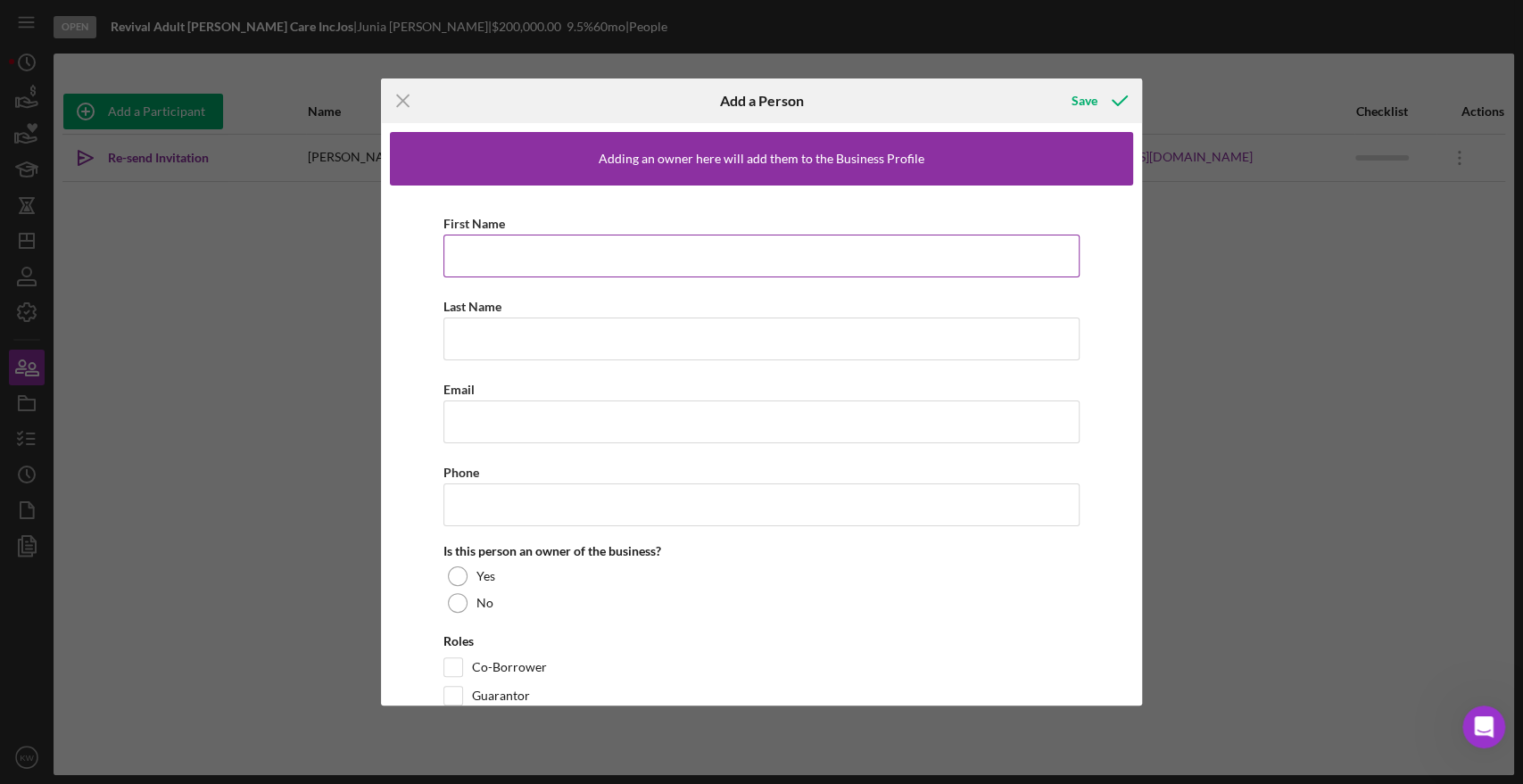
click at [505, 259] on input "First Name" at bounding box center [762, 256] width 637 height 43
type input "Michelle"
type input "Forestal"
paste input "[EMAIL_ADDRESS][DOMAIN_NAME]"
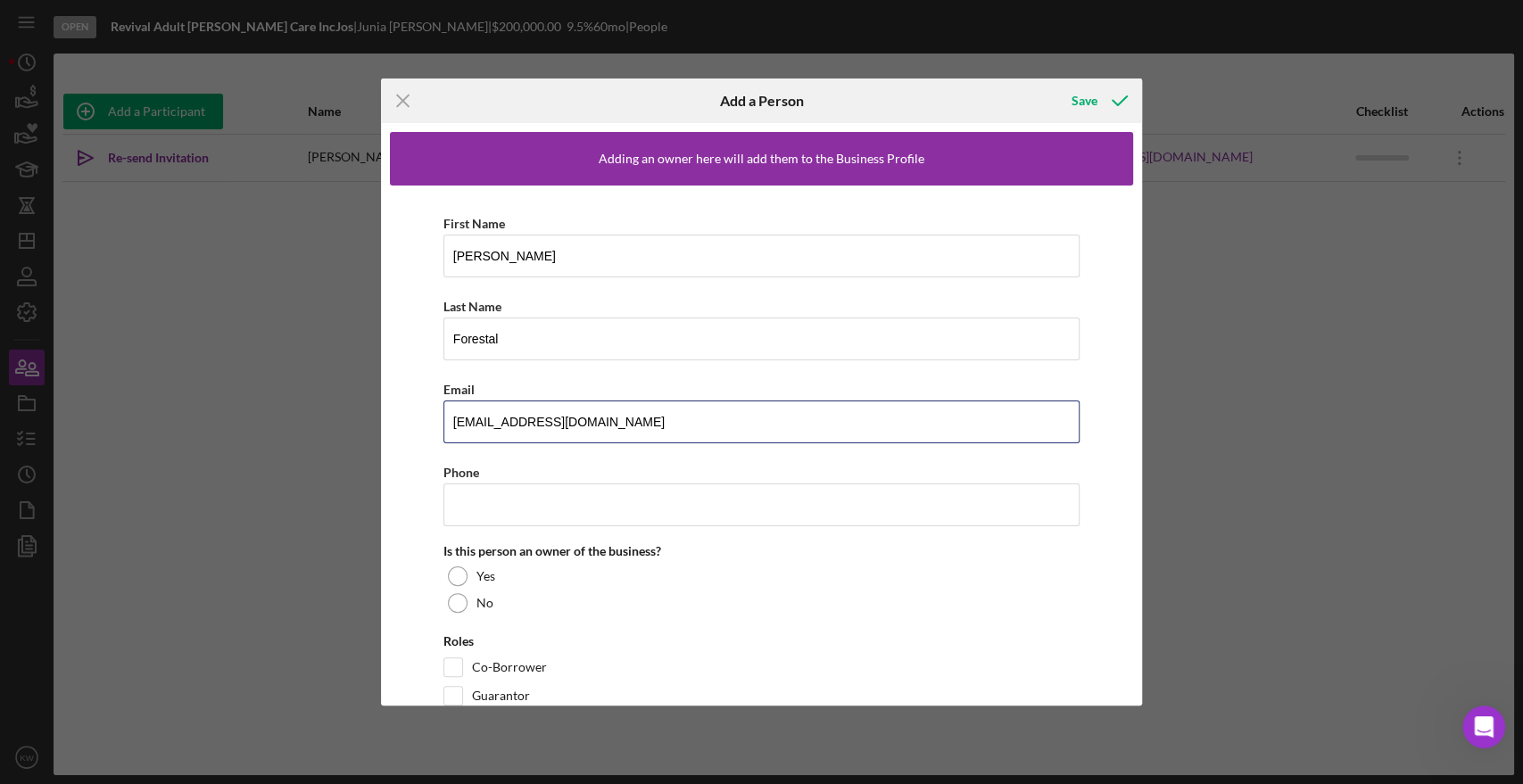
drag, startPoint x: 493, startPoint y: 423, endPoint x: 366, endPoint y: 422, distance: 127.0
click at [366, 422] on div "Icon/Menu Close Add a Person Save Adding an owner here will add them to the Bus…" at bounding box center [761, 392] width 1523 height 784
type input "michelleforestal@gmail.com"
click at [574, 505] on input "Phone" at bounding box center [762, 505] width 637 height 43
paste input "[PHONE_NUMBER]"
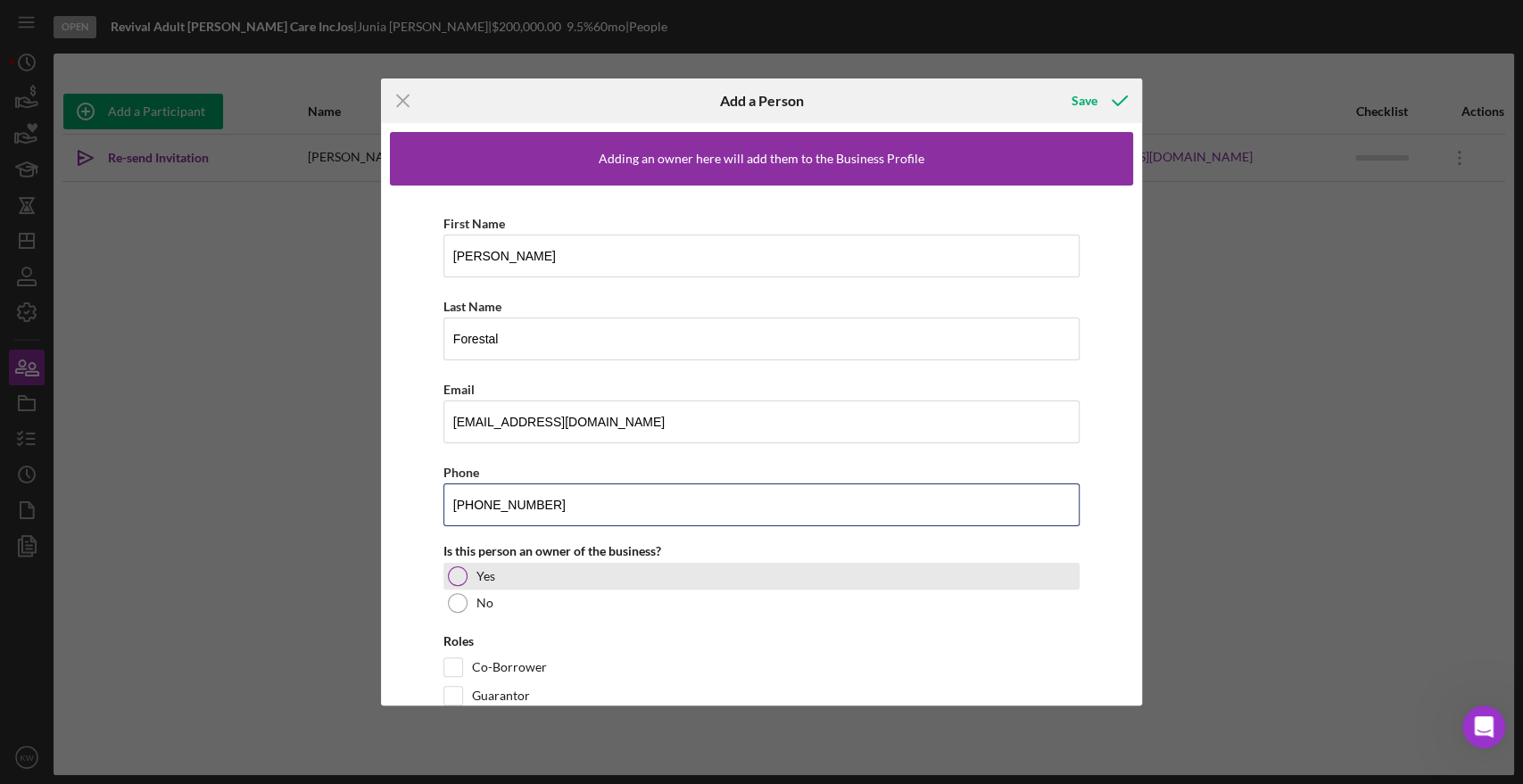
type input "[PHONE_NUMBER]"
click at [462, 573] on div at bounding box center [457, 576] width 20 height 20
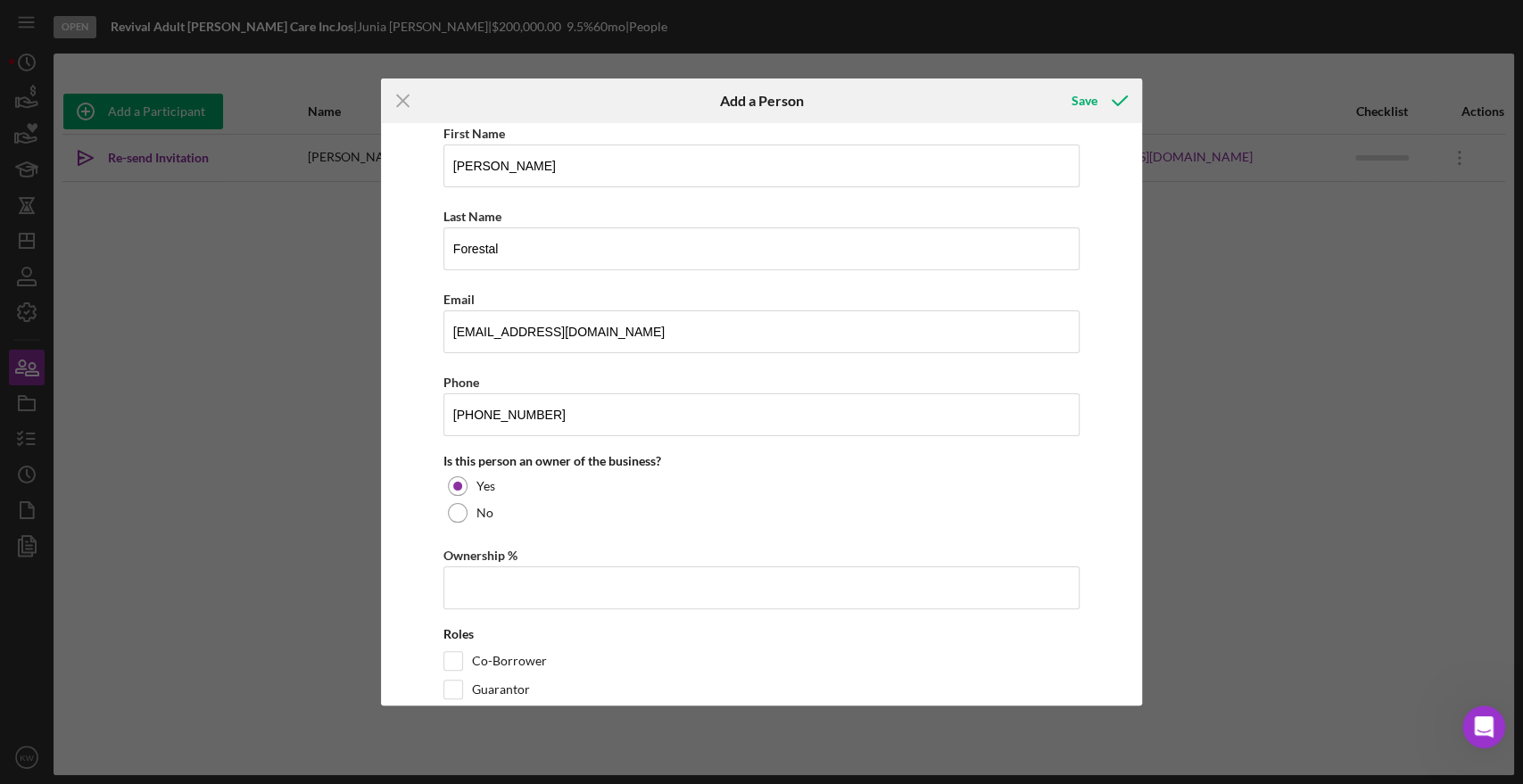
scroll to position [126, 0]
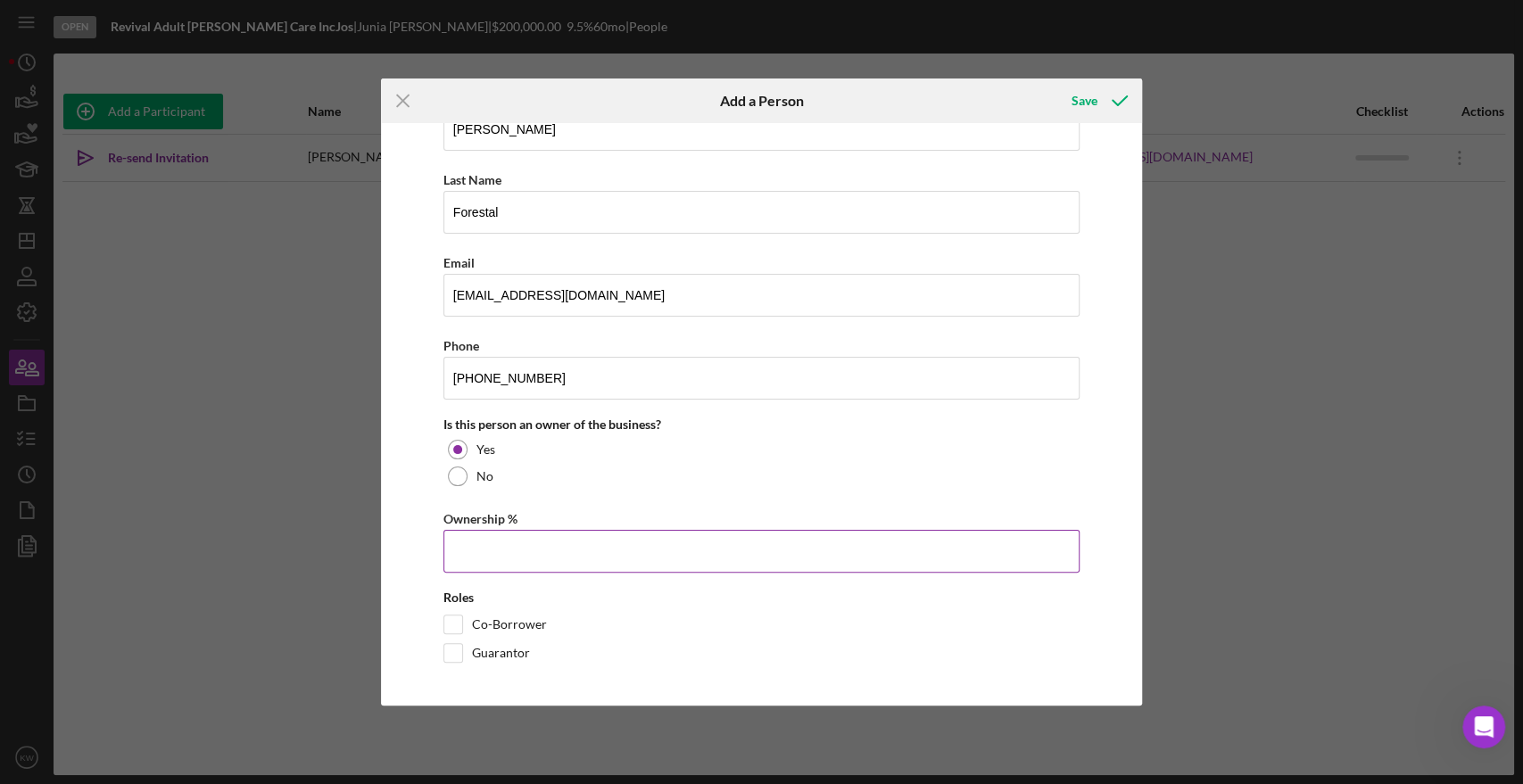
drag, startPoint x: 486, startPoint y: 551, endPoint x: 491, endPoint y: 539, distance: 13.0
click at [488, 551] on input "Ownership %" at bounding box center [762, 552] width 637 height 43
type input "50.00%"
click at [469, 653] on div "Guarantor" at bounding box center [762, 658] width 637 height 28
click at [464, 644] on div "Guarantor" at bounding box center [762, 658] width 637 height 28
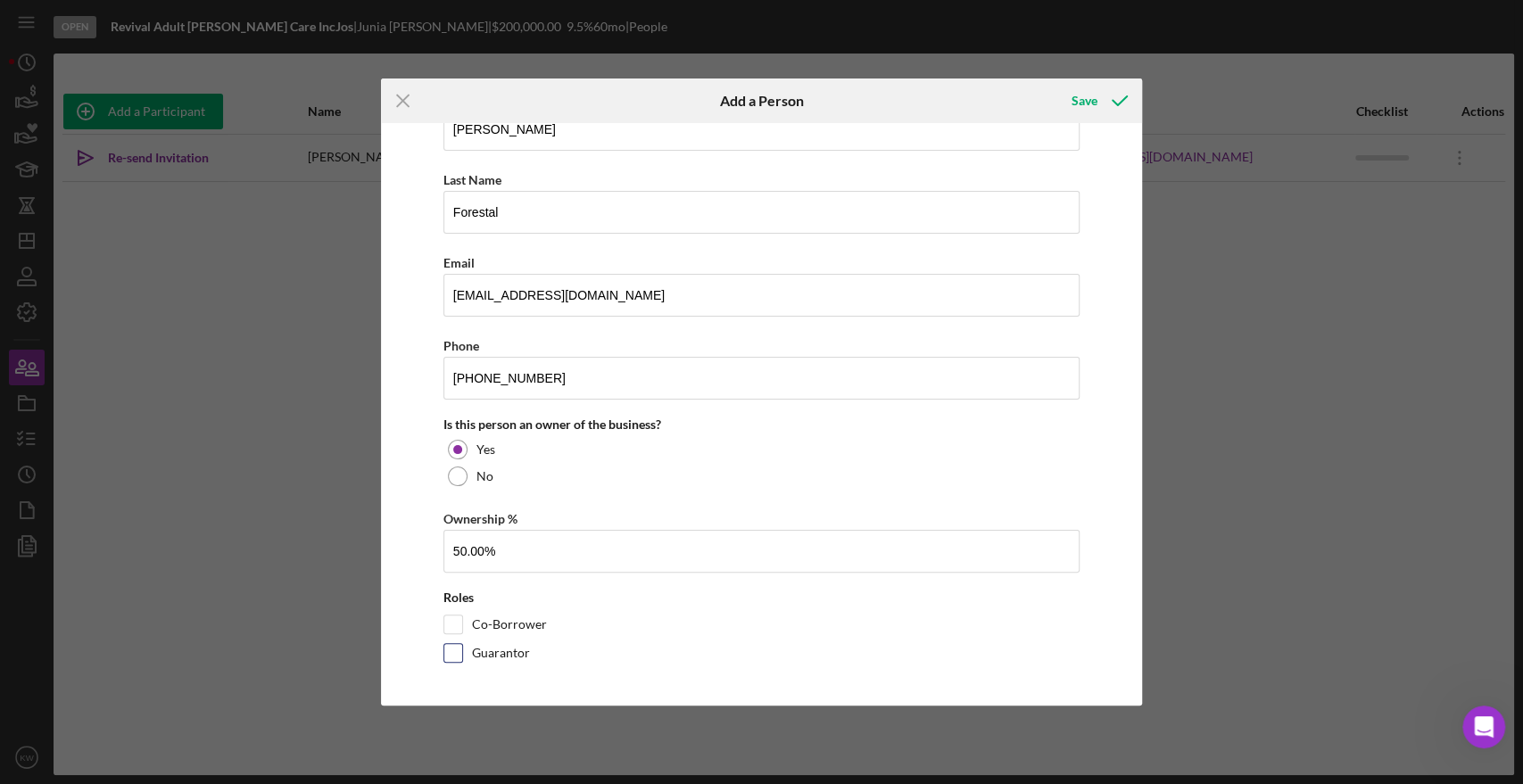
click at [460, 649] on input "Guarantor" at bounding box center [453, 652] width 18 height 18
checkbox input "true"
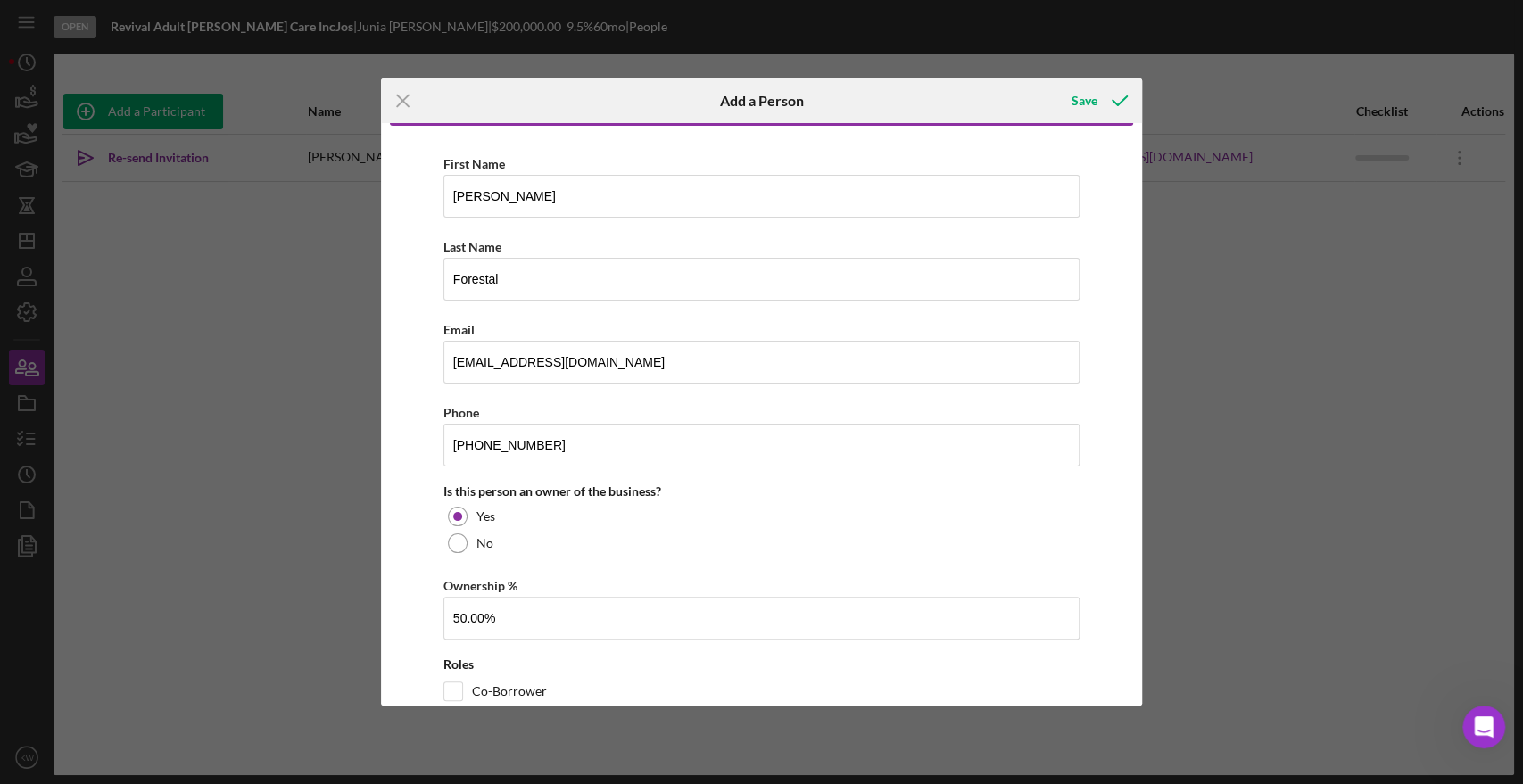
scroll to position [0, 0]
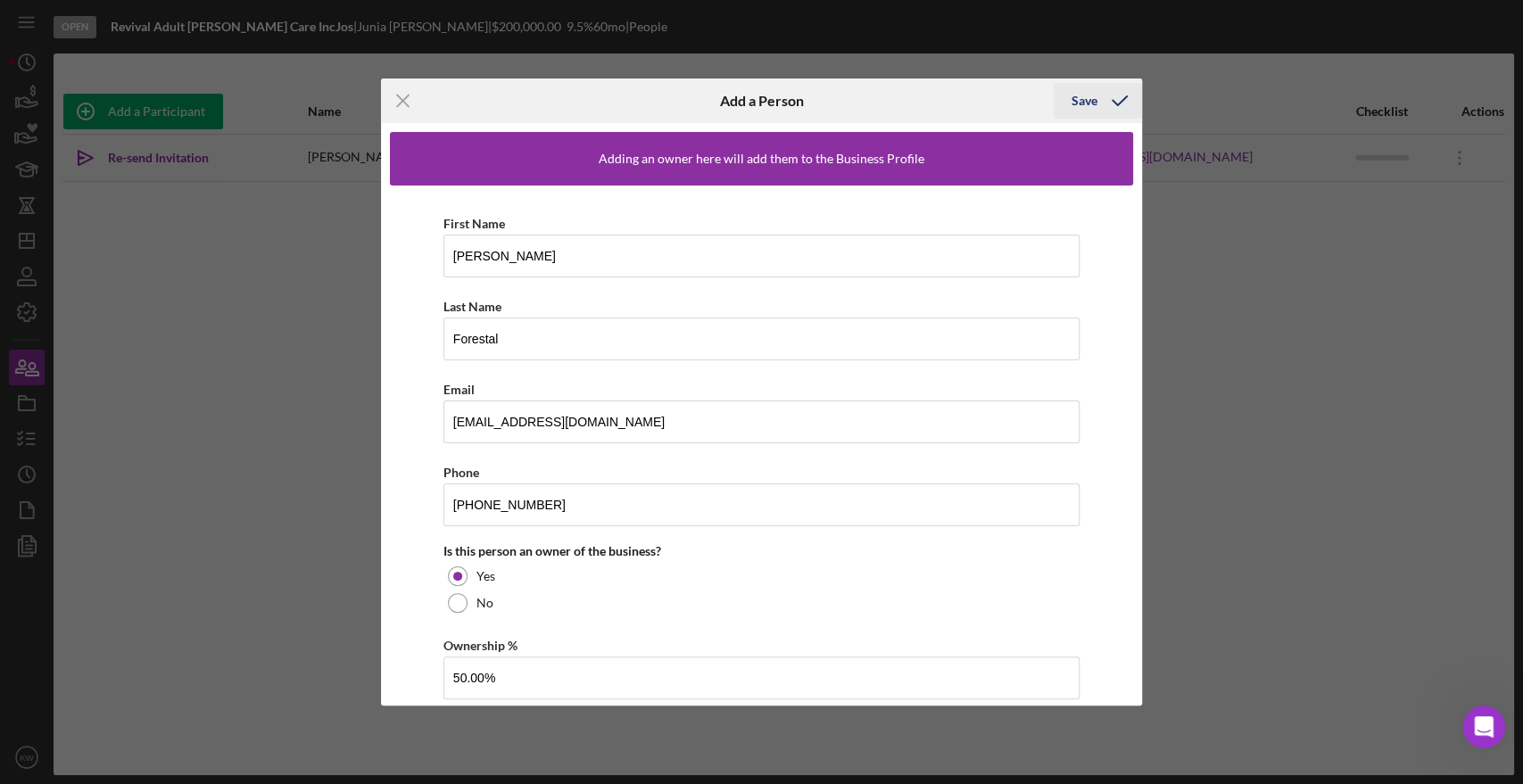
click at [1104, 99] on icon "button" at bounding box center [1120, 101] width 45 height 45
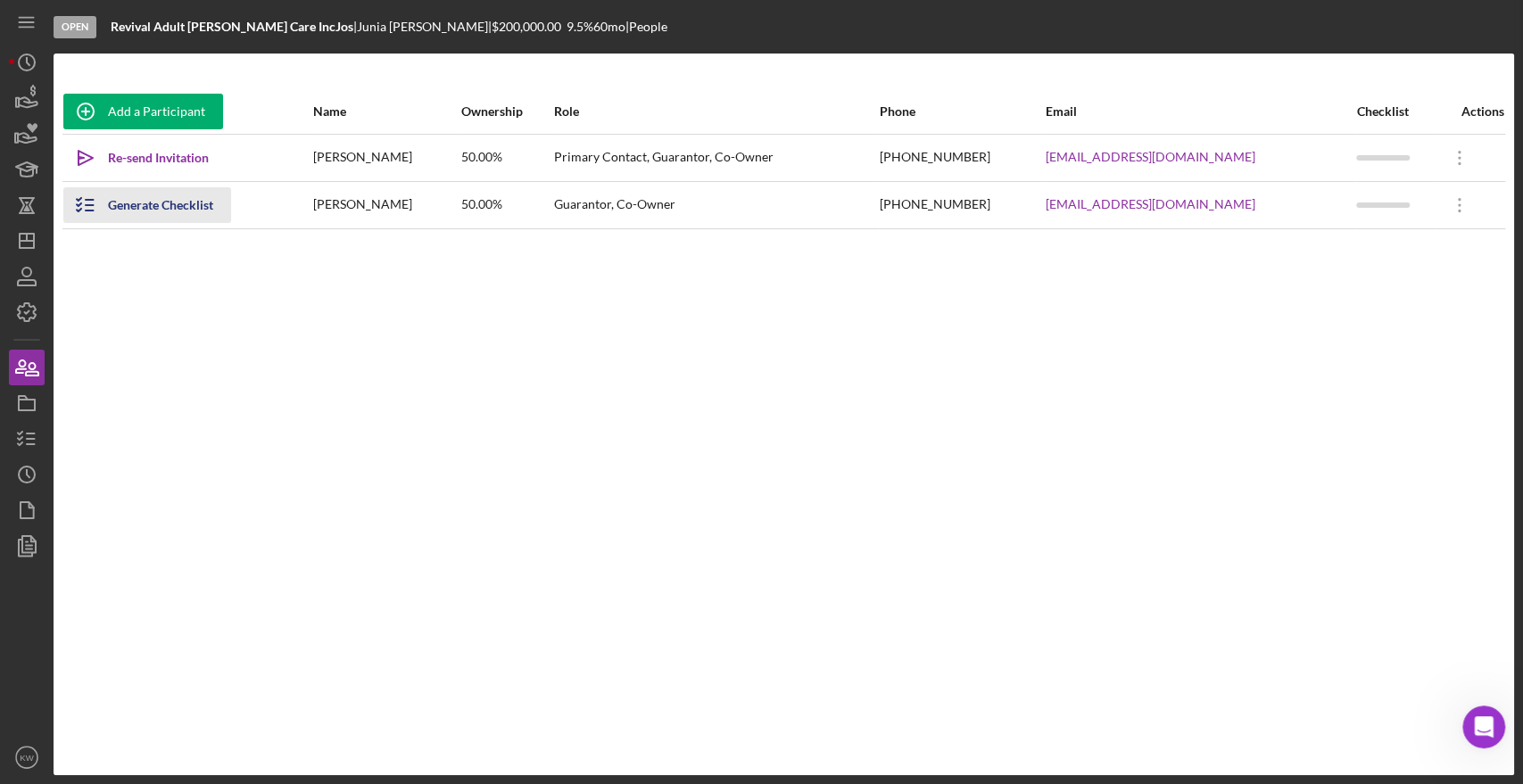
click at [190, 196] on div "Generate Checklist" at bounding box center [160, 205] width 105 height 36
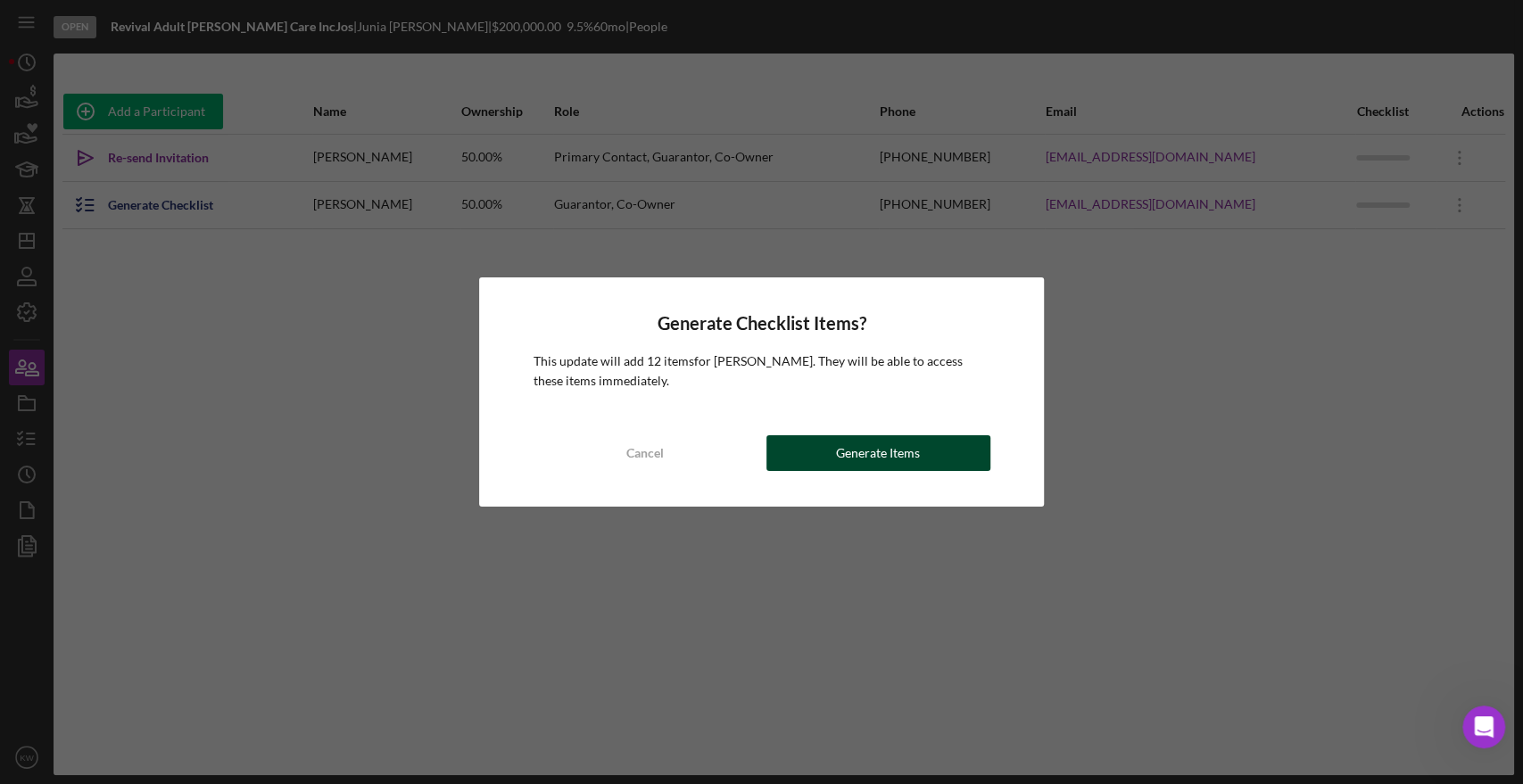
click at [882, 459] on div "Generate Items" at bounding box center [878, 453] width 84 height 36
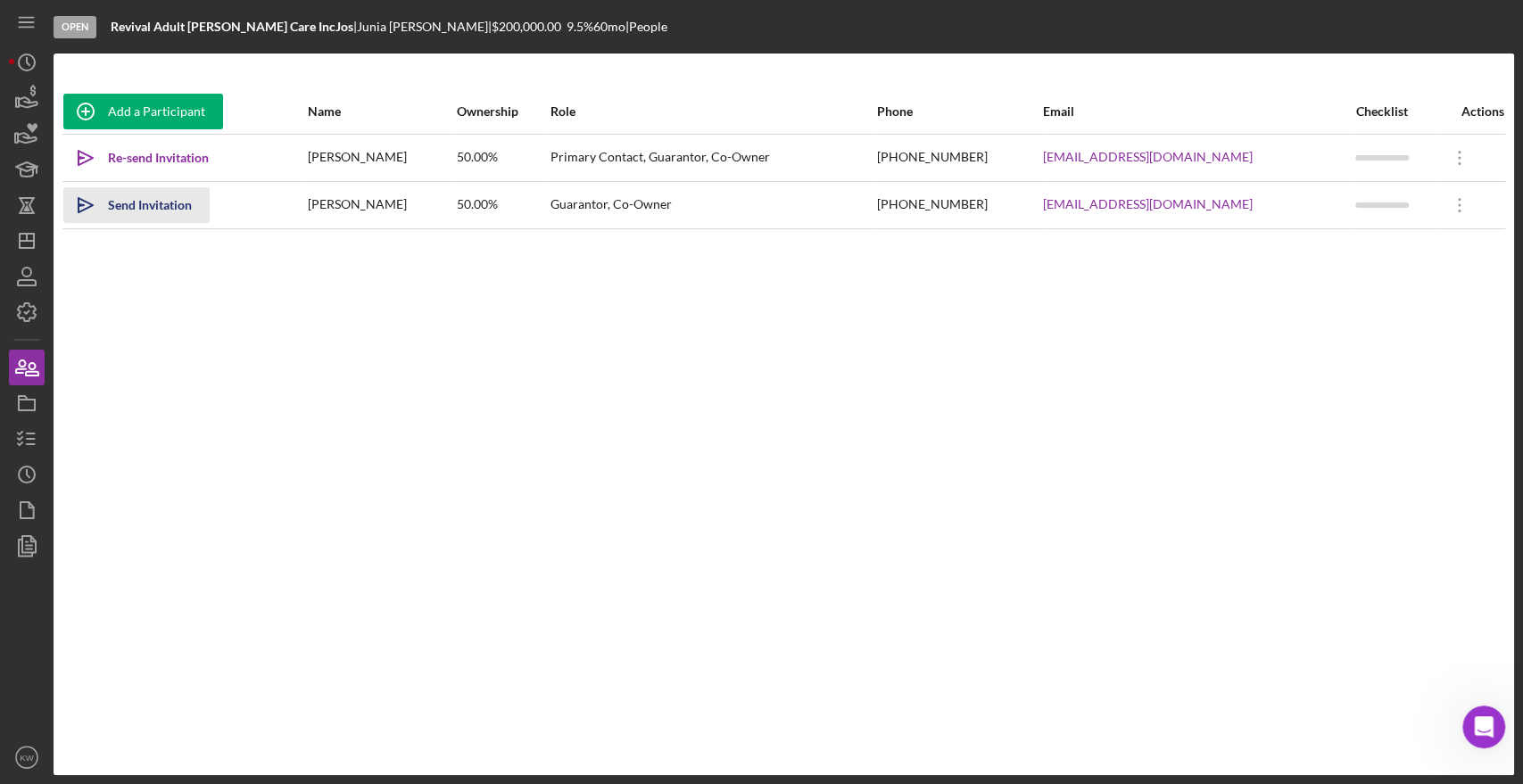
click at [132, 202] on div "Send Invitation" at bounding box center [150, 205] width 84 height 36
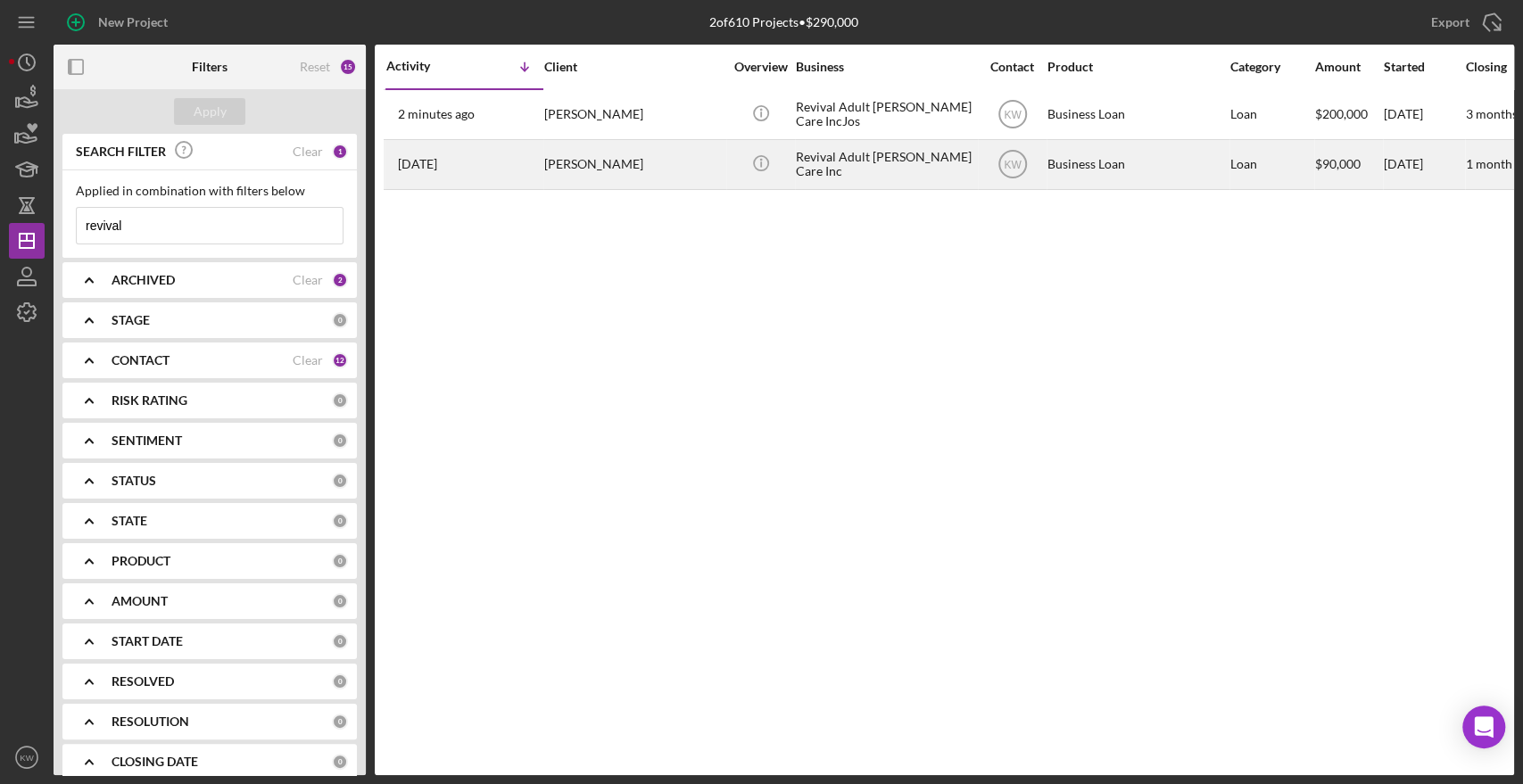
click at [605, 150] on div "[PERSON_NAME]" at bounding box center [634, 164] width 178 height 47
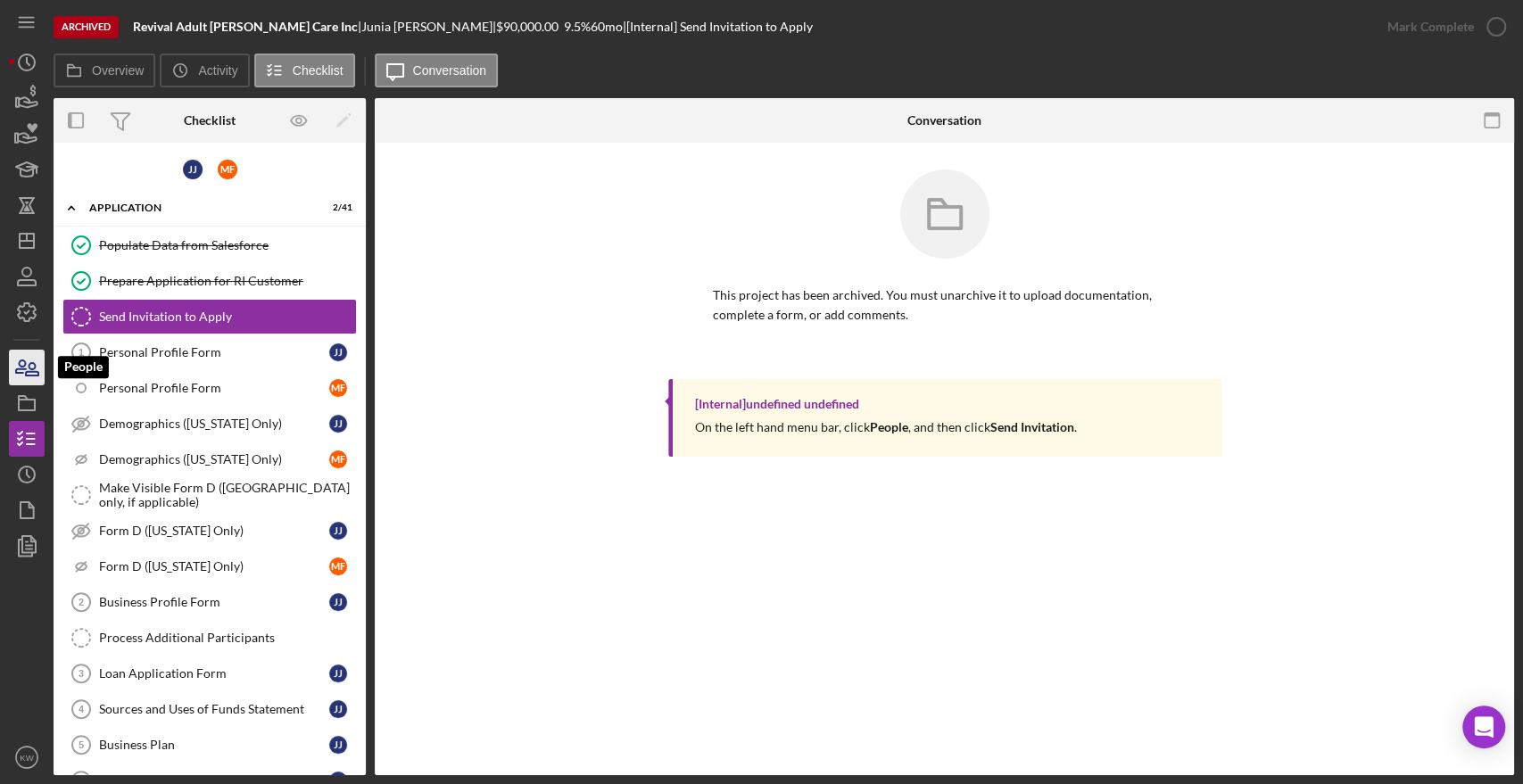
click at [25, 369] on icon "button" at bounding box center [27, 368] width 45 height 45
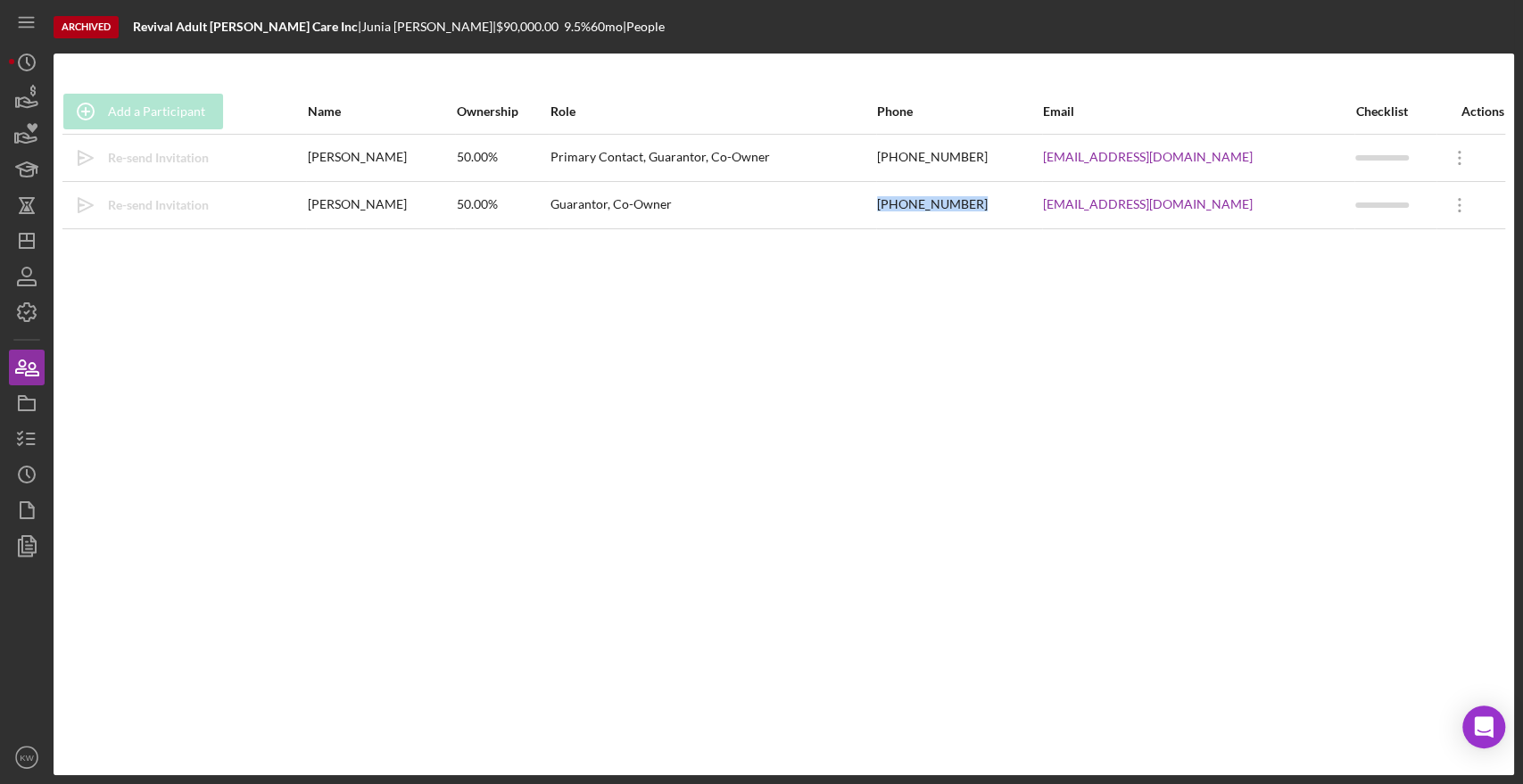
drag, startPoint x: 1038, startPoint y: 205, endPoint x: 933, endPoint y: 214, distance: 105.4
click at [933, 214] on tr "Icon/icon-invite-send Re-send Invitation [PERSON_NAME] 50.00% Guarantor, Co-Own…" at bounding box center [784, 204] width 1443 height 47
copy tr "[PHONE_NUMBER]"
